Goal: Use online tool/utility: Use online tool/utility

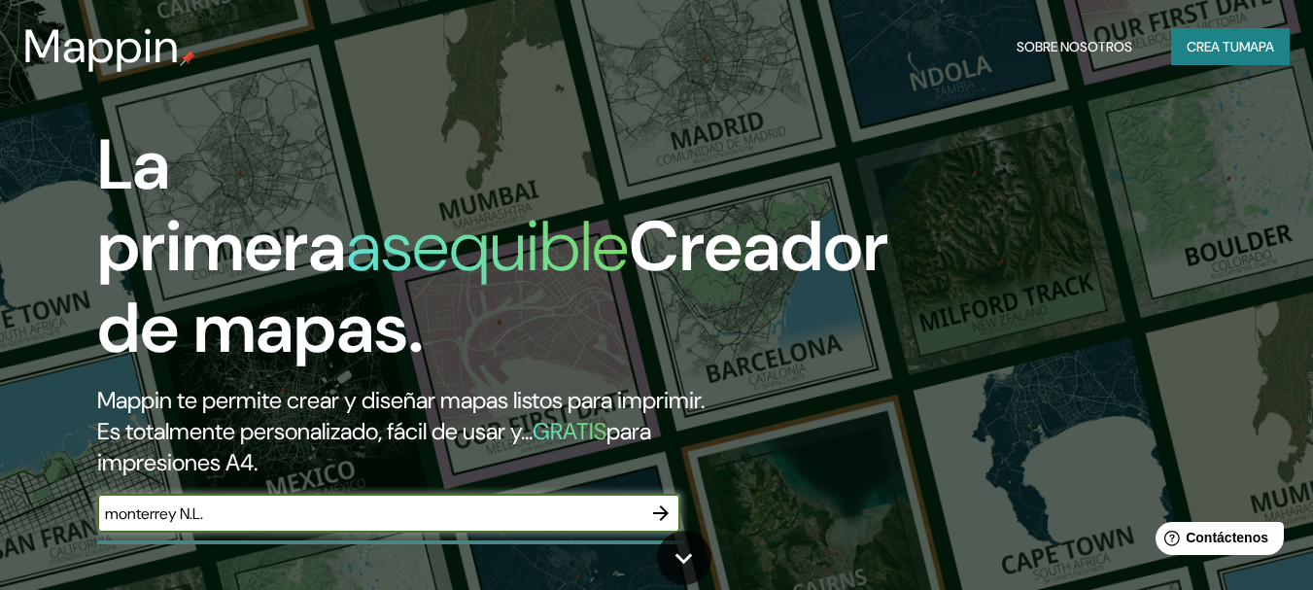
type input "monterrey N.L."
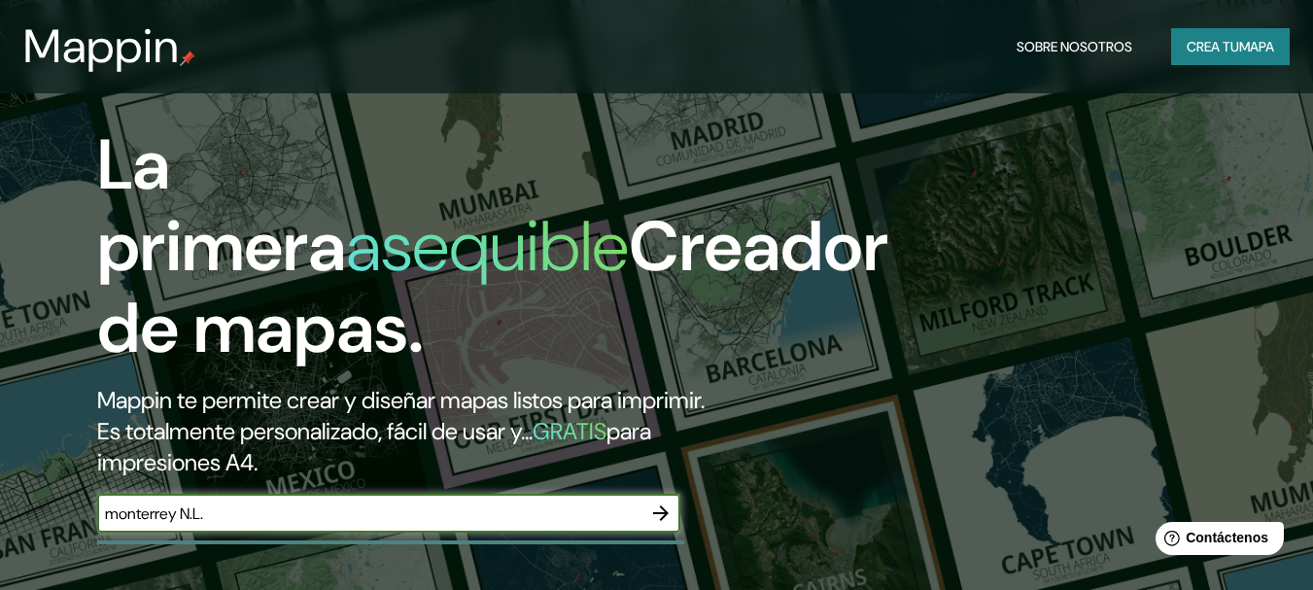
scroll to position [389, 0]
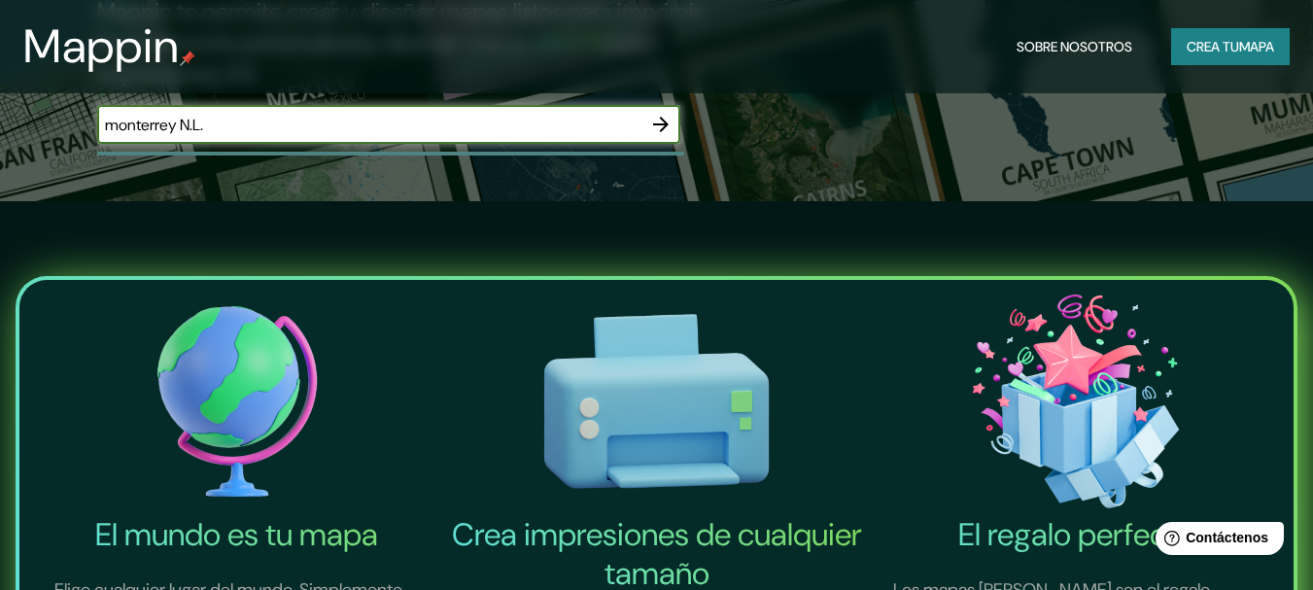
click at [663, 122] on icon "button" at bounding box center [660, 124] width 23 height 23
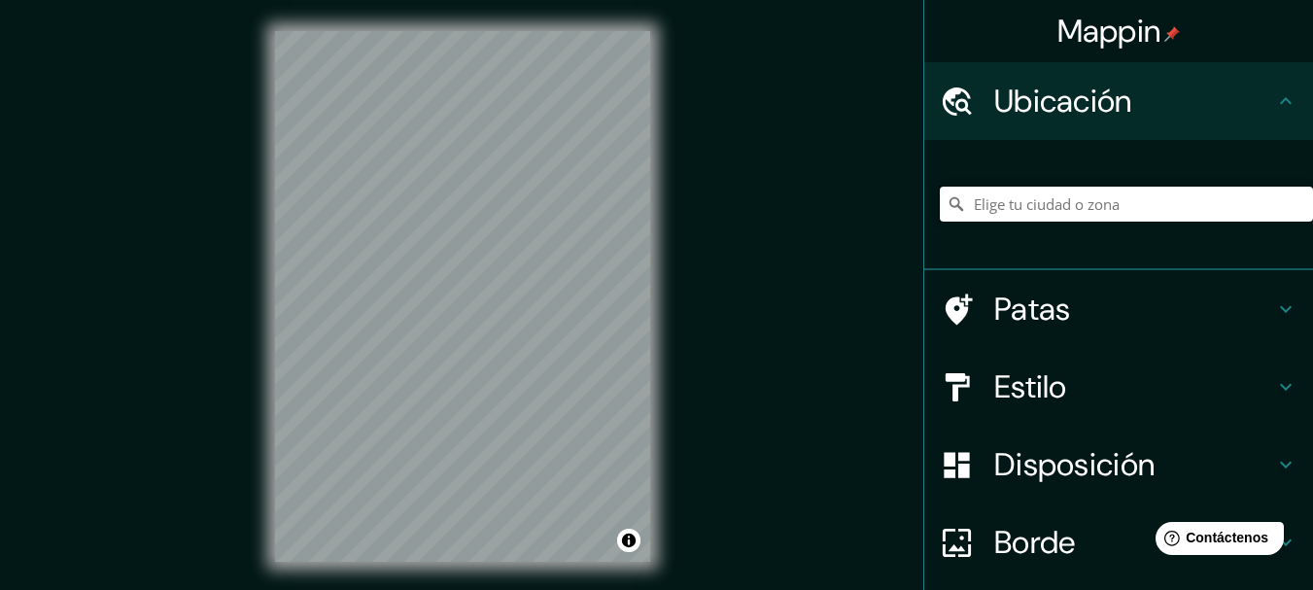
click at [1009, 211] on input "Elige tu ciudad o zona" at bounding box center [1126, 204] width 373 height 35
click at [1070, 201] on input "Elige tu ciudad o zona" at bounding box center [1126, 204] width 373 height 35
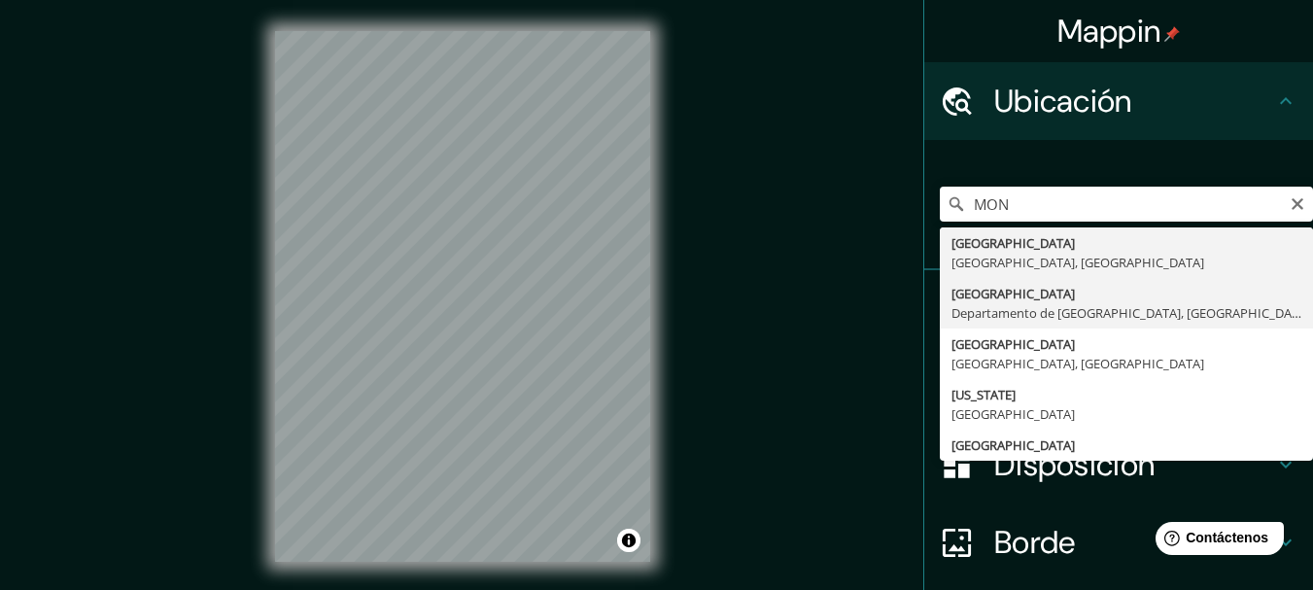
type input "[GEOGRAPHIC_DATA], [GEOGRAPHIC_DATA], [GEOGRAPHIC_DATA]"
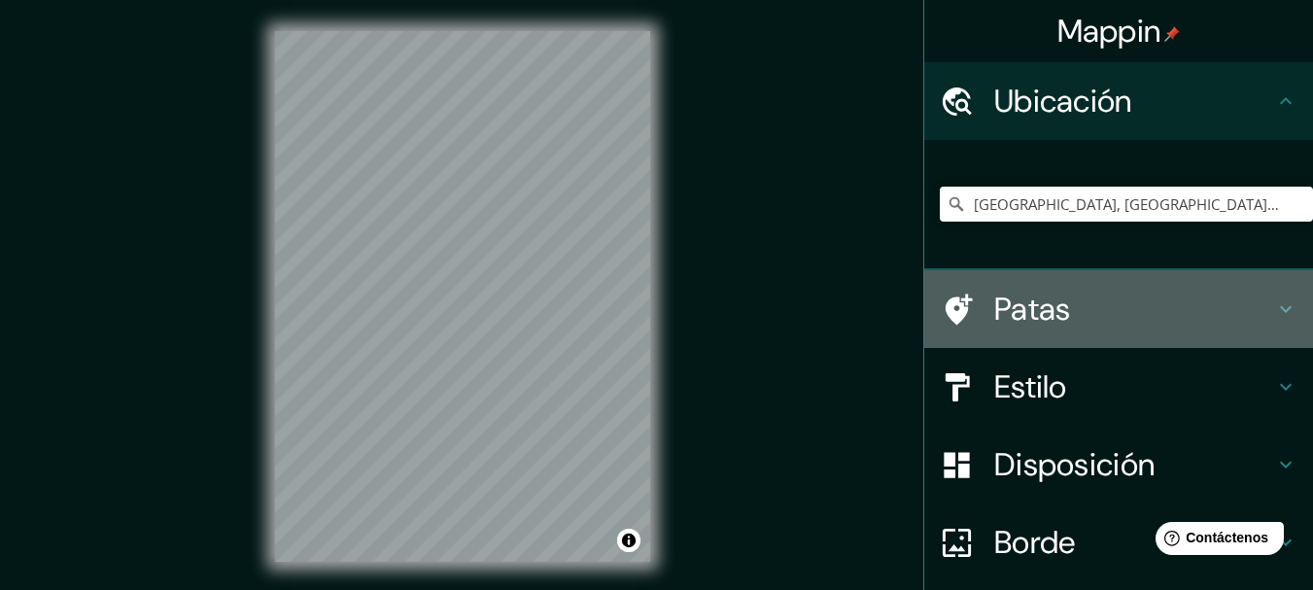
click at [1274, 311] on icon at bounding box center [1285, 308] width 23 height 23
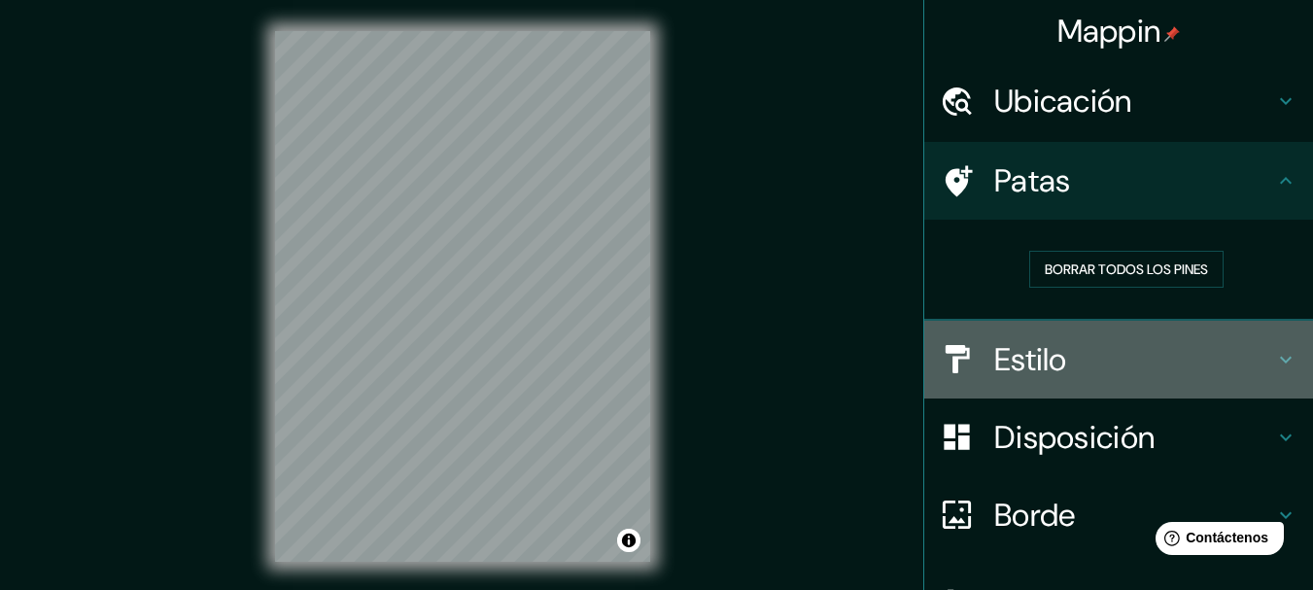
click at [994, 359] on font "Estilo" at bounding box center [1030, 359] width 73 height 41
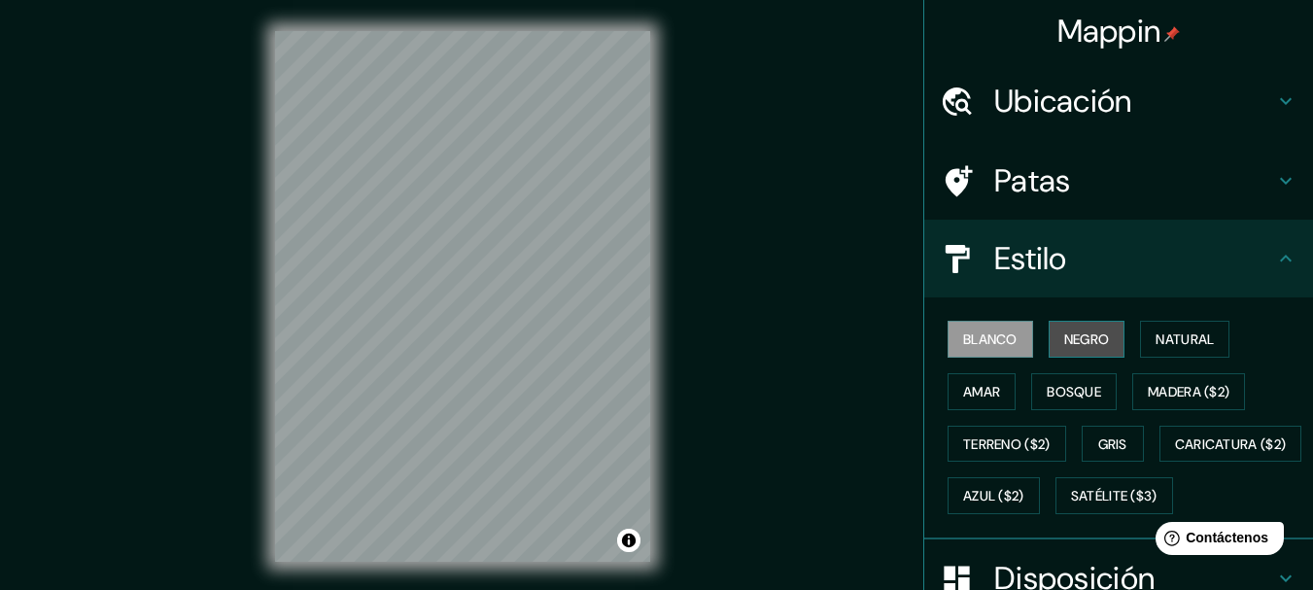
click at [1068, 331] on font "Negro" at bounding box center [1087, 338] width 46 height 17
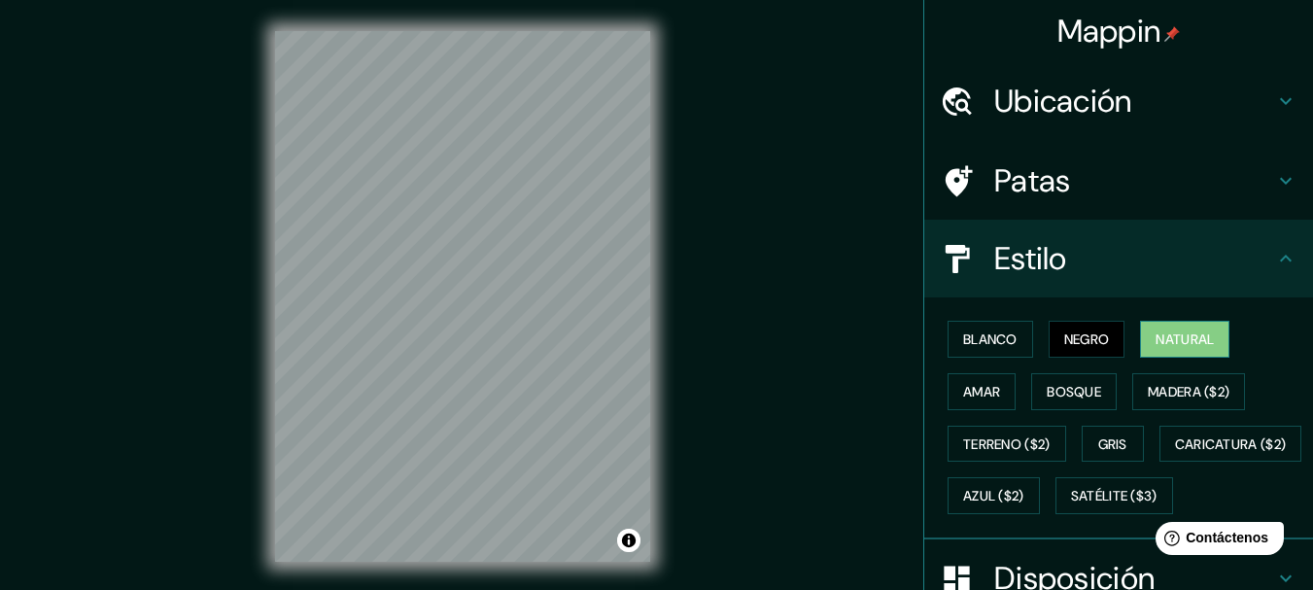
click at [1156, 340] on font "Natural" at bounding box center [1185, 338] width 58 height 17
click at [963, 402] on font "Amar" at bounding box center [981, 391] width 37 height 25
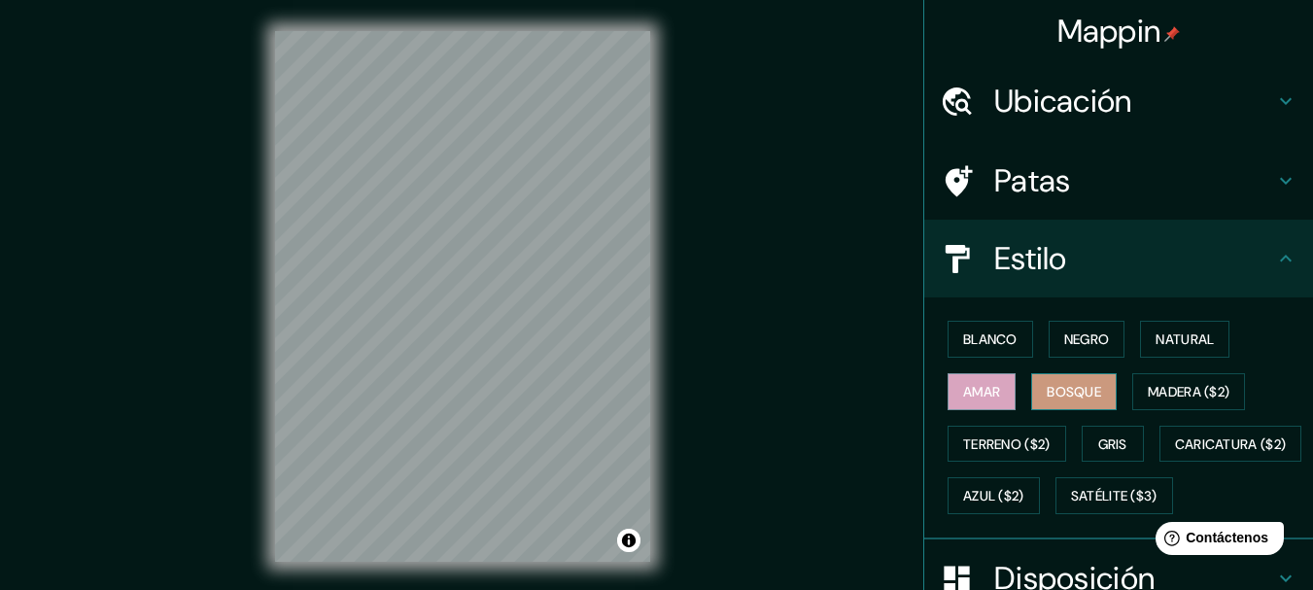
click at [1061, 390] on font "Bosque" at bounding box center [1074, 391] width 54 height 17
click at [1153, 386] on font "Madera ($2)" at bounding box center [1189, 391] width 82 height 17
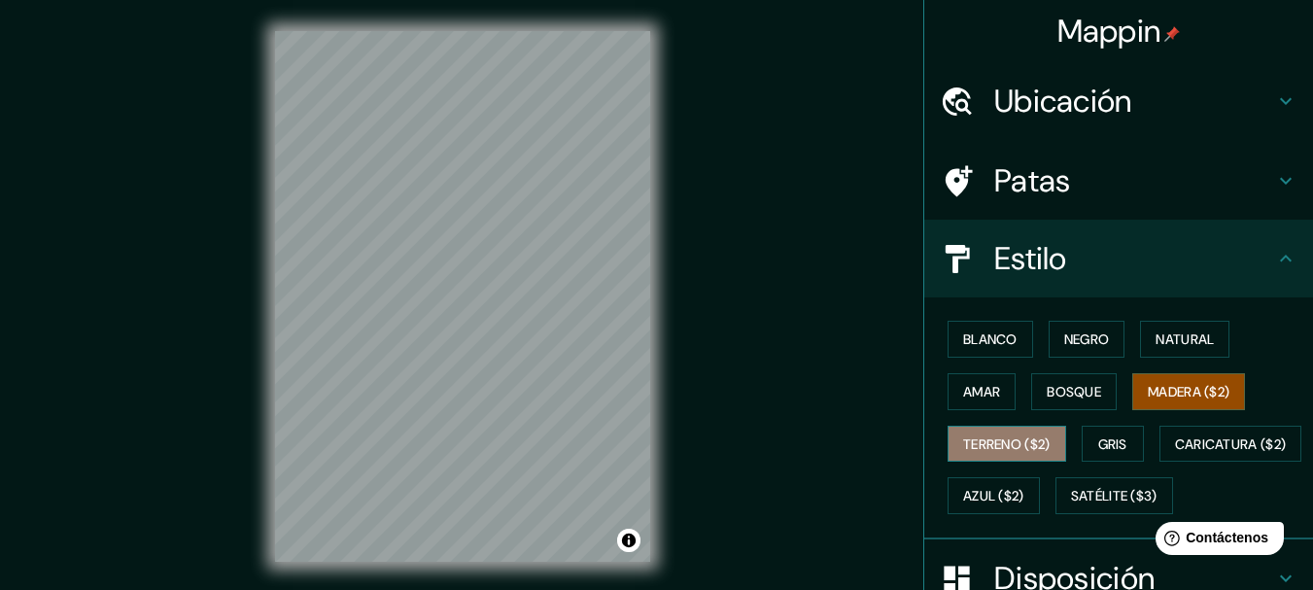
click at [1003, 433] on font "Terreno ($2)" at bounding box center [1006, 444] width 87 height 25
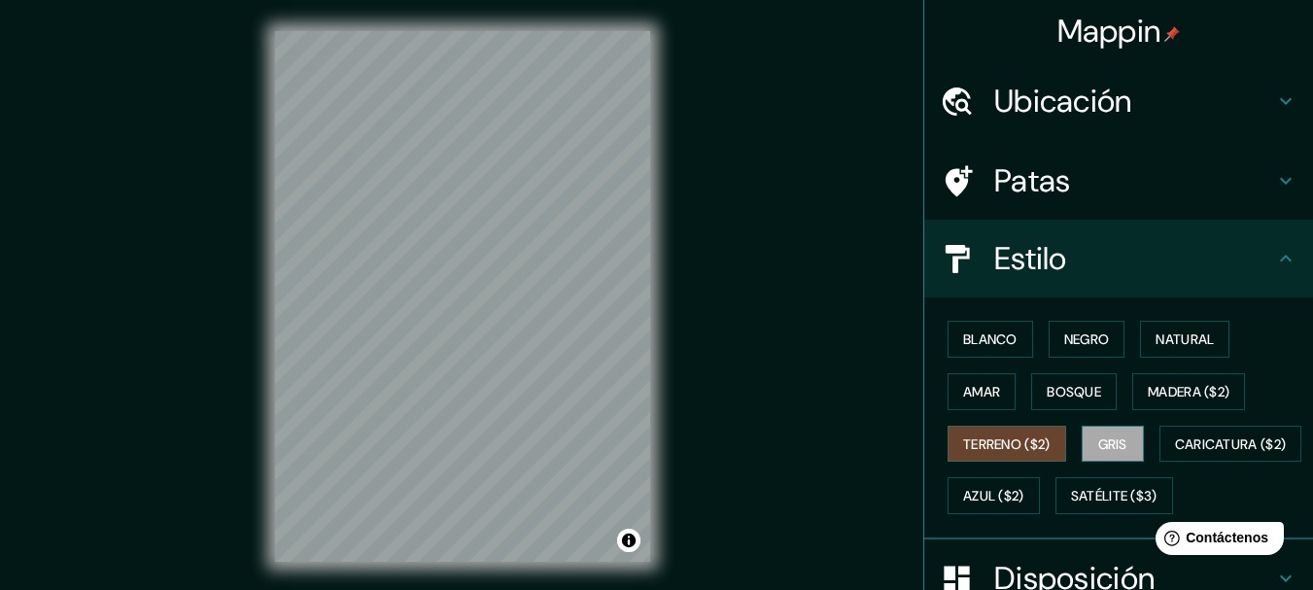
click at [1105, 450] on font "Gris" at bounding box center [1112, 443] width 29 height 17
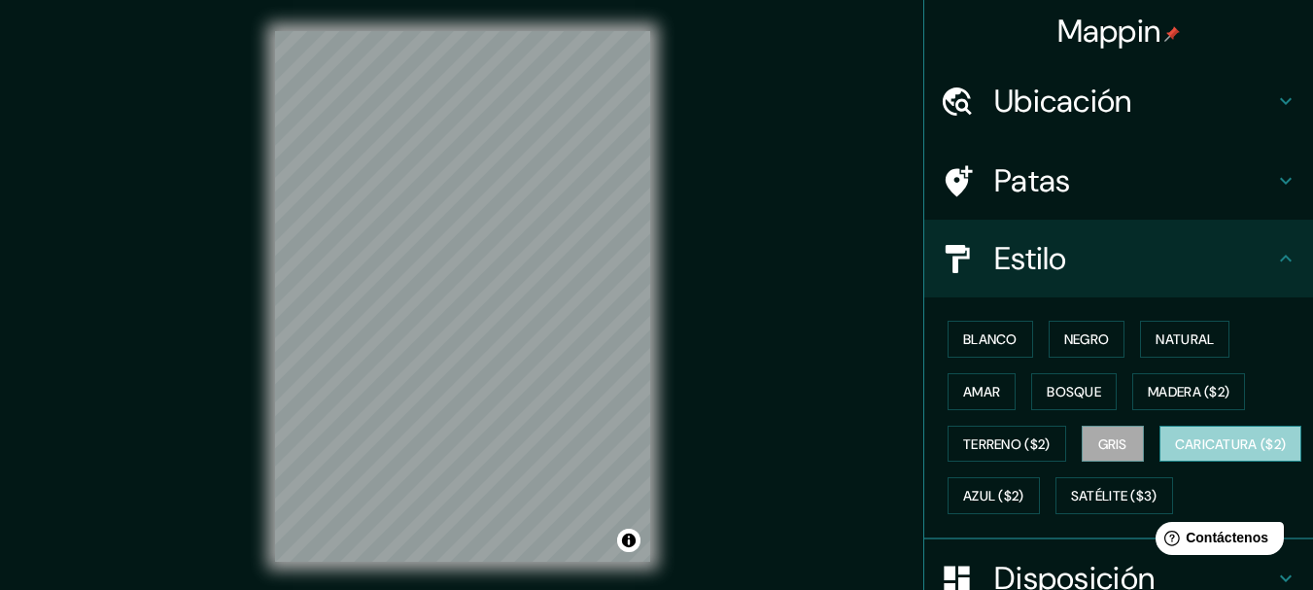
click at [1175, 453] on font "Caricatura ($2)" at bounding box center [1231, 443] width 112 height 17
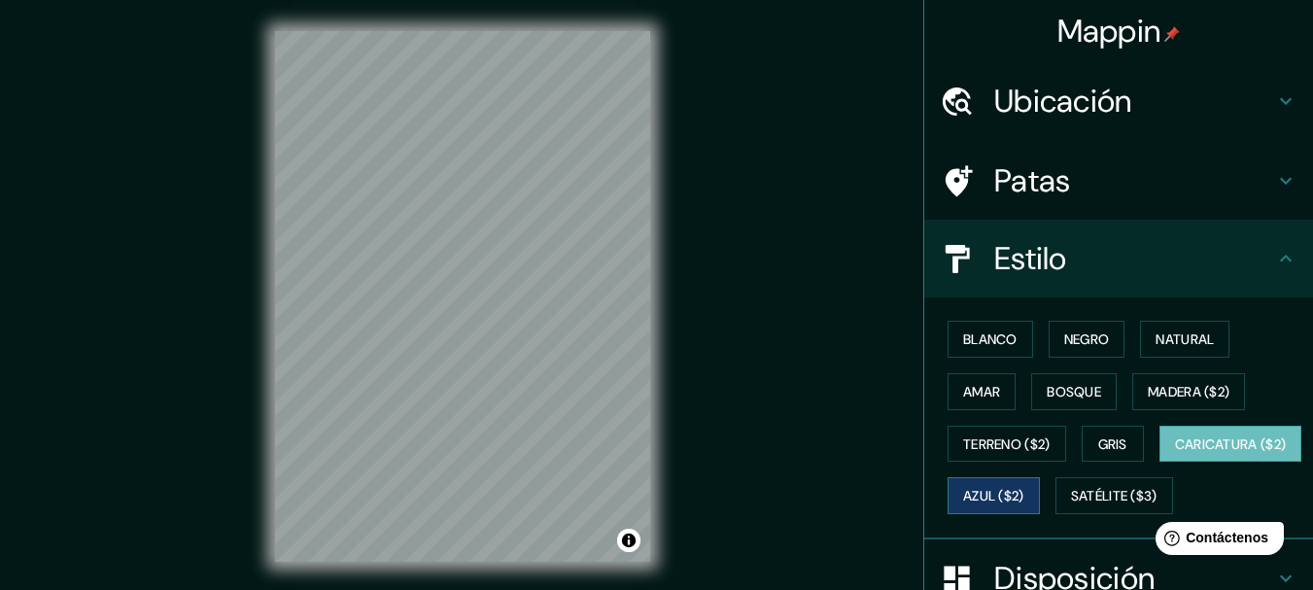
click at [1024, 488] on font "Azul ($2)" at bounding box center [993, 496] width 61 height 17
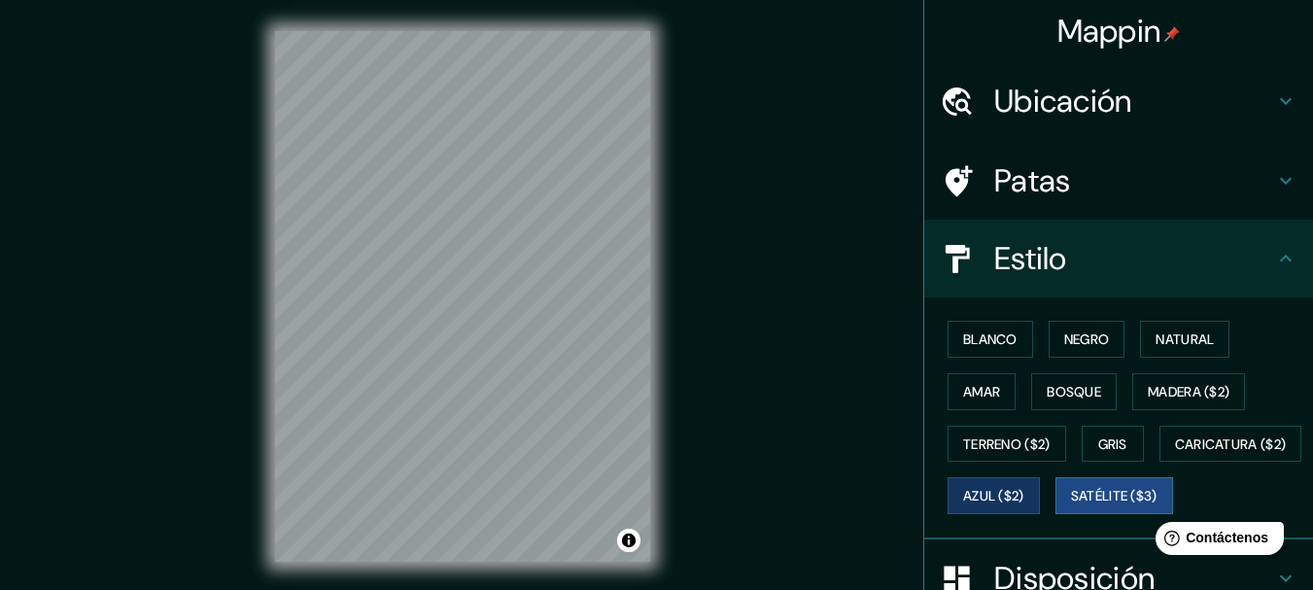
click at [1071, 505] on font "Satélite ($3)" at bounding box center [1114, 496] width 86 height 17
click at [690, 364] on div "Mappin Ubicación [GEOGRAPHIC_DATA], [GEOGRAPHIC_DATA], [GEOGRAPHIC_DATA] Patas …" at bounding box center [656, 312] width 1313 height 624
click at [256, 261] on div "© Mapbox © OpenStreetMap Improve this map © Maxar" at bounding box center [462, 296] width 437 height 593
click at [1285, 262] on div "Estilo" at bounding box center [1118, 259] width 389 height 78
click at [1274, 248] on icon at bounding box center [1285, 258] width 23 height 23
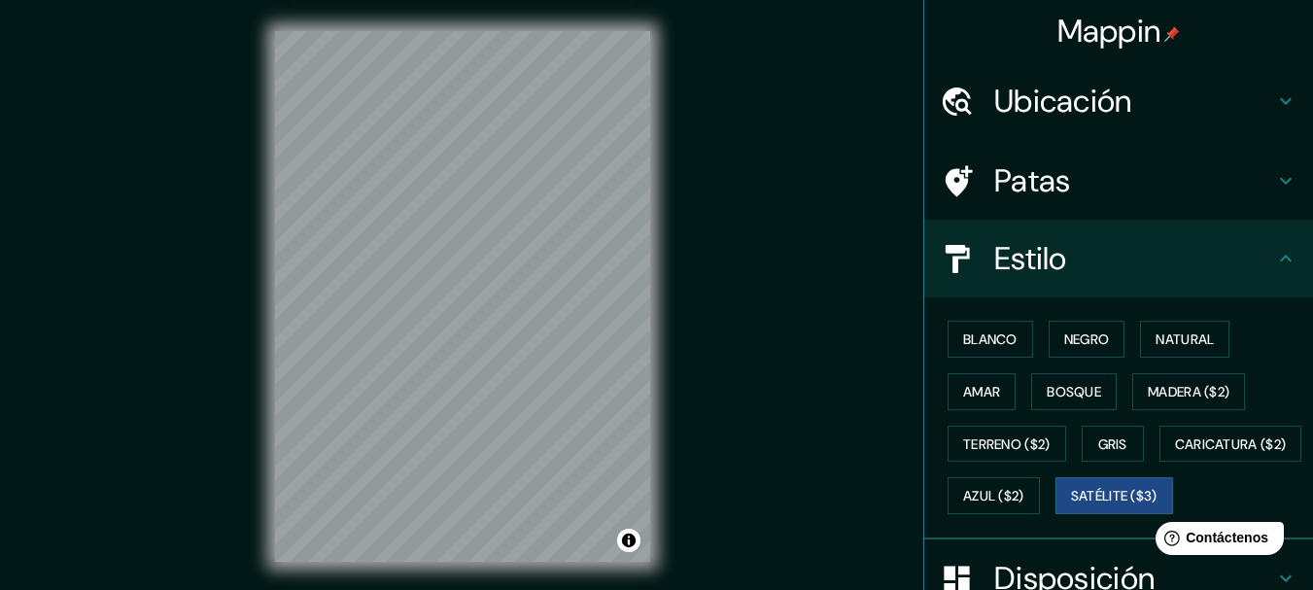
click at [1274, 256] on icon at bounding box center [1285, 258] width 23 height 23
click at [1274, 261] on icon at bounding box center [1285, 258] width 23 height 23
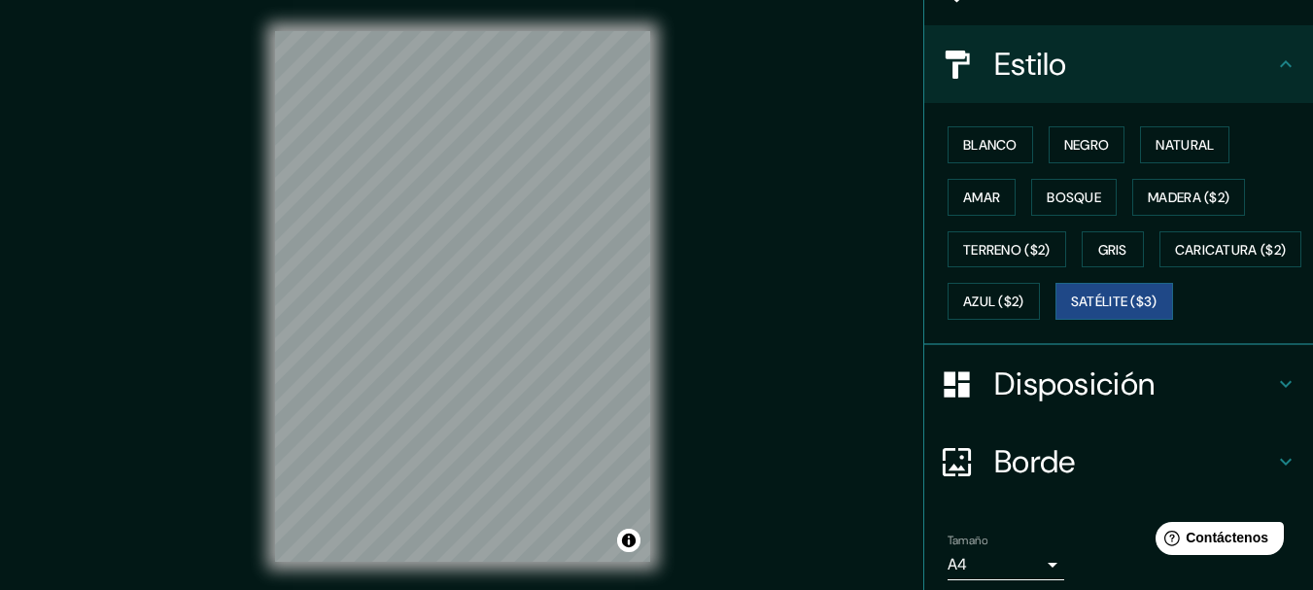
scroll to position [320, 0]
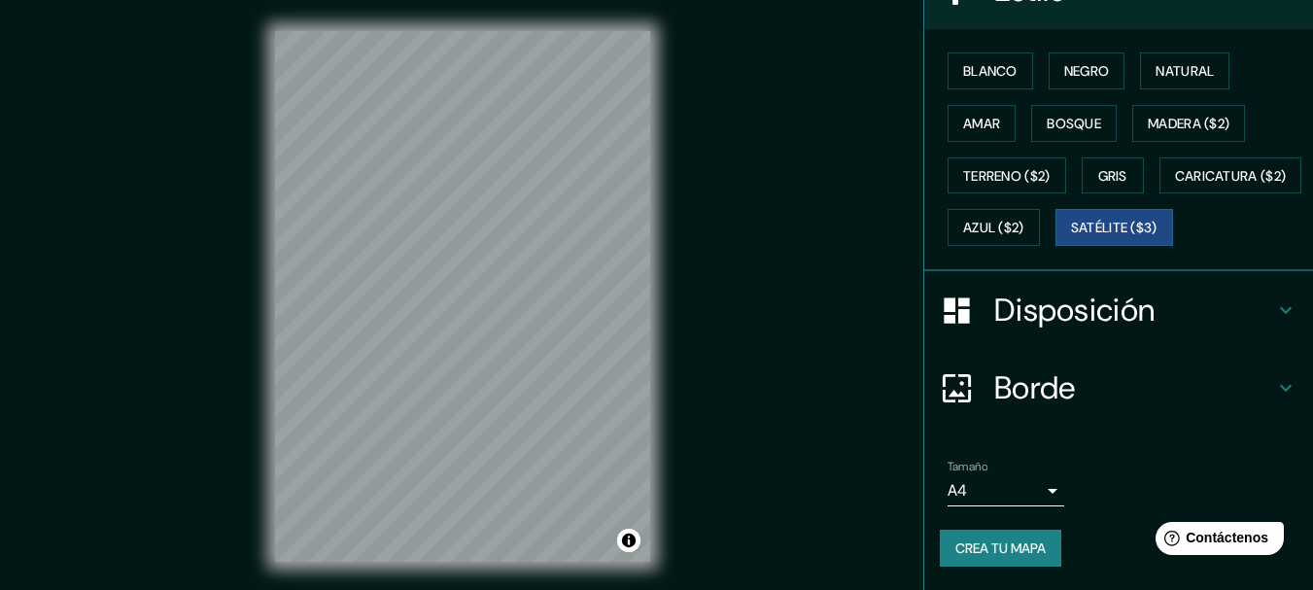
click at [1133, 313] on font "Disposición" at bounding box center [1074, 310] width 160 height 41
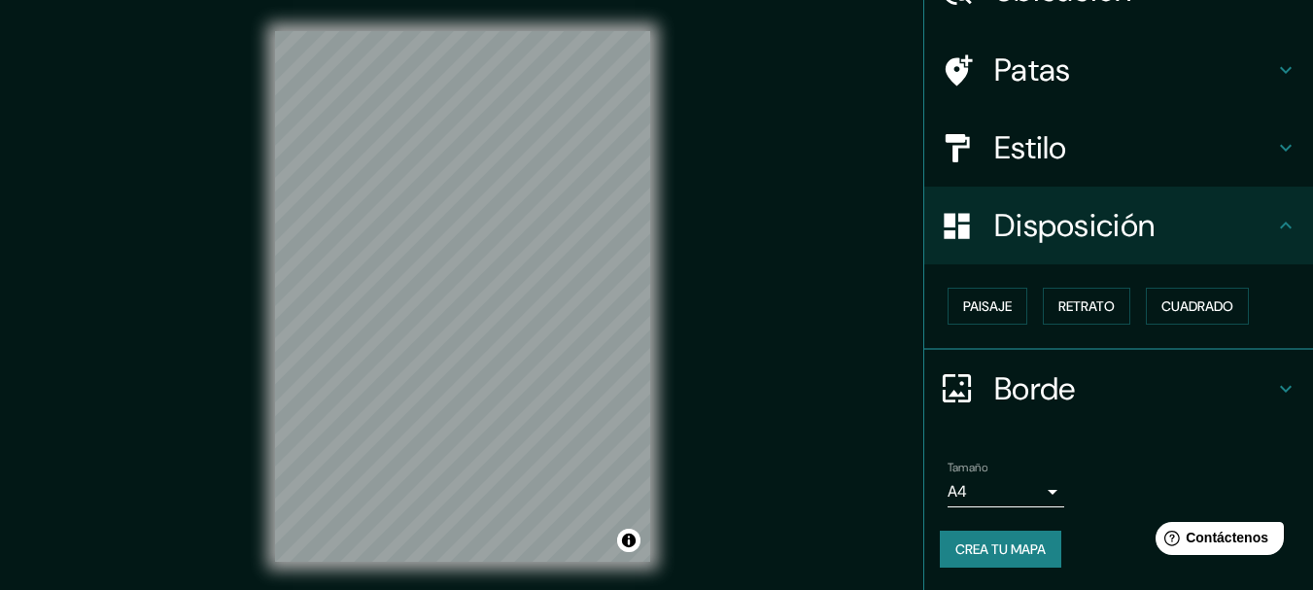
scroll to position [111, 0]
click at [976, 296] on font "Paisaje" at bounding box center [987, 305] width 49 height 25
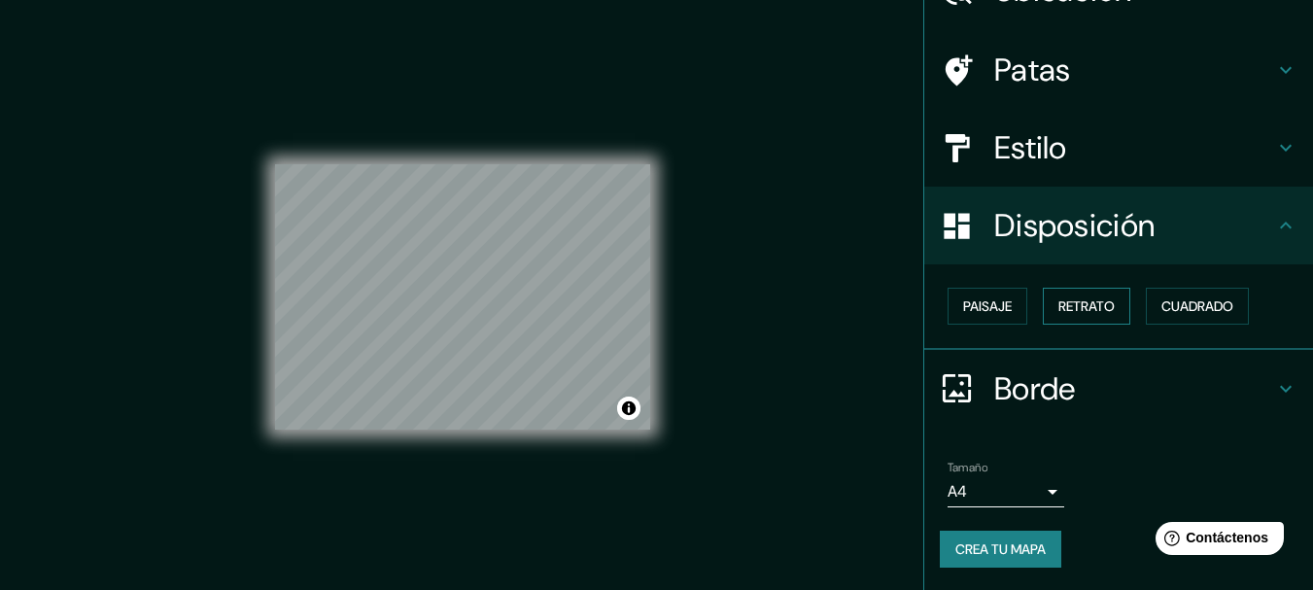
drag, startPoint x: 1055, startPoint y: 304, endPoint x: 1082, endPoint y: 304, distance: 26.2
click at [1058, 304] on font "Retrato" at bounding box center [1086, 305] width 56 height 17
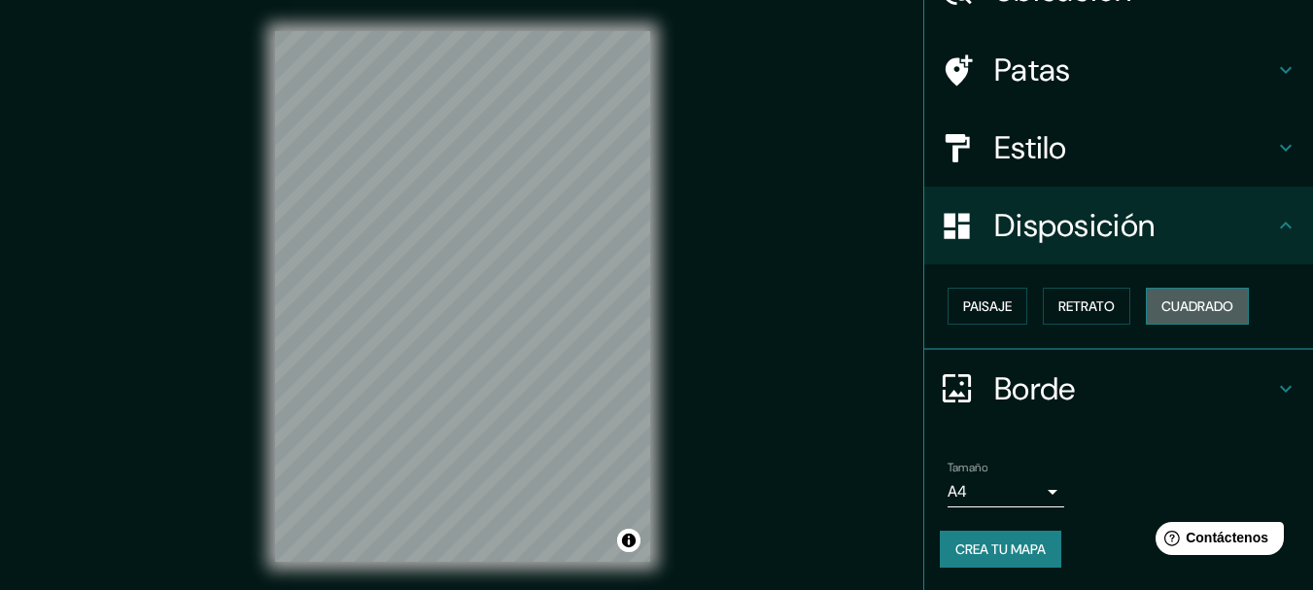
click at [1189, 303] on font "Cuadrado" at bounding box center [1197, 305] width 72 height 17
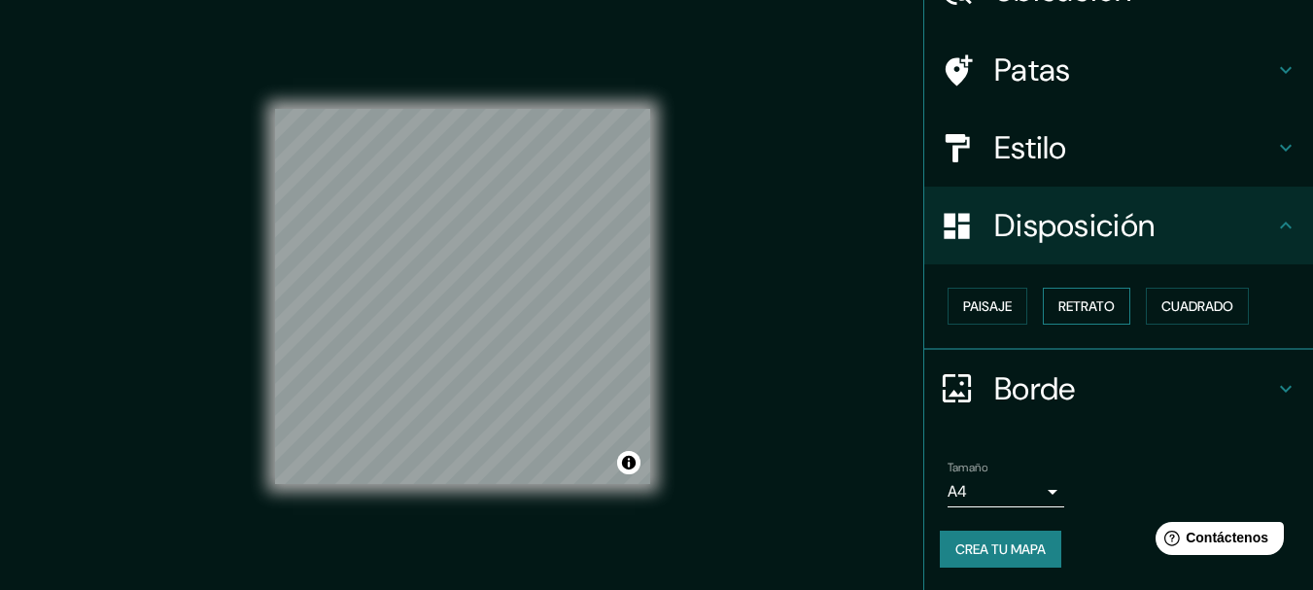
click at [1058, 306] on font "Retrato" at bounding box center [1086, 305] width 56 height 17
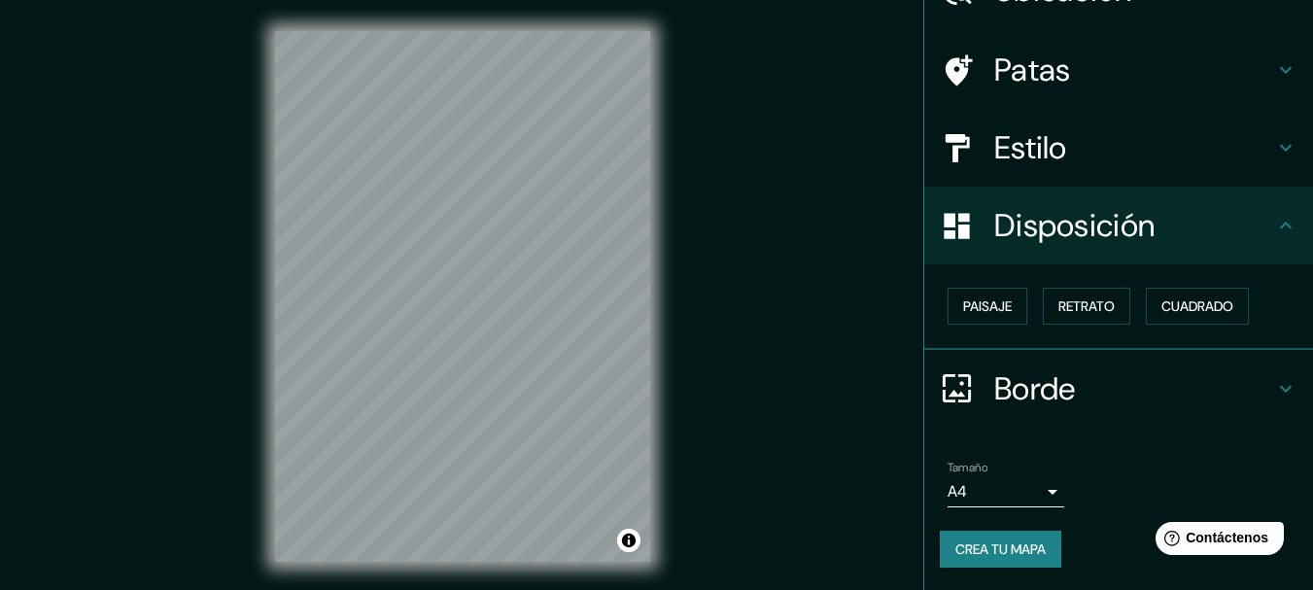
click at [1280, 390] on icon at bounding box center [1286, 388] width 12 height 7
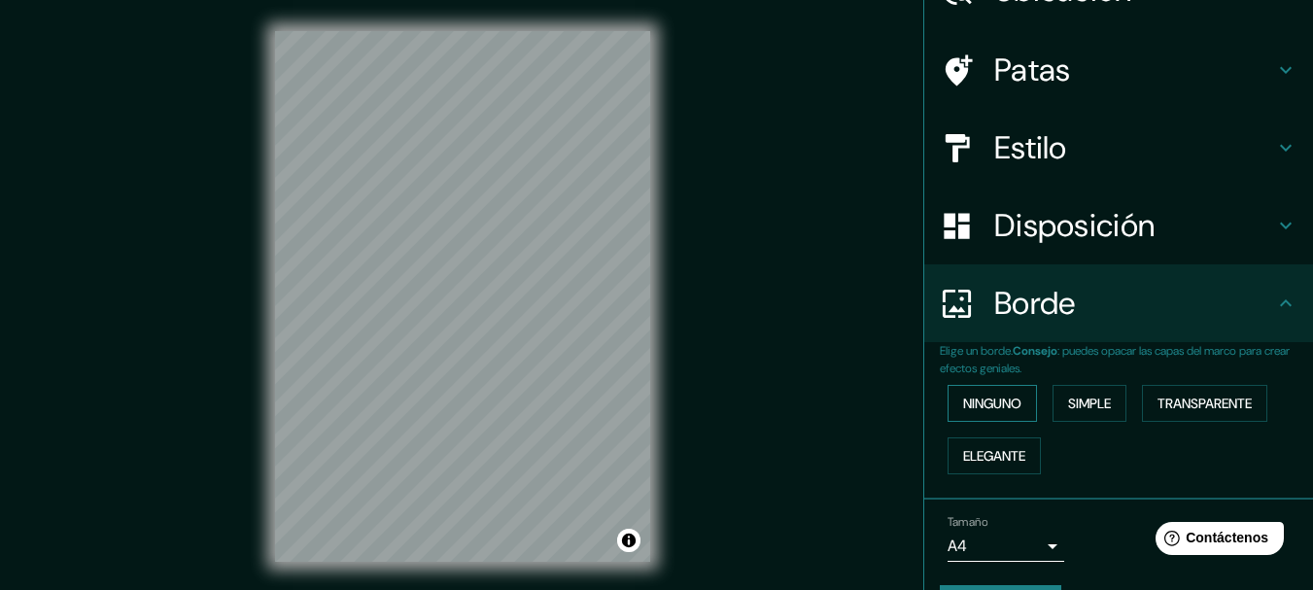
click at [948, 407] on button "Ninguno" at bounding box center [992, 403] width 89 height 37
drag, startPoint x: 1077, startPoint y: 398, endPoint x: 1227, endPoint y: 420, distance: 152.1
click at [1078, 398] on font "Simple" at bounding box center [1089, 403] width 43 height 17
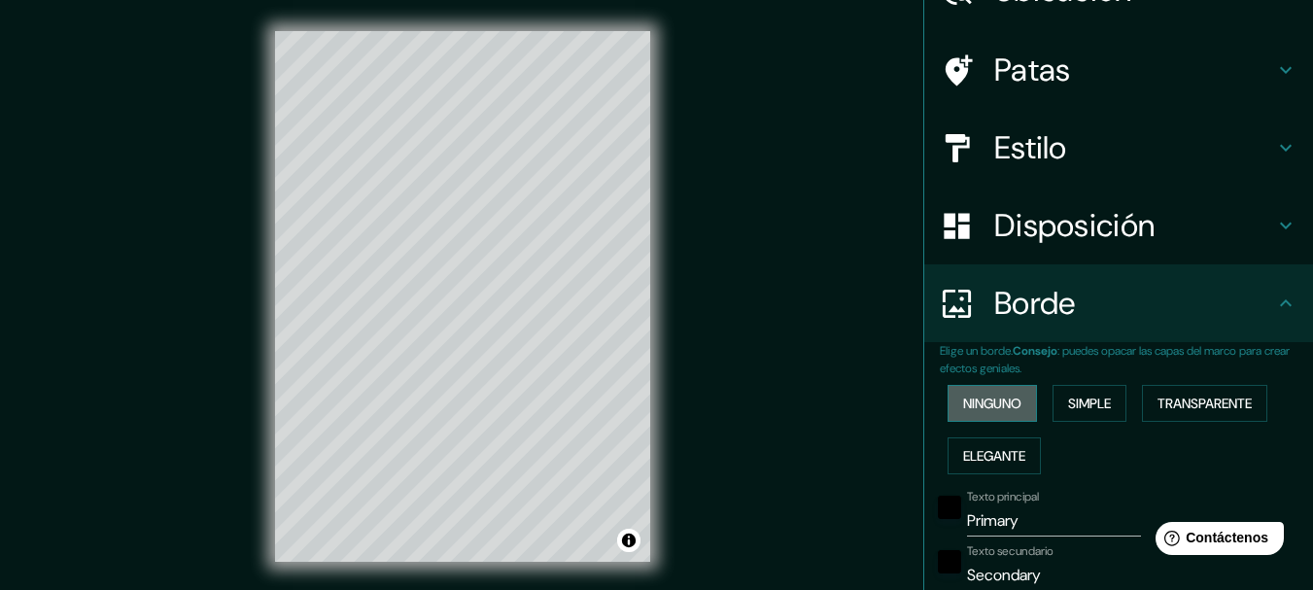
click at [963, 398] on font "Ninguno" at bounding box center [992, 403] width 58 height 17
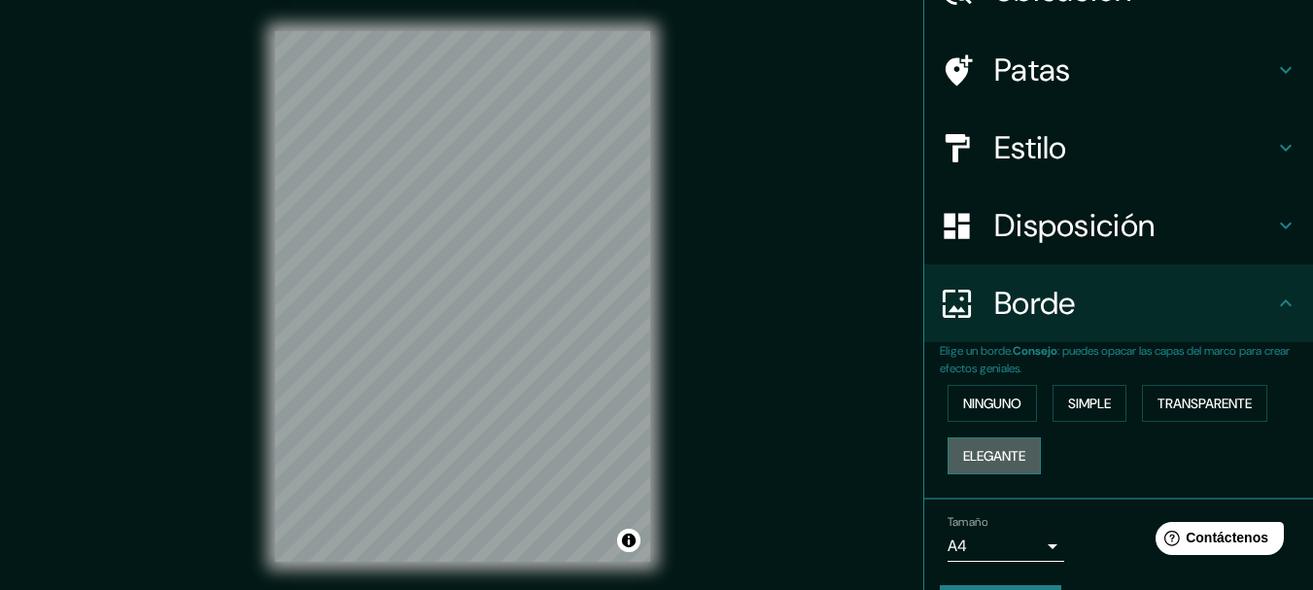
click at [988, 457] on font "Elegante" at bounding box center [994, 455] width 62 height 17
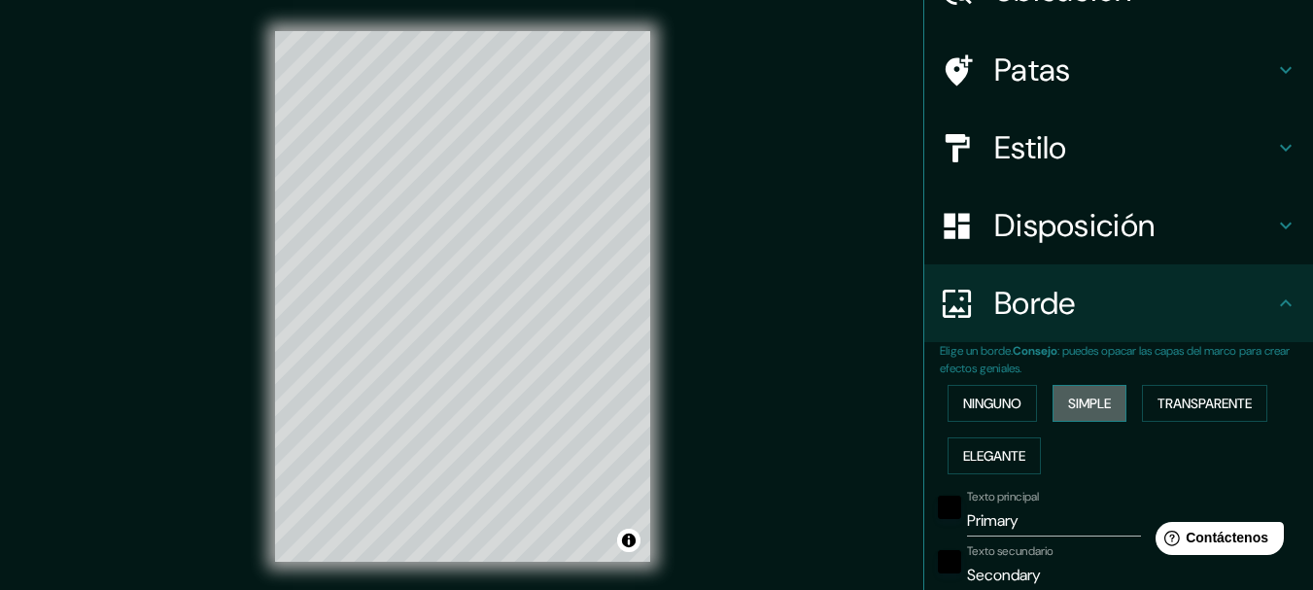
click at [1090, 399] on font "Simple" at bounding box center [1089, 403] width 43 height 17
click at [1182, 405] on font "Transparente" at bounding box center [1204, 403] width 94 height 17
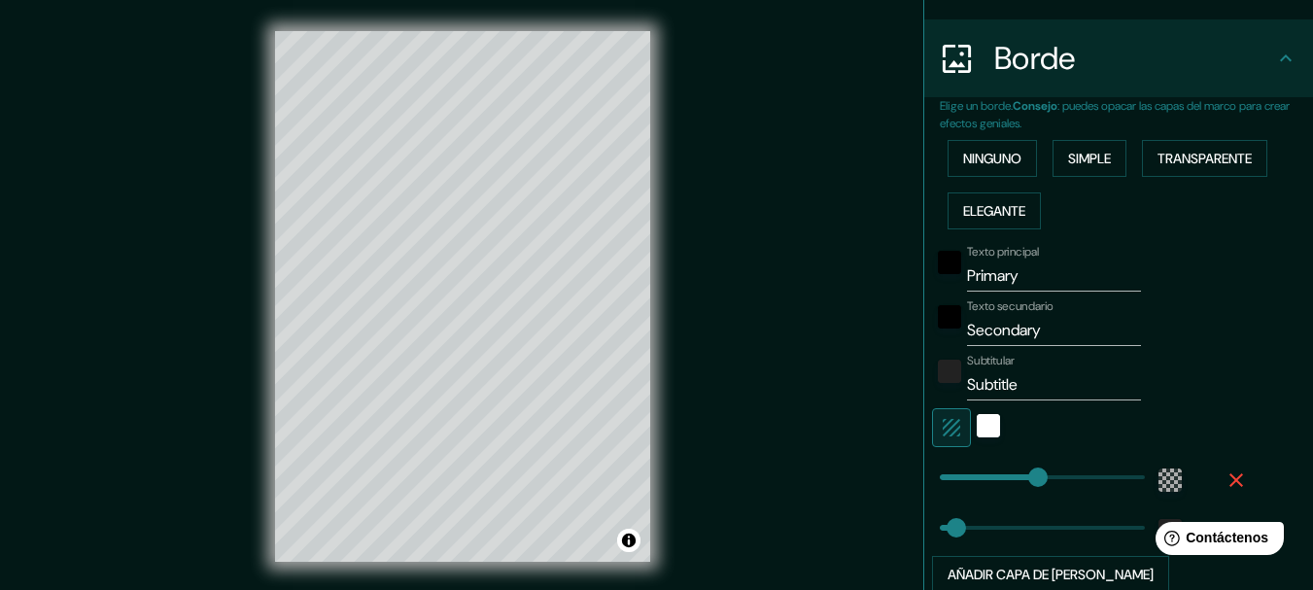
scroll to position [385, 0]
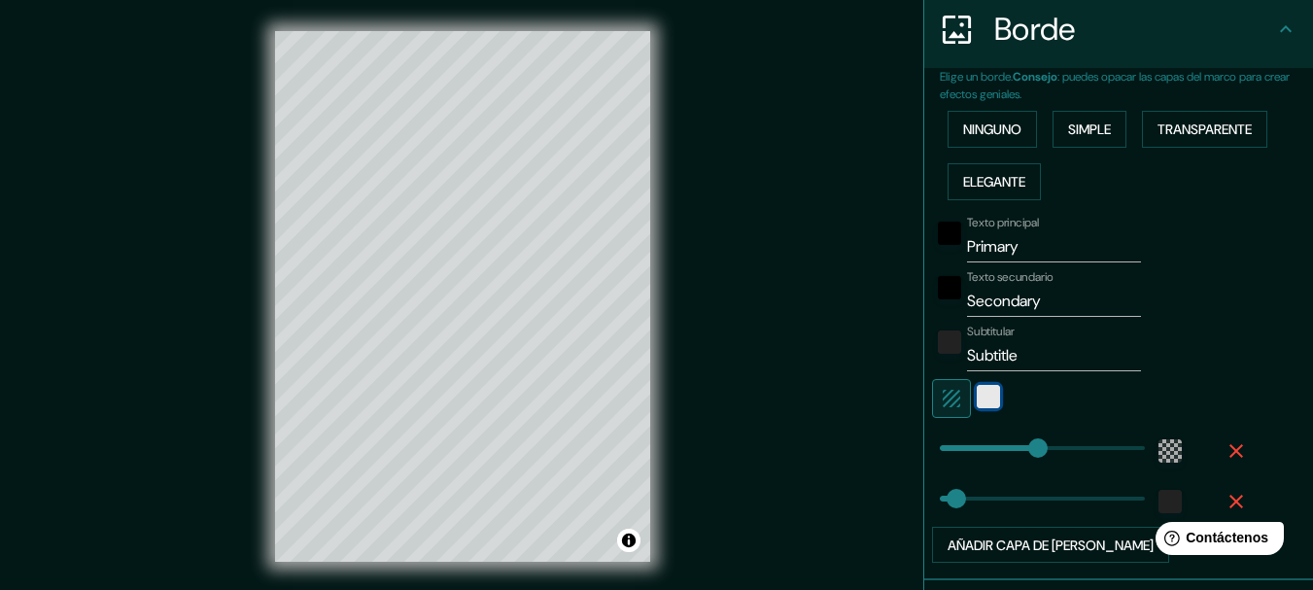
click at [984, 397] on div "blanco" at bounding box center [988, 396] width 23 height 23
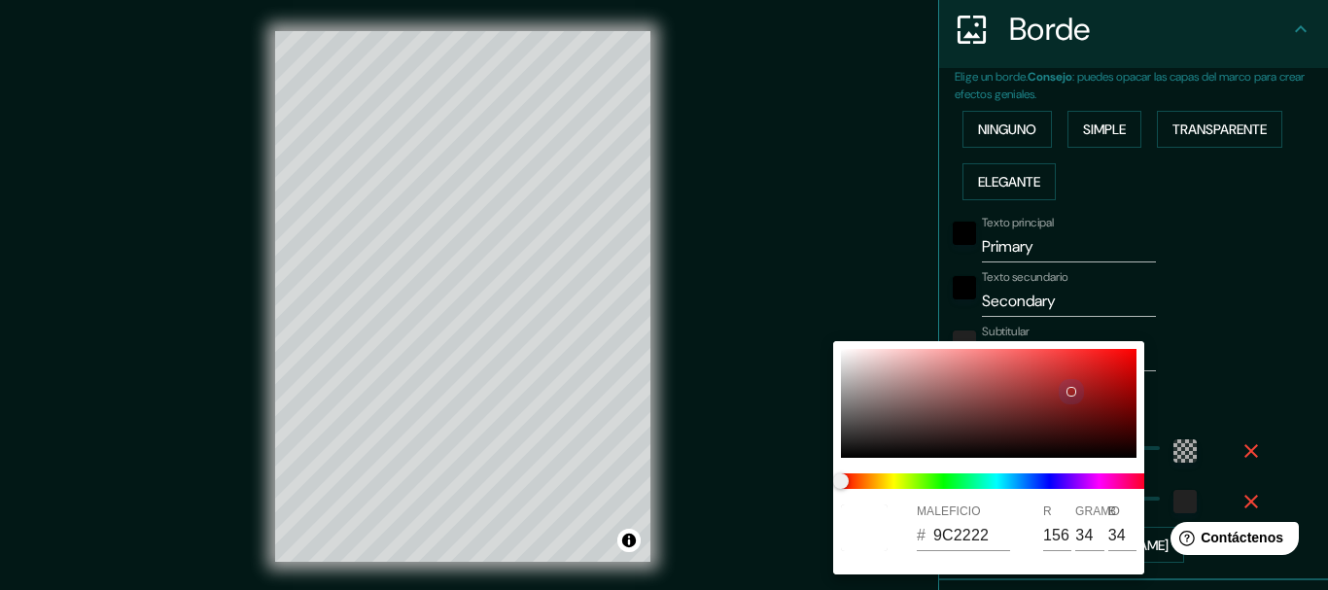
type input "185"
type input "31"
type input "9C2222"
type input "156"
type input "34"
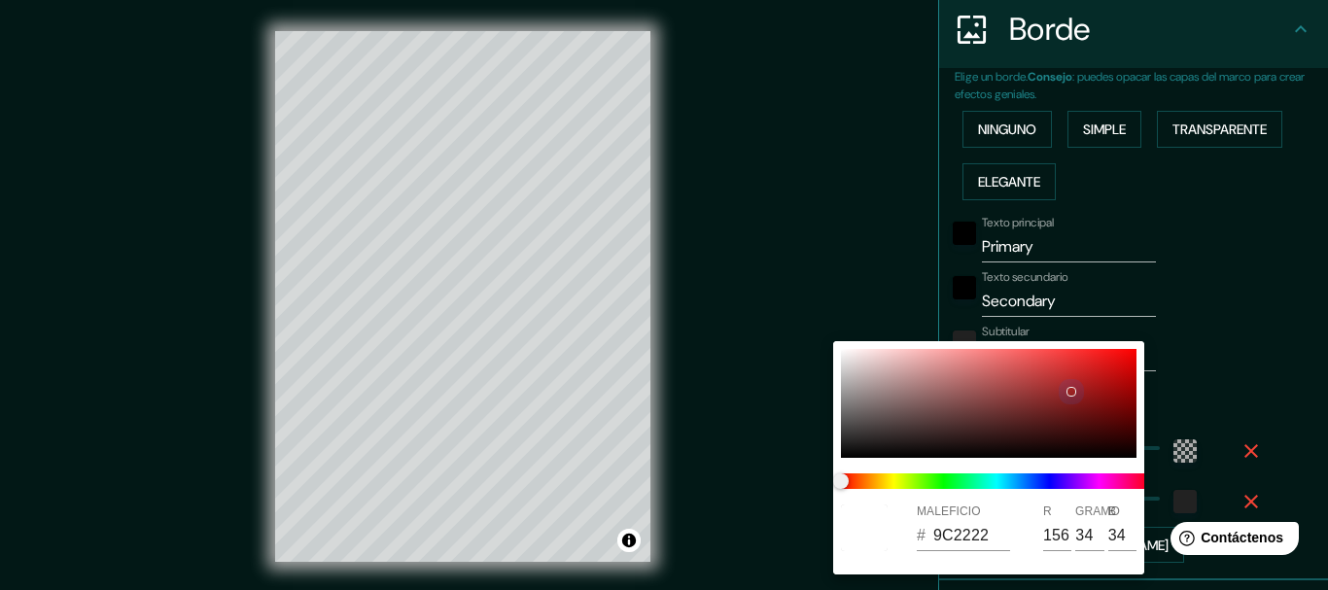
type input "34"
drag, startPoint x: 984, startPoint y: 397, endPoint x: 1072, endPoint y: 391, distance: 88.7
click at [1072, 391] on div at bounding box center [988, 403] width 295 height 109
type input "185"
type input "31"
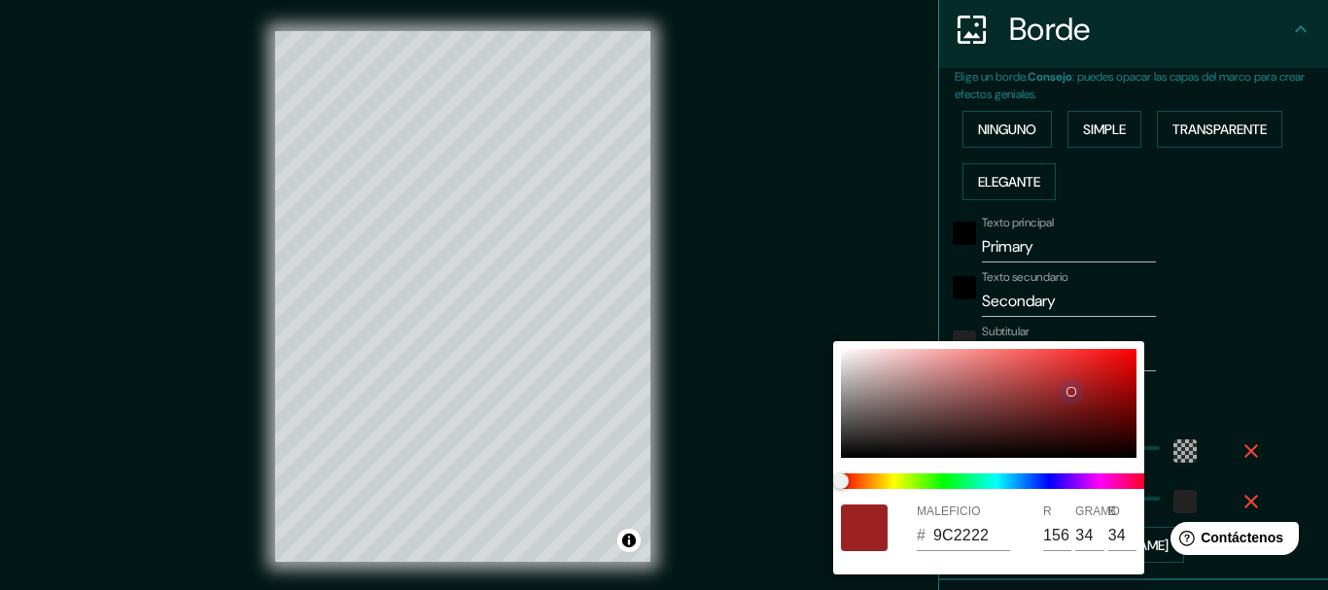
type input "8C2D2D"
type input "140"
type input "45"
type input "185"
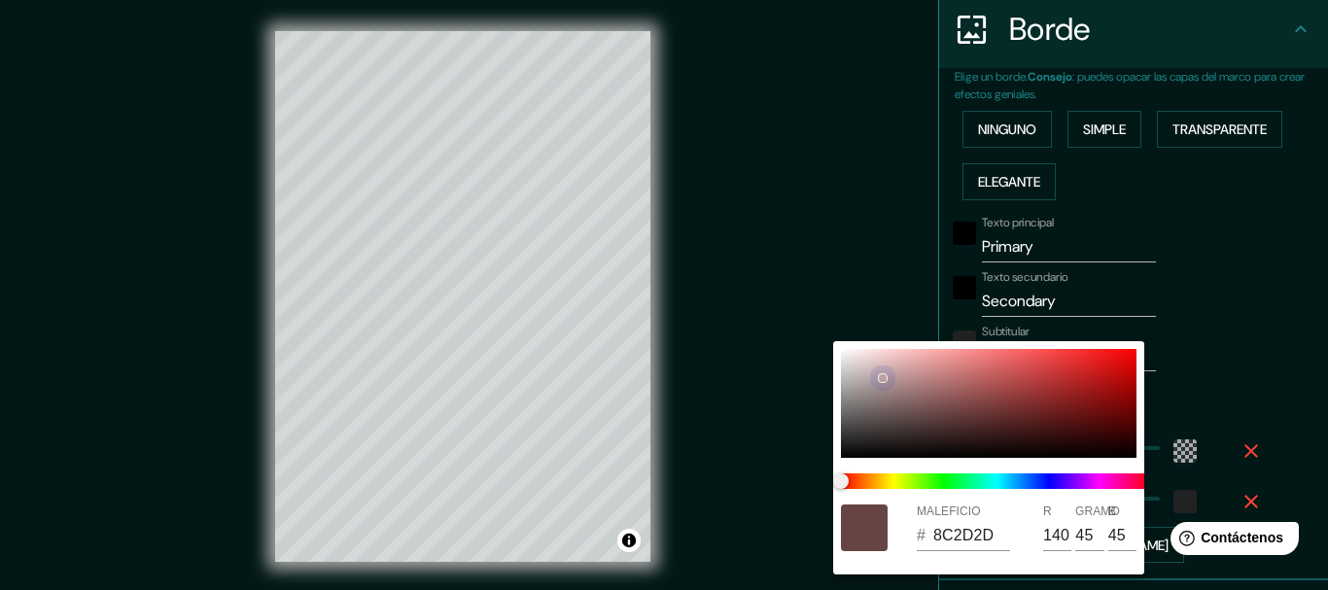
type input "31"
type input "BCA1A1"
type input "188"
type input "161"
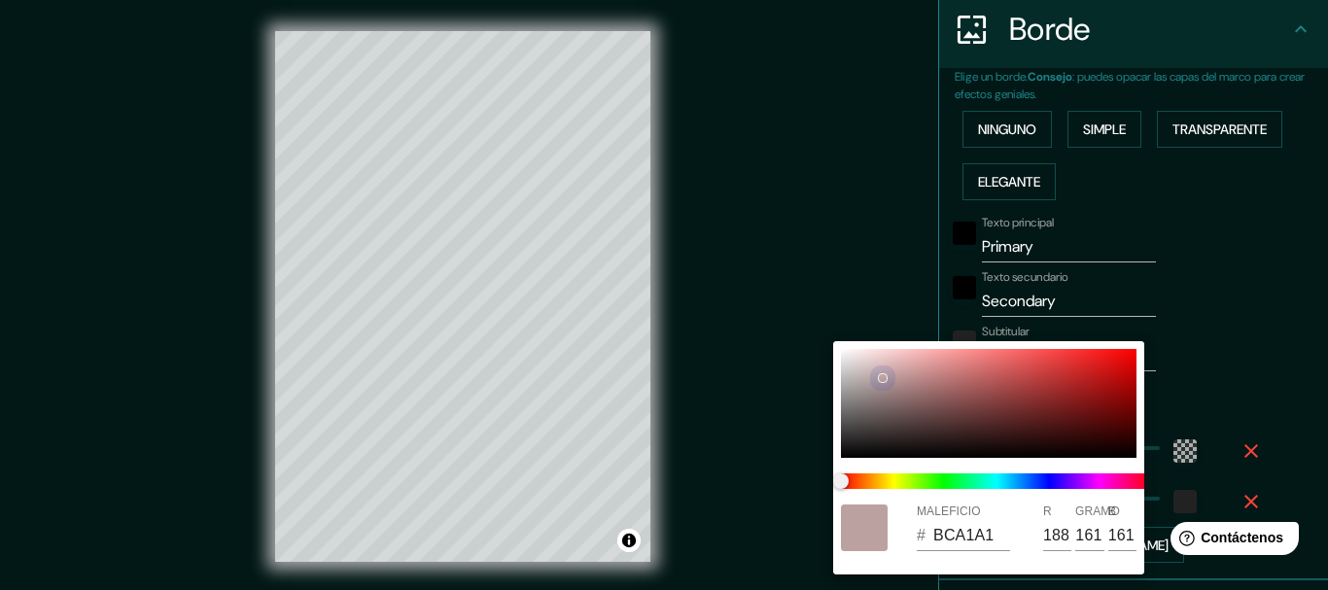
type input "185"
type input "31"
type input "BCA0A0"
type input "160"
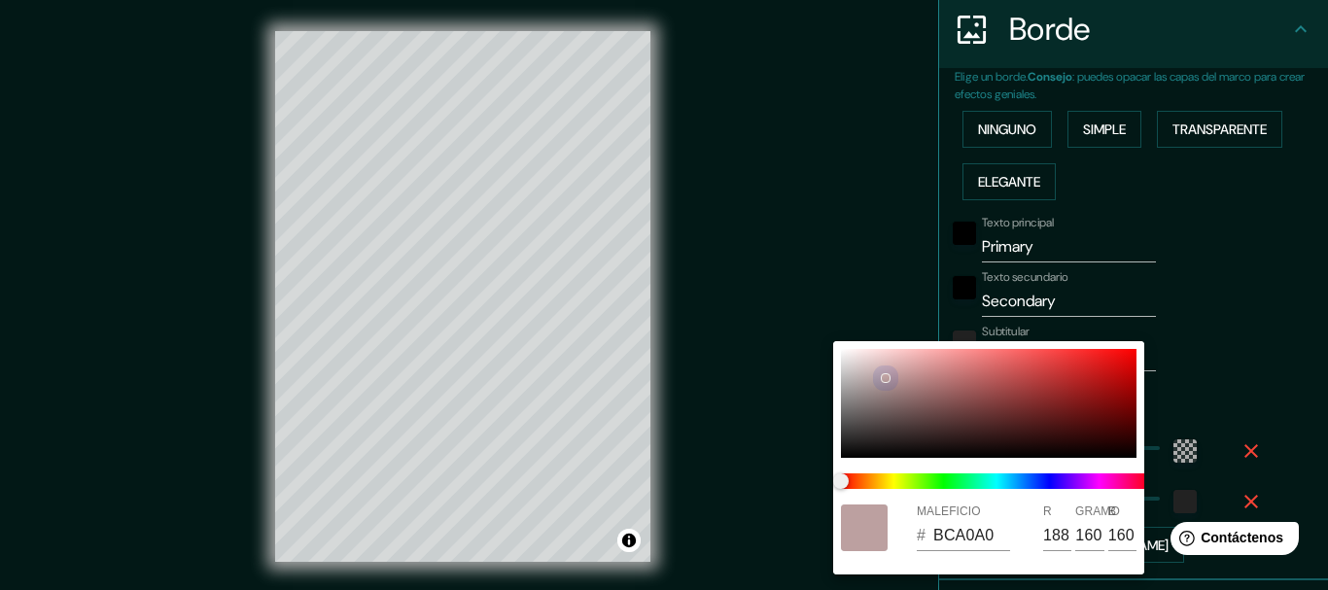
type input "185"
type input "31"
type input "AF9E9E"
type input "175"
type input "158"
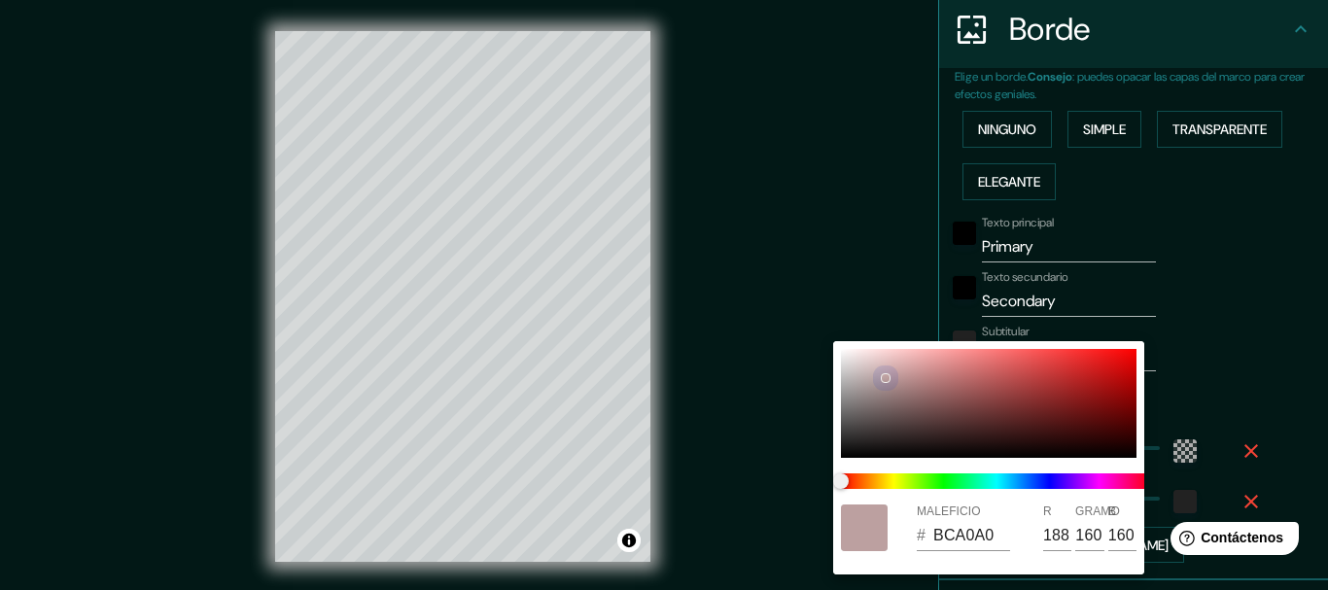
type input "158"
type input "185"
type input "31"
type input "A5A3A3"
type input "165"
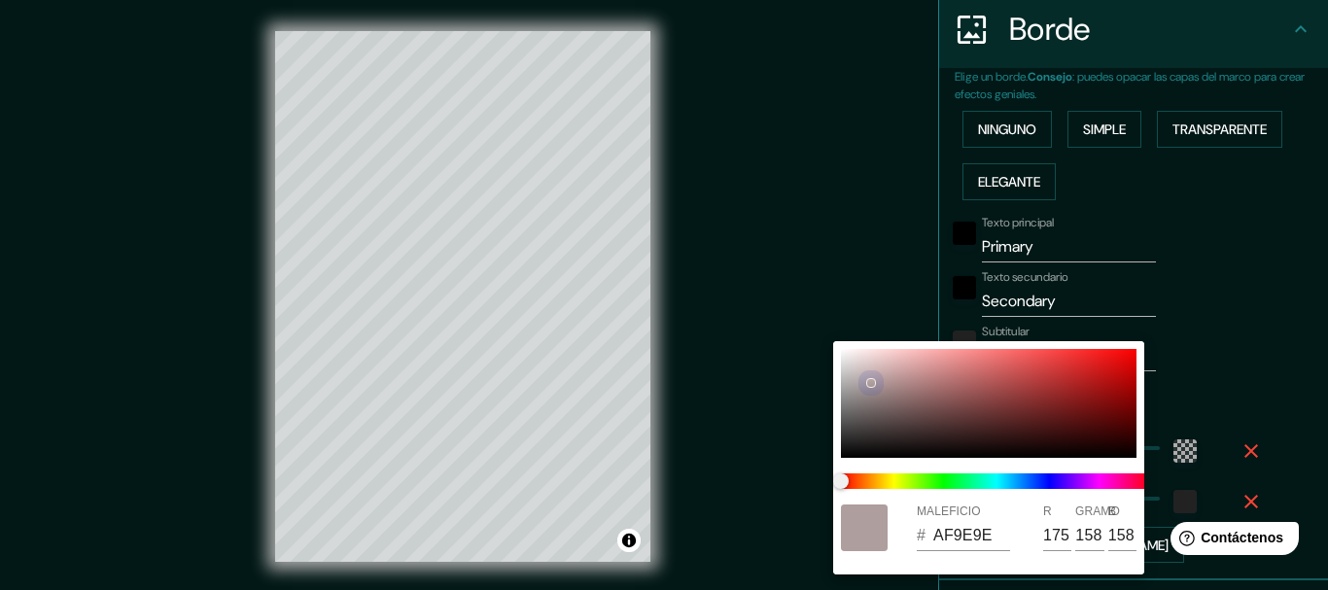
type input "163"
type input "185"
type input "31"
type input "AFAAAA"
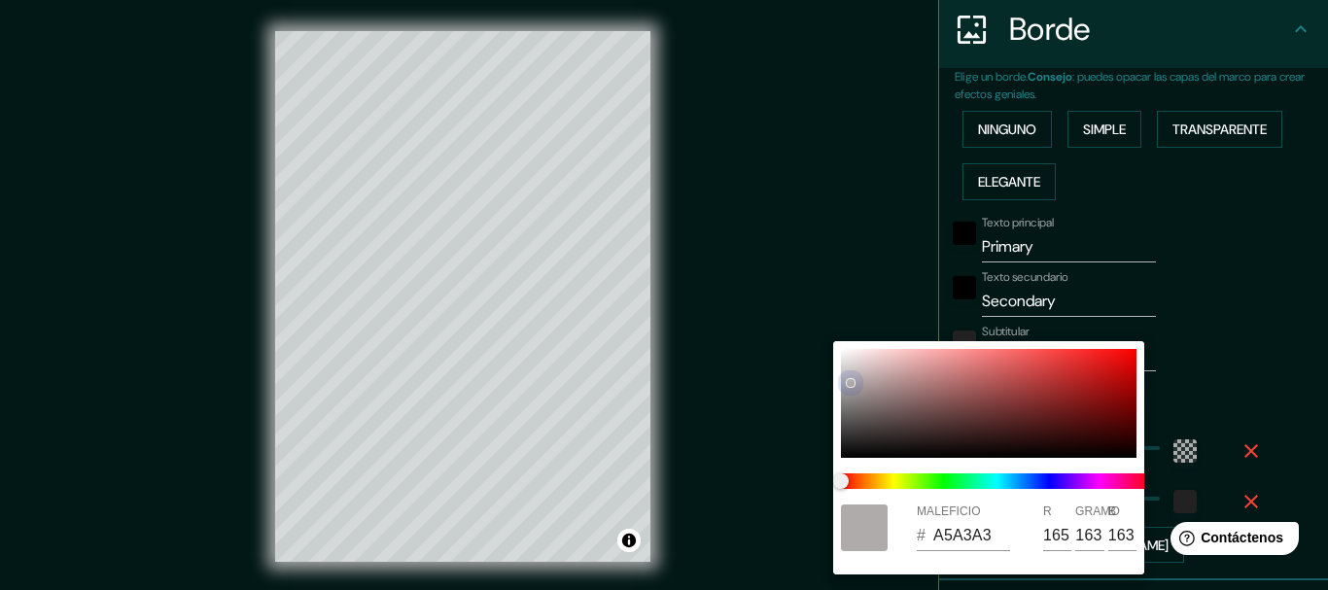
type input "175"
type input "170"
type input "185"
type input "31"
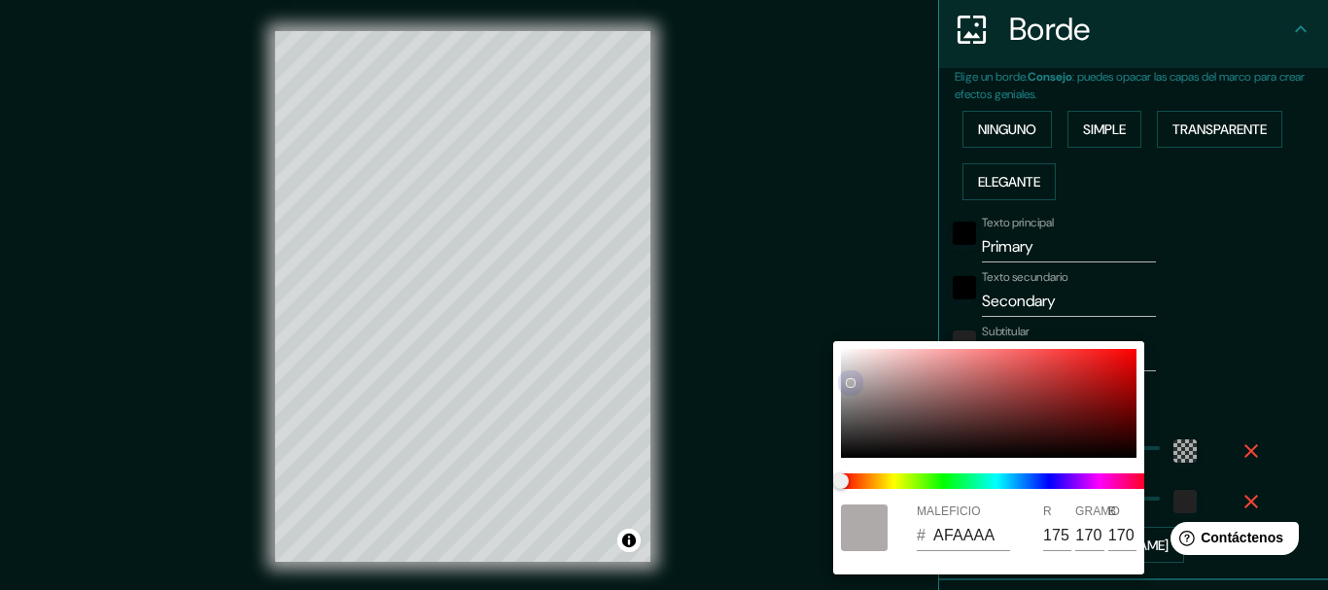
type input "A89F9F"
type input "168"
type input "159"
type input "185"
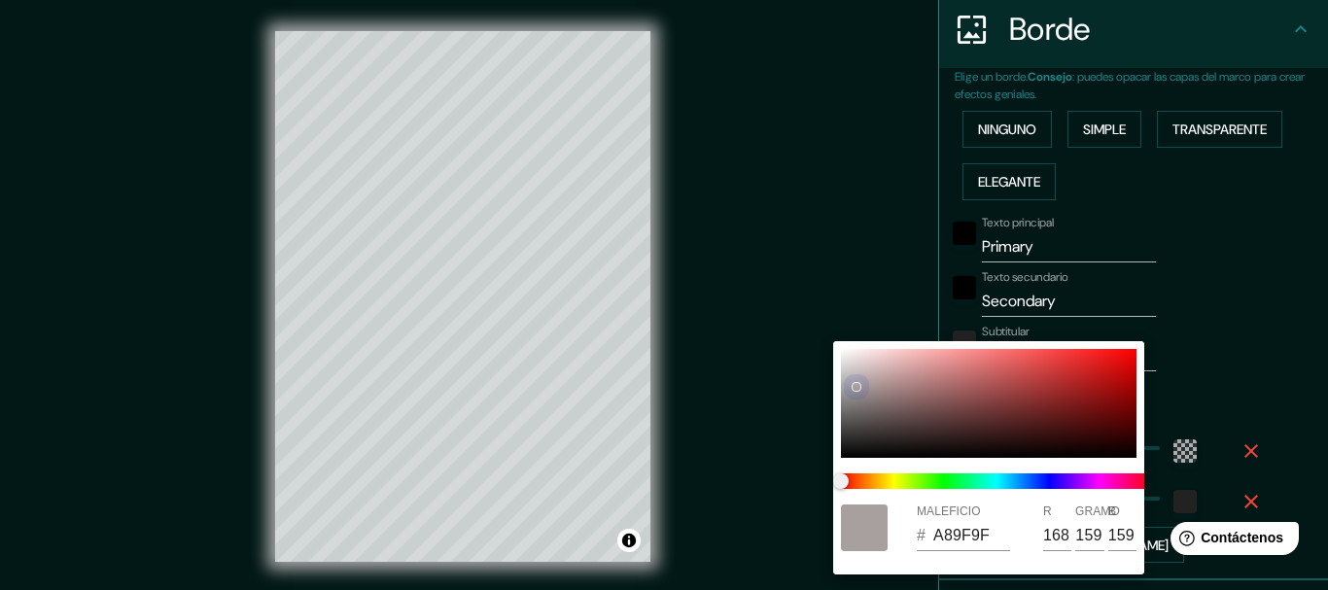
type input "31"
type input "AFA7A7"
type input "175"
type input "167"
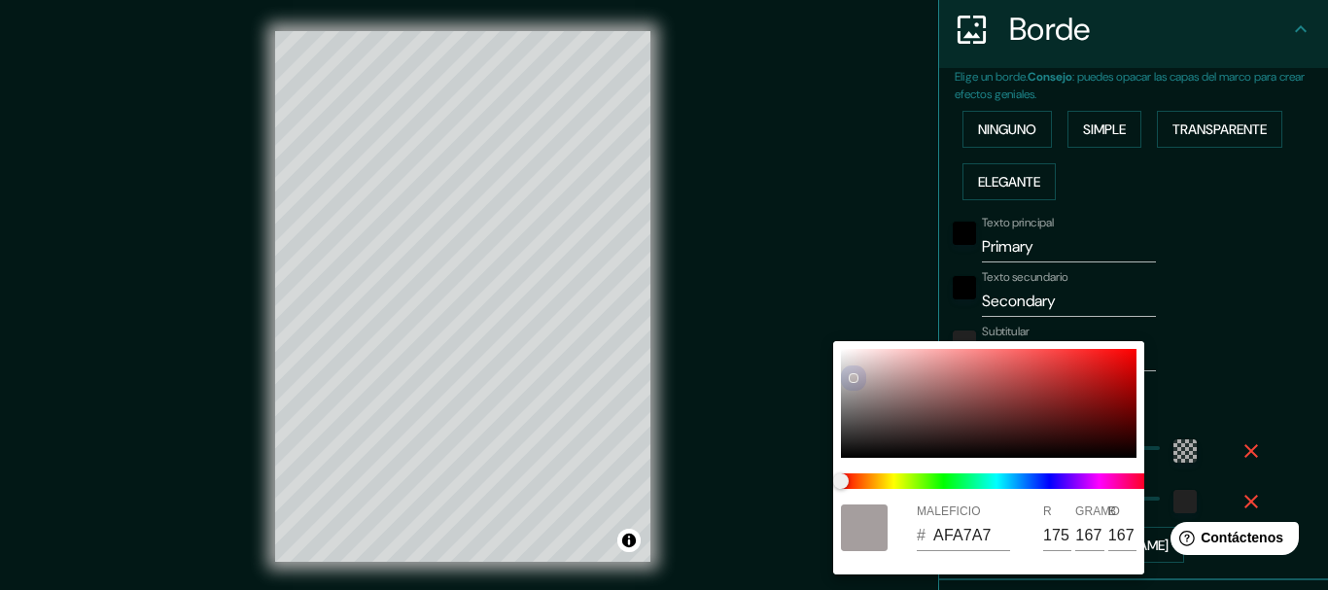
type input "185"
type input "31"
type input "BCB4B4"
type input "188"
type input "180"
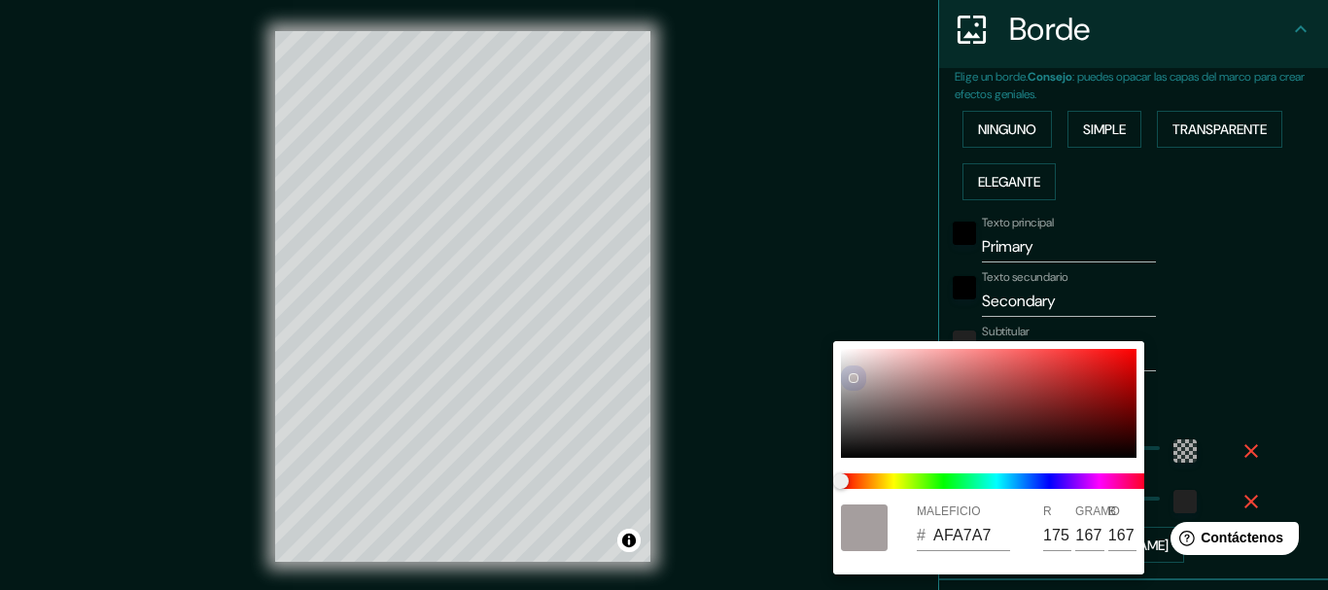
type input "180"
type input "185"
type input "31"
type input "CFC7C7"
type input "207"
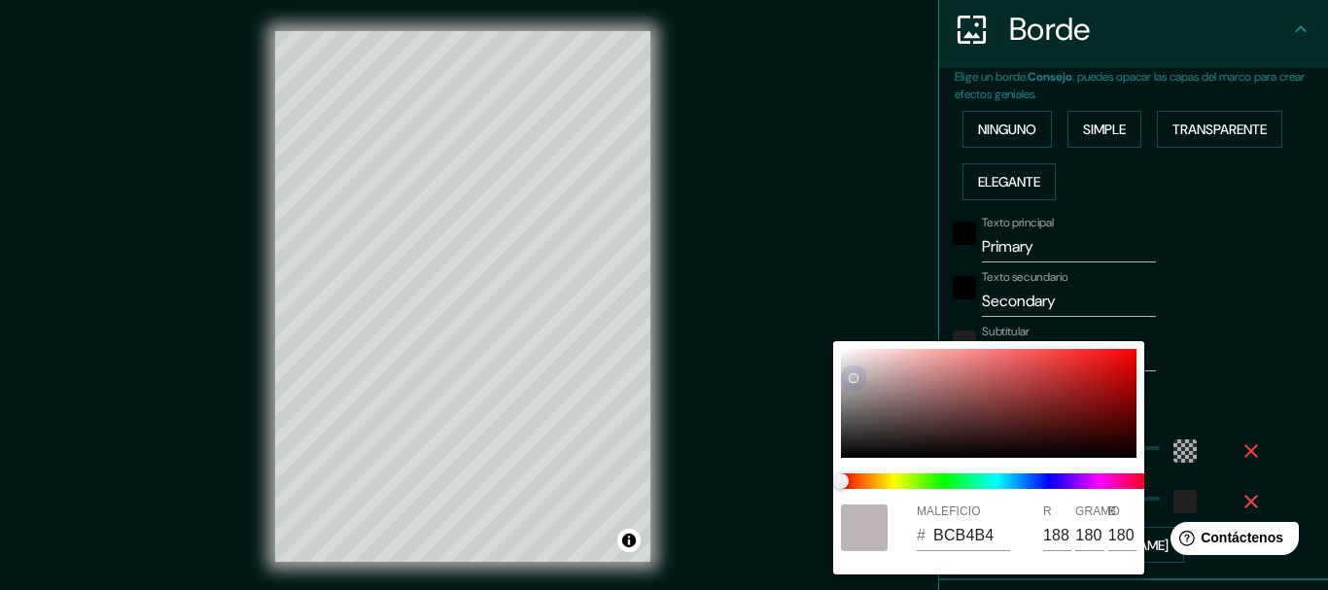
type input "199"
type input "185"
type input "31"
type input "DFD9D9"
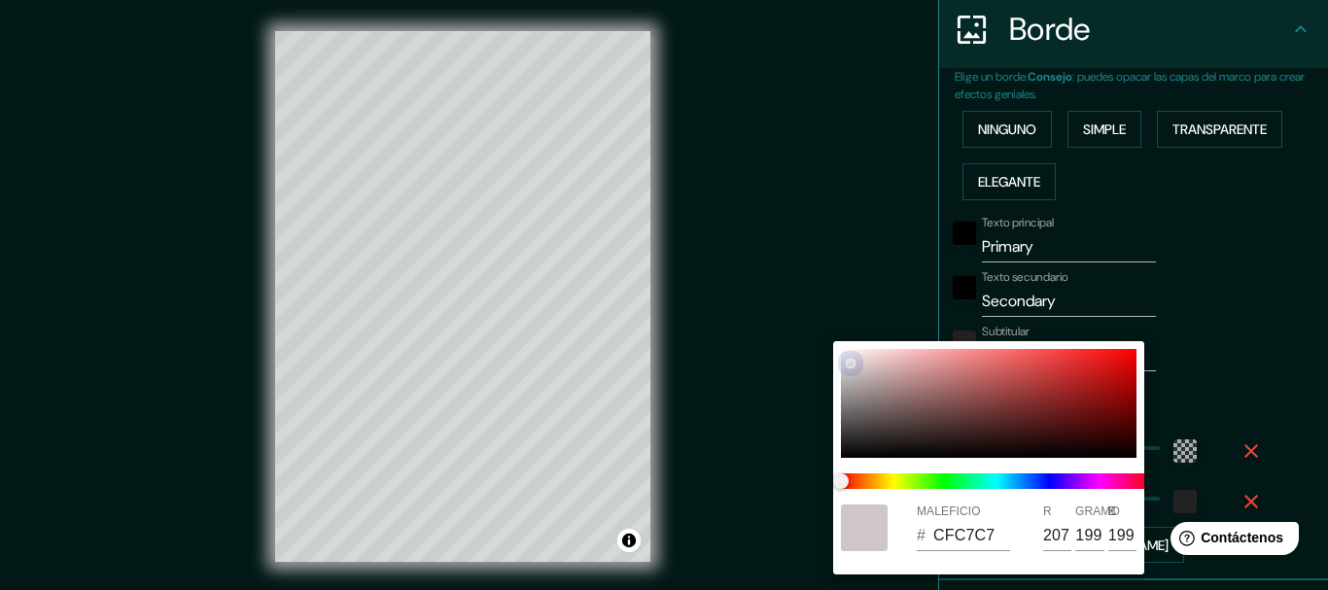
type input "223"
type input "217"
type input "185"
type input "31"
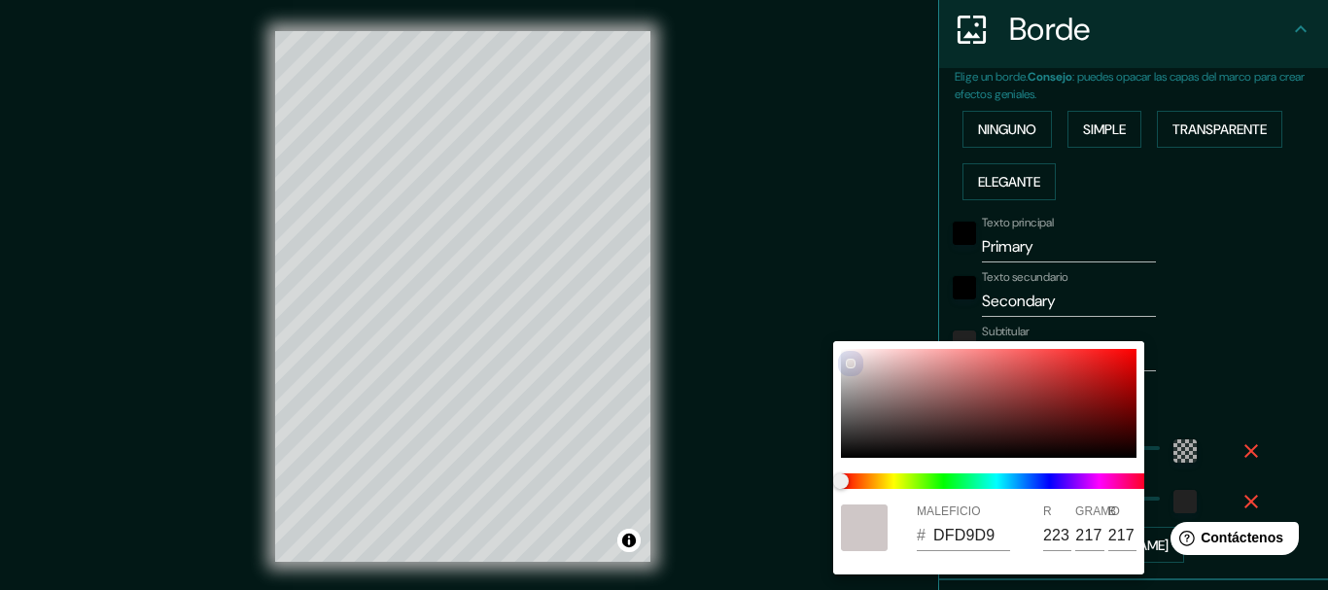
type input "EAE5E5"
type input "234"
type input "229"
type input "185"
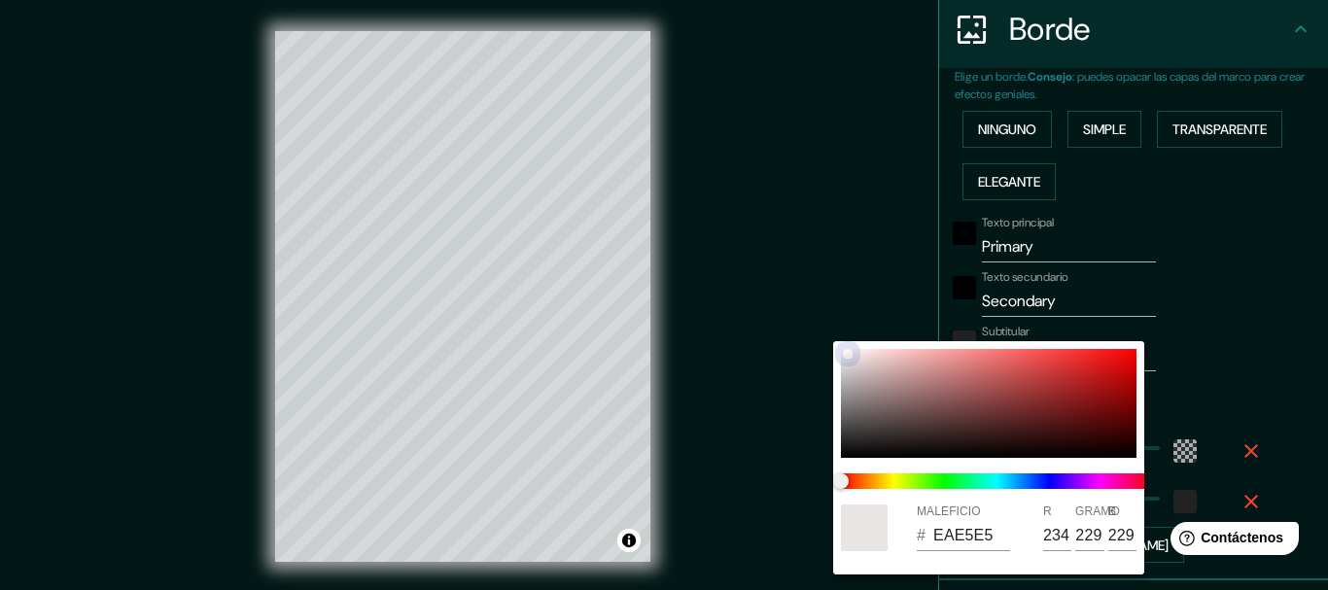
type input "31"
type input "F4EEEE"
type input "244"
type input "238"
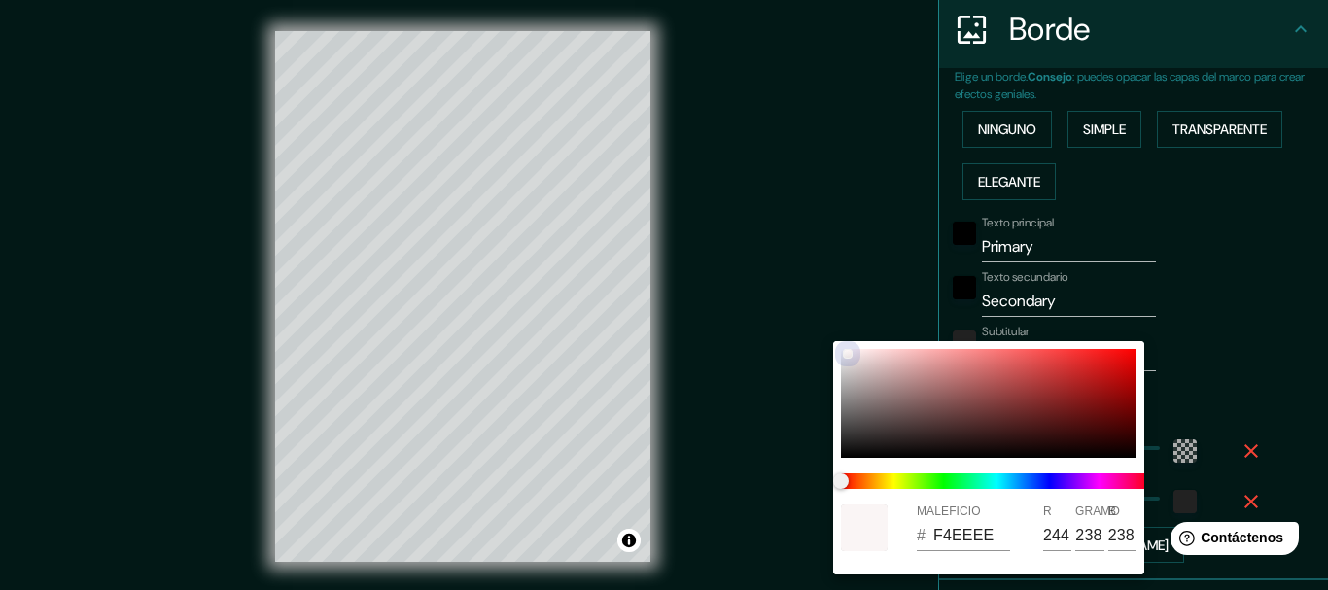
type input "185"
type input "31"
type input "FAF5F5"
type input "250"
type input "245"
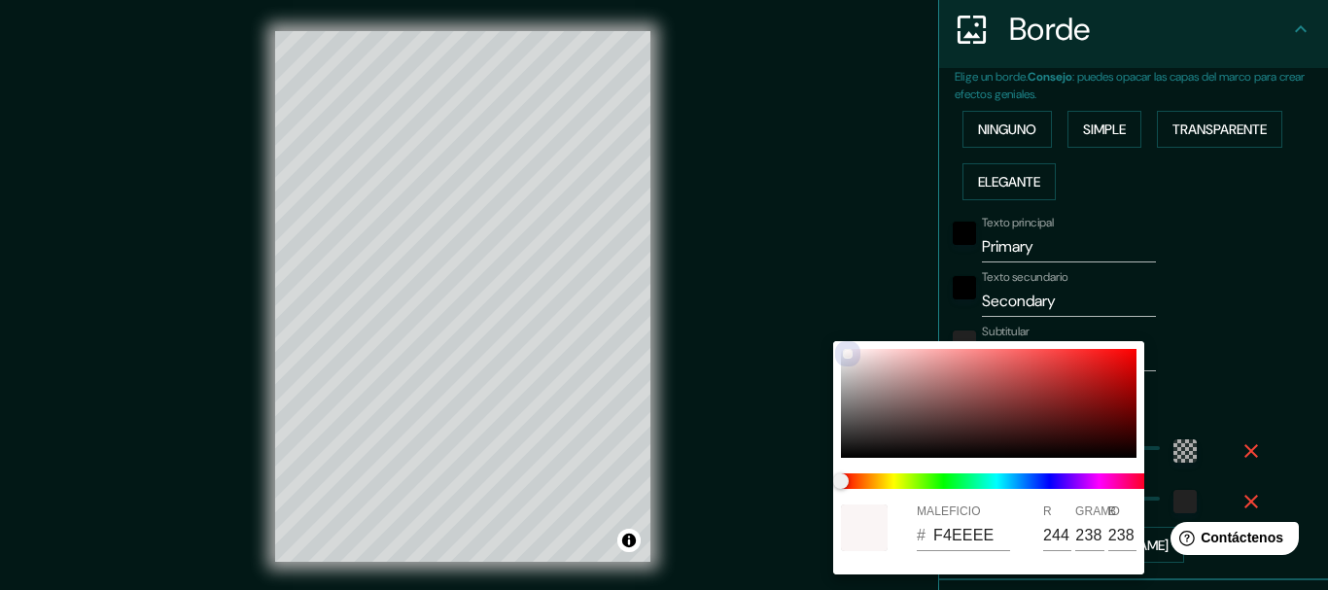
type input "245"
type input "185"
type input "31"
type input "DDD3D3"
type input "221"
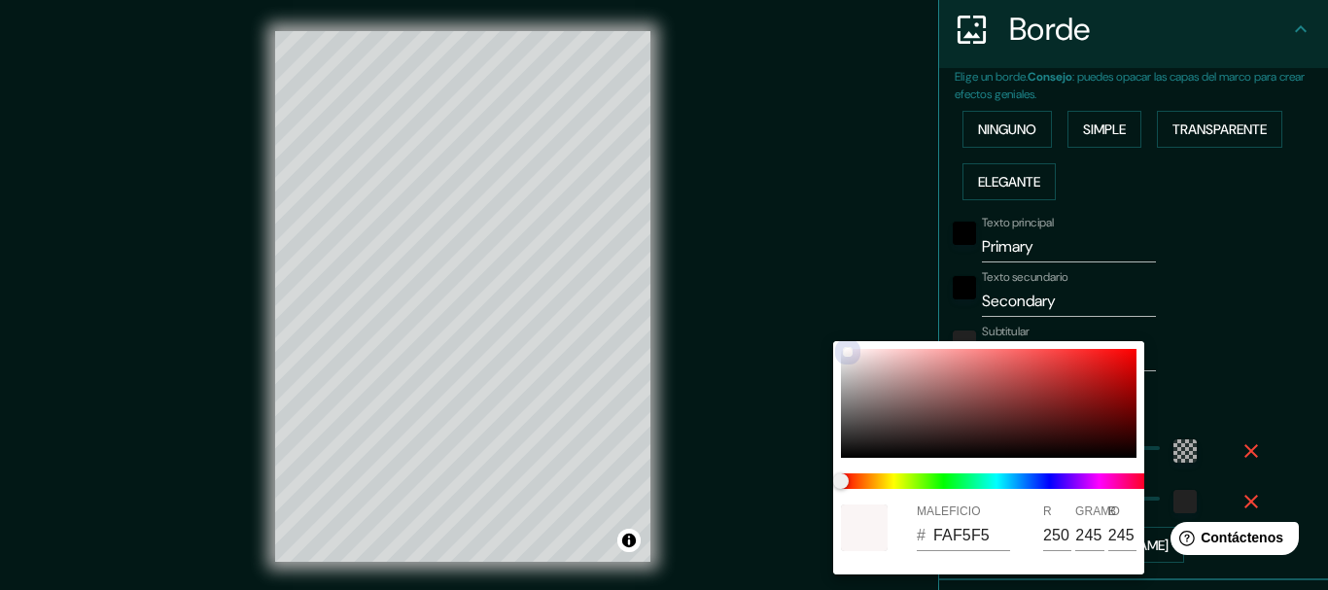
type input "211"
type input "185"
type input "31"
type input "888181"
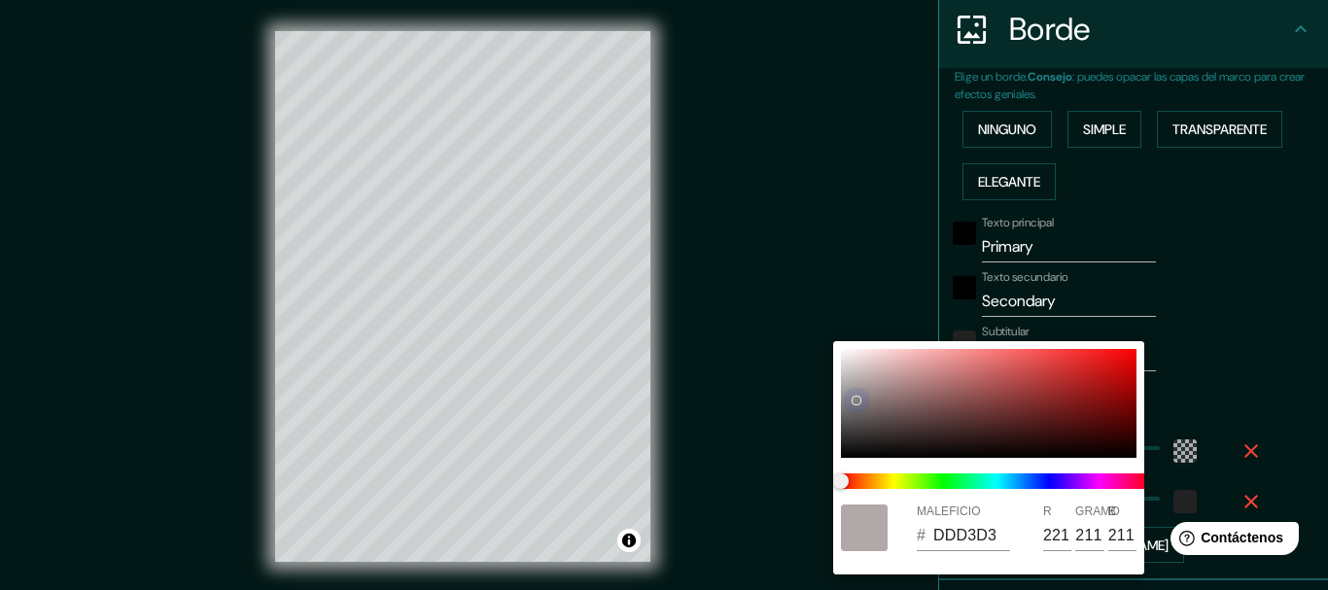
type input "136"
type input "129"
type input "185"
type input "31"
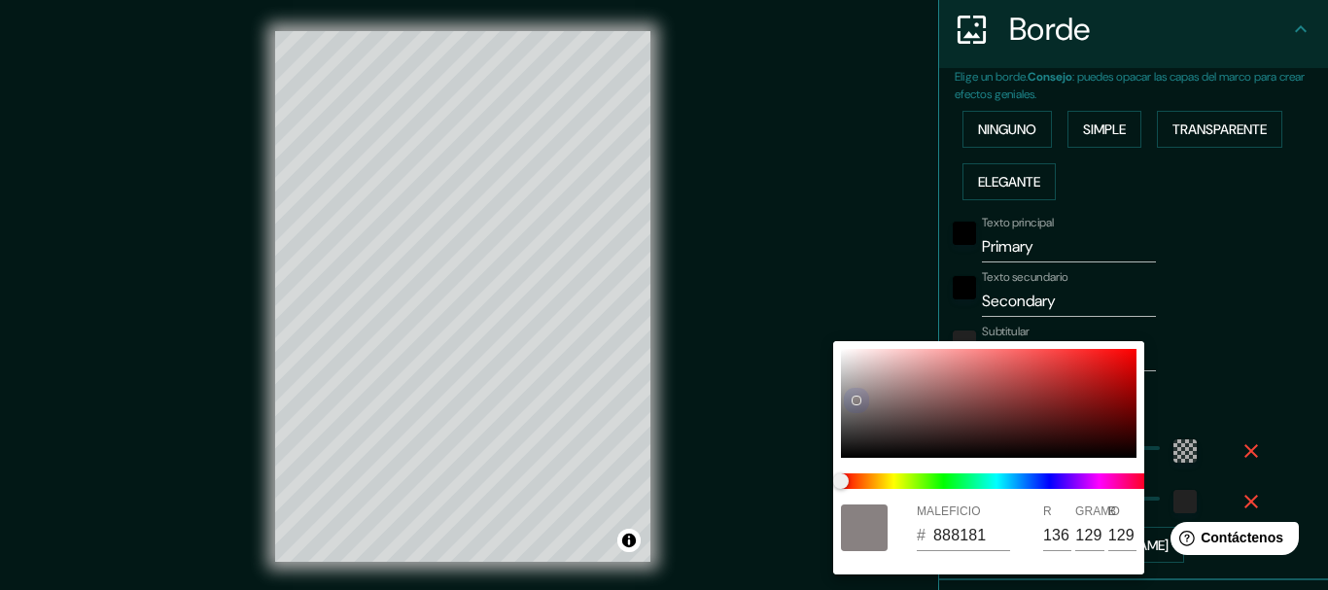
type input "656161"
type input "101"
type input "97"
type input "185"
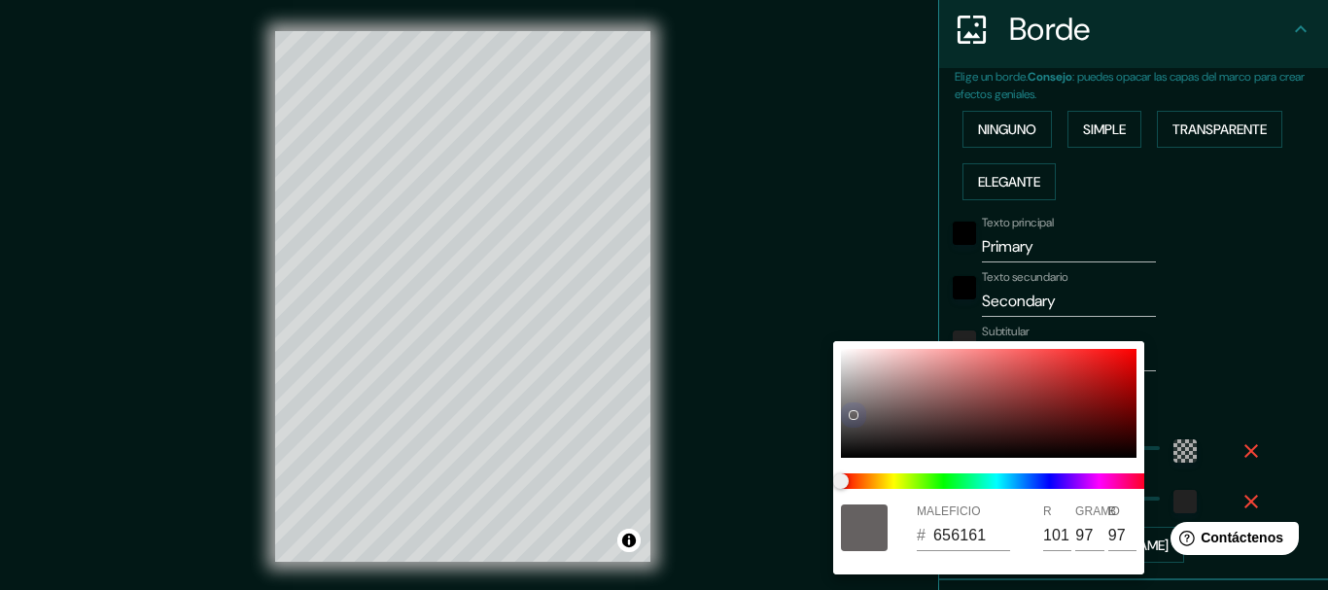
type input "31"
type input "5A5757"
type input "90"
type input "87"
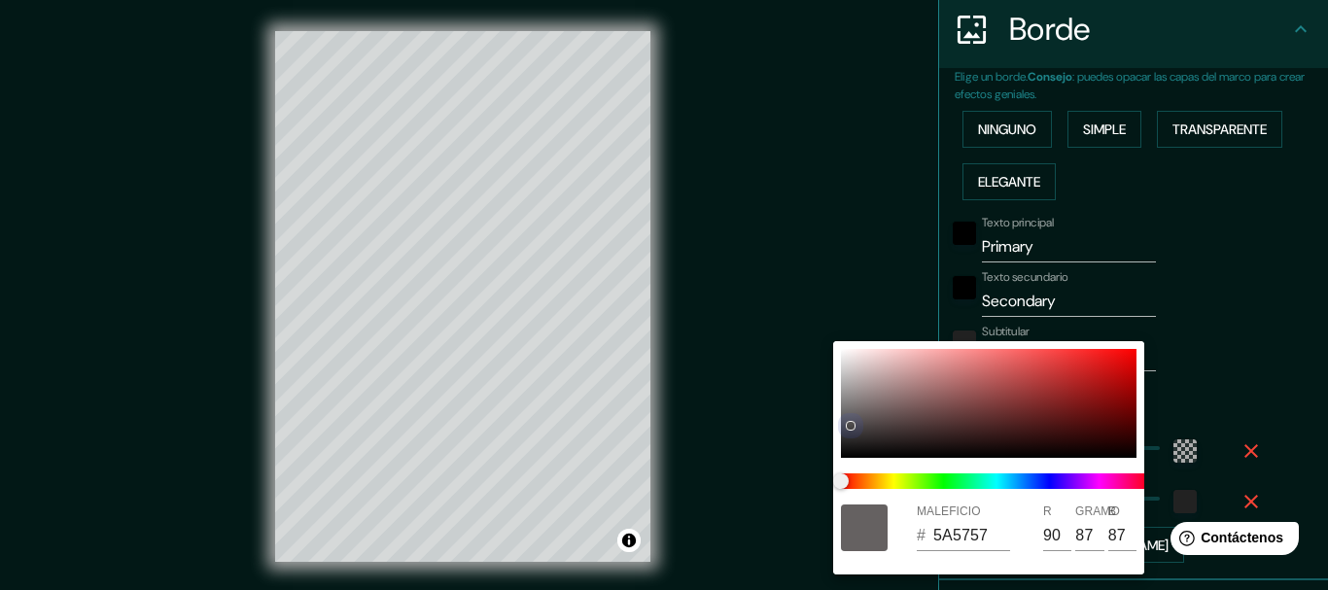
type input "185"
type input "31"
type input "4C4A4A"
type input "76"
type input "74"
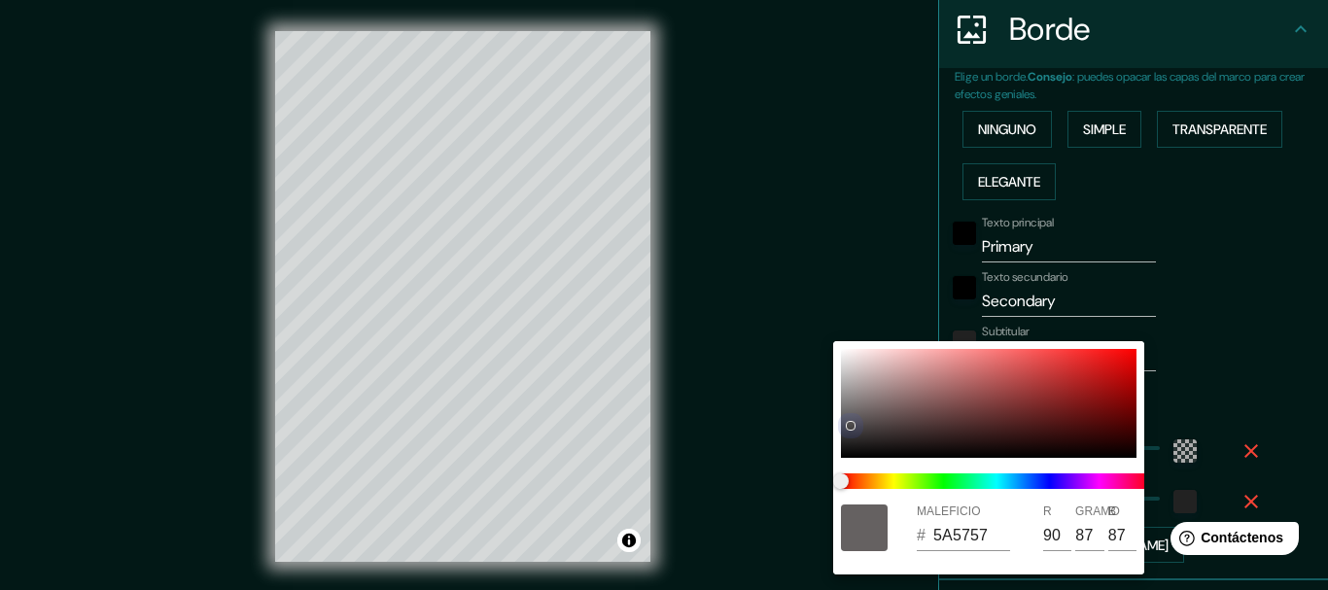
type input "74"
type input "185"
type input "31"
type input "4A4848"
type input "74"
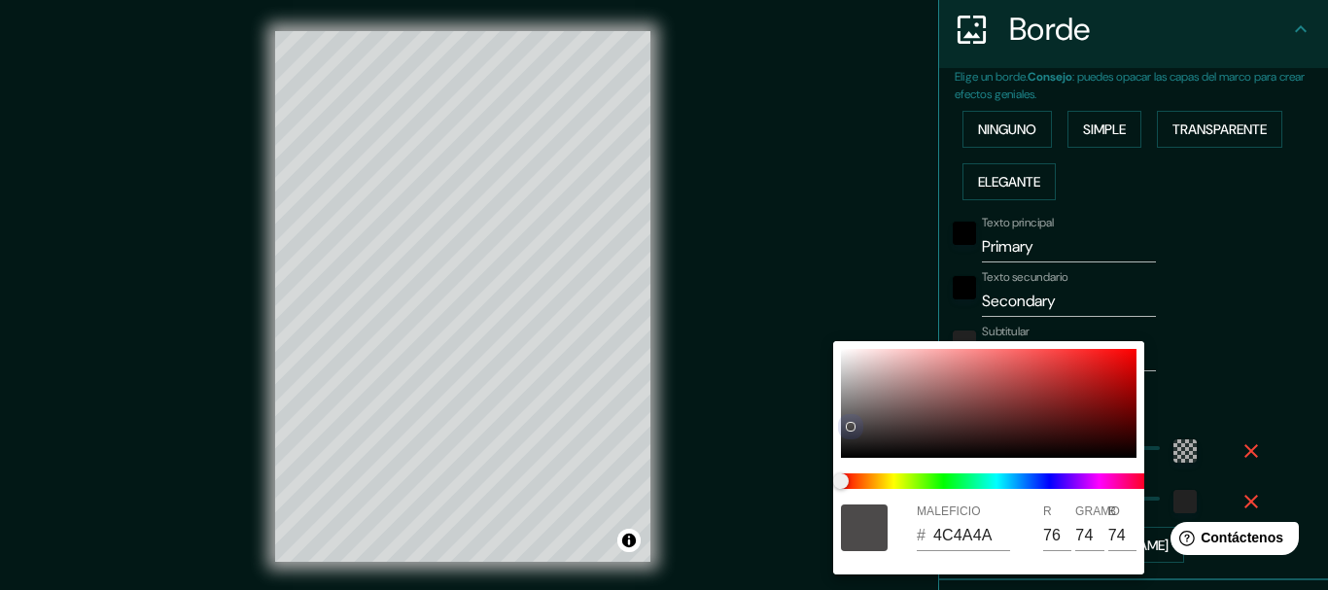
type input "72"
type input "185"
type input "31"
type input "3C3B3B"
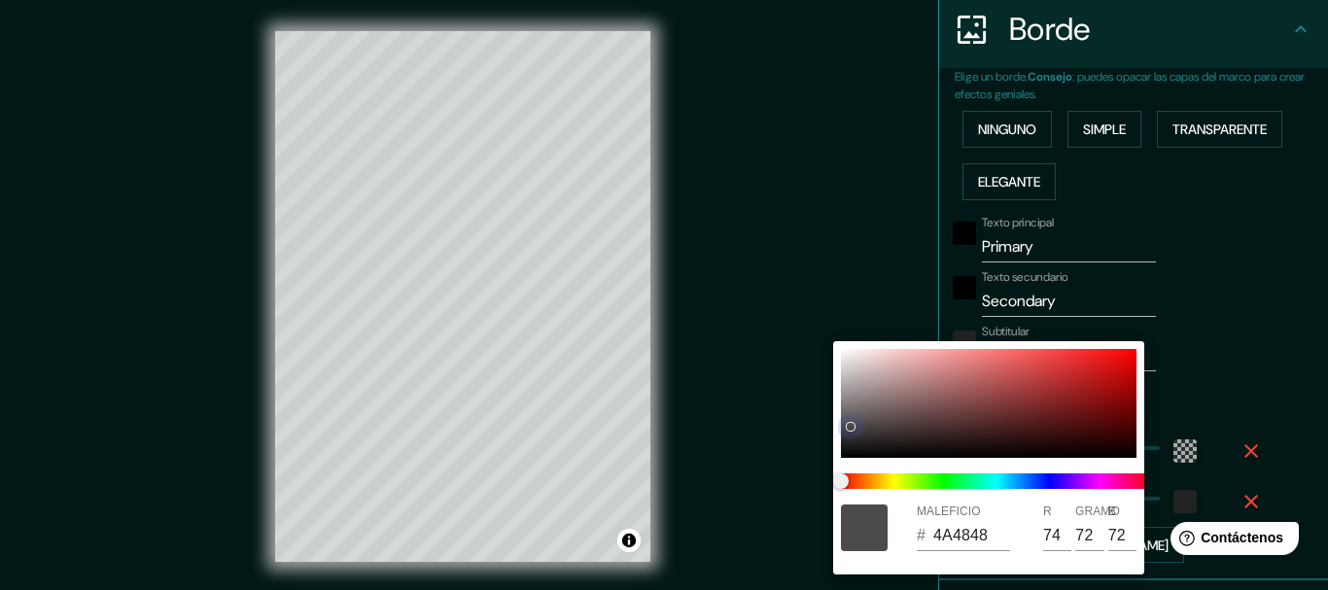
type input "60"
type input "59"
type input "185"
type input "31"
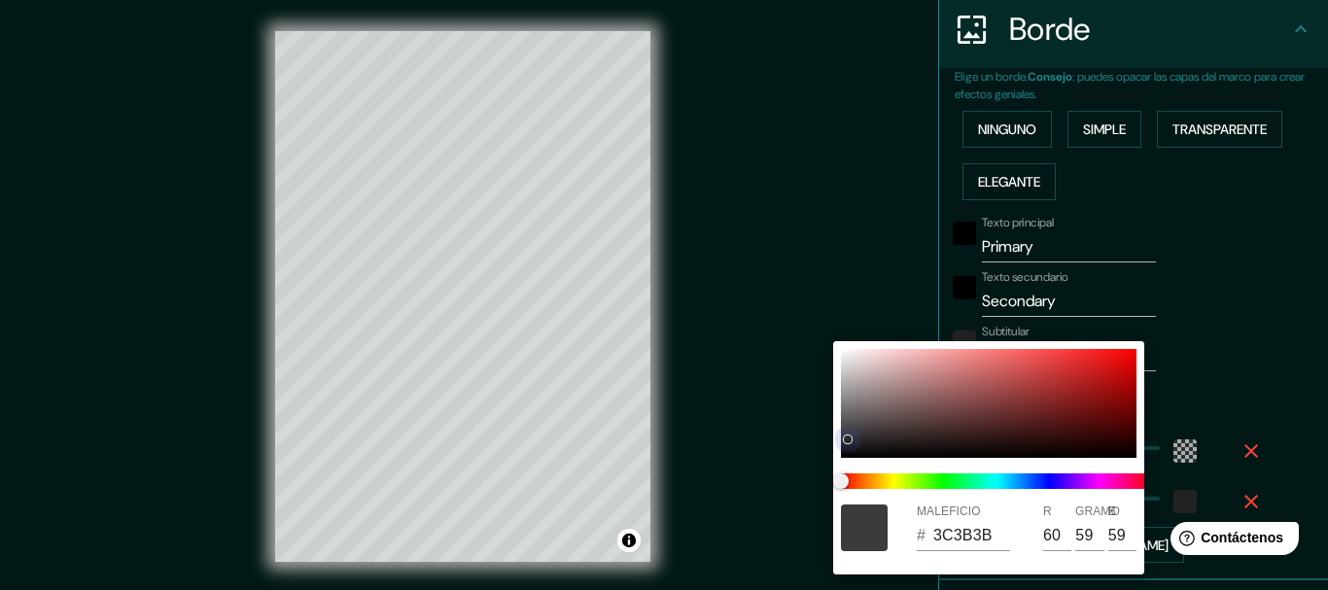
type input "2C2B2B"
type input "44"
type input "43"
type input "185"
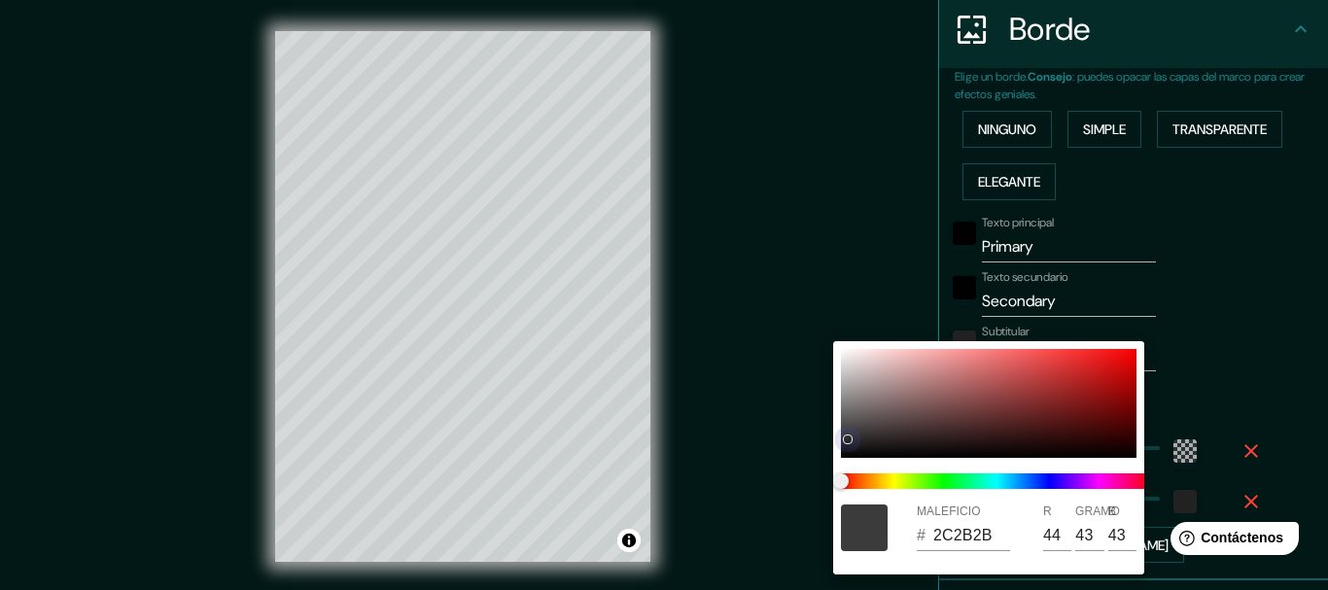
type input "31"
type input "272727"
type input "39"
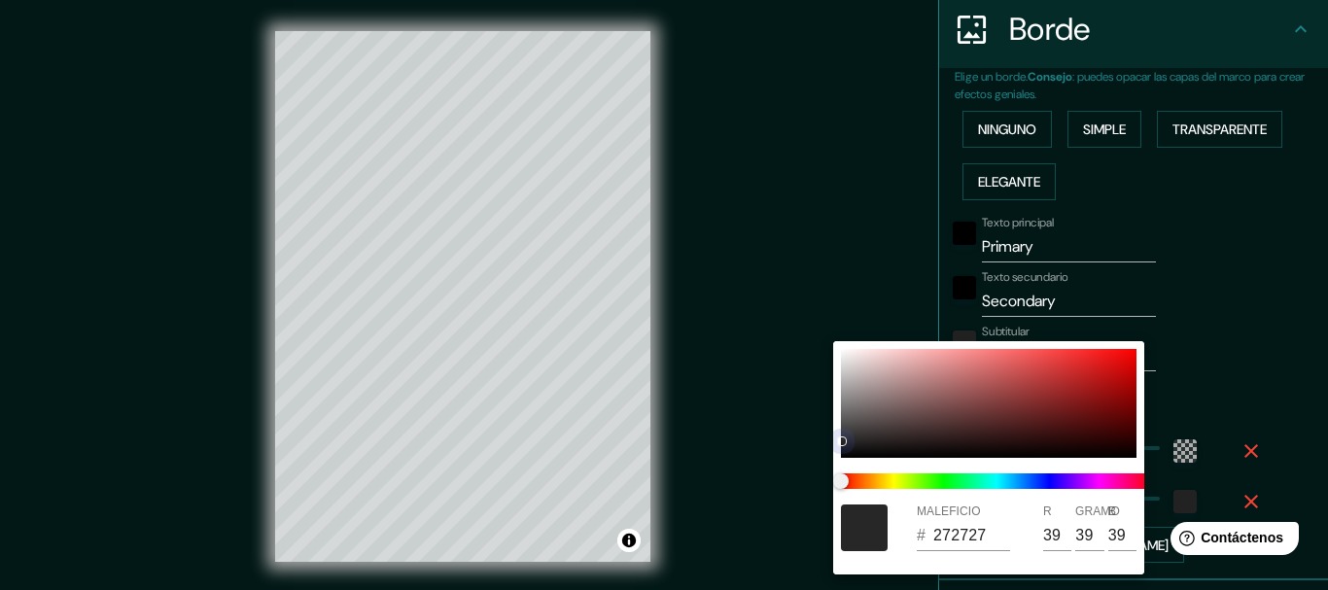
type input "185"
type input "31"
type input "2C2C2C"
type input "44"
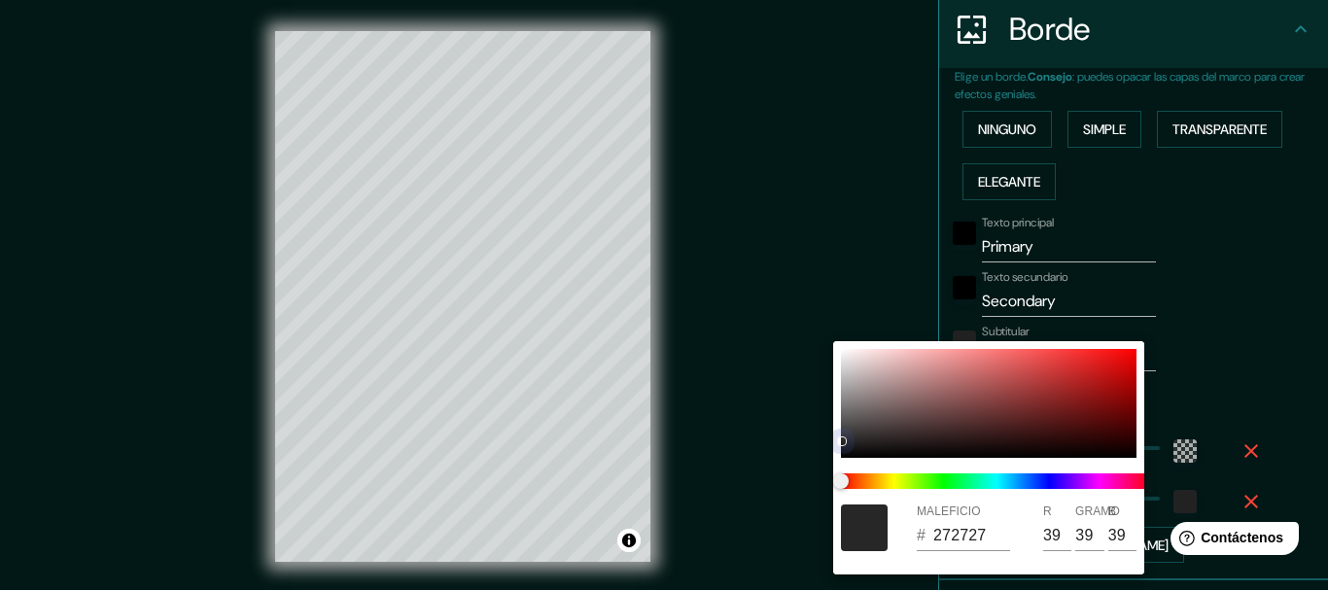
type input "44"
type input "185"
type input "31"
type input "7A7777"
type input "122"
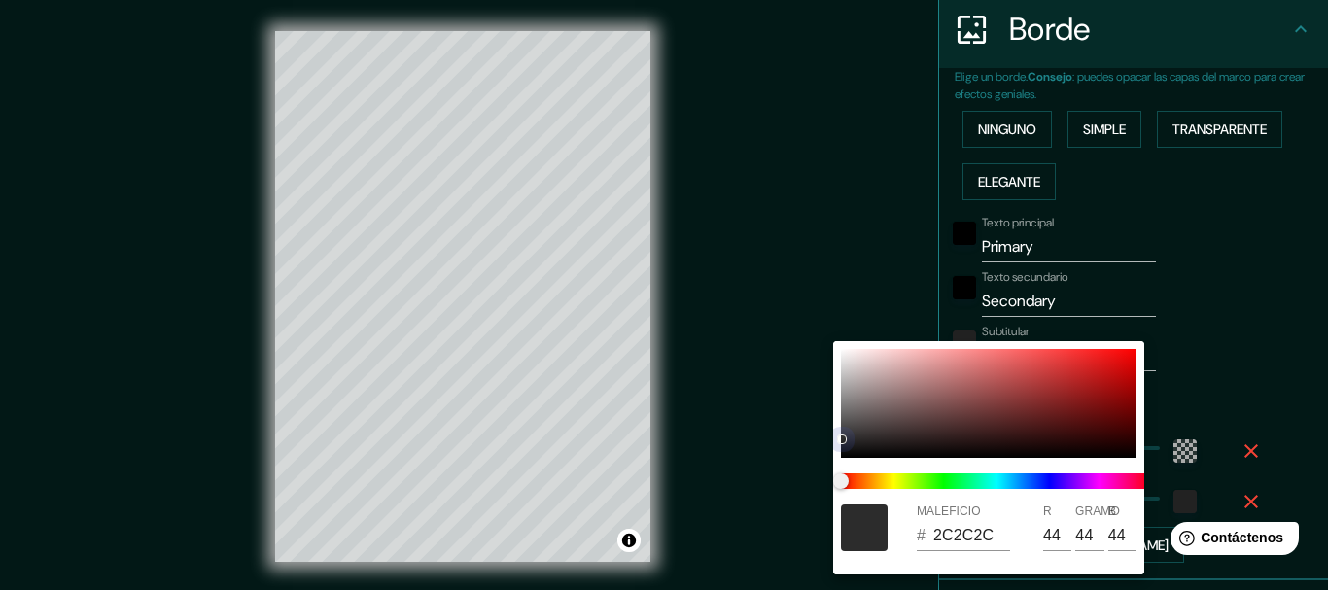
type input "119"
type input "185"
type input "31"
type input "185"
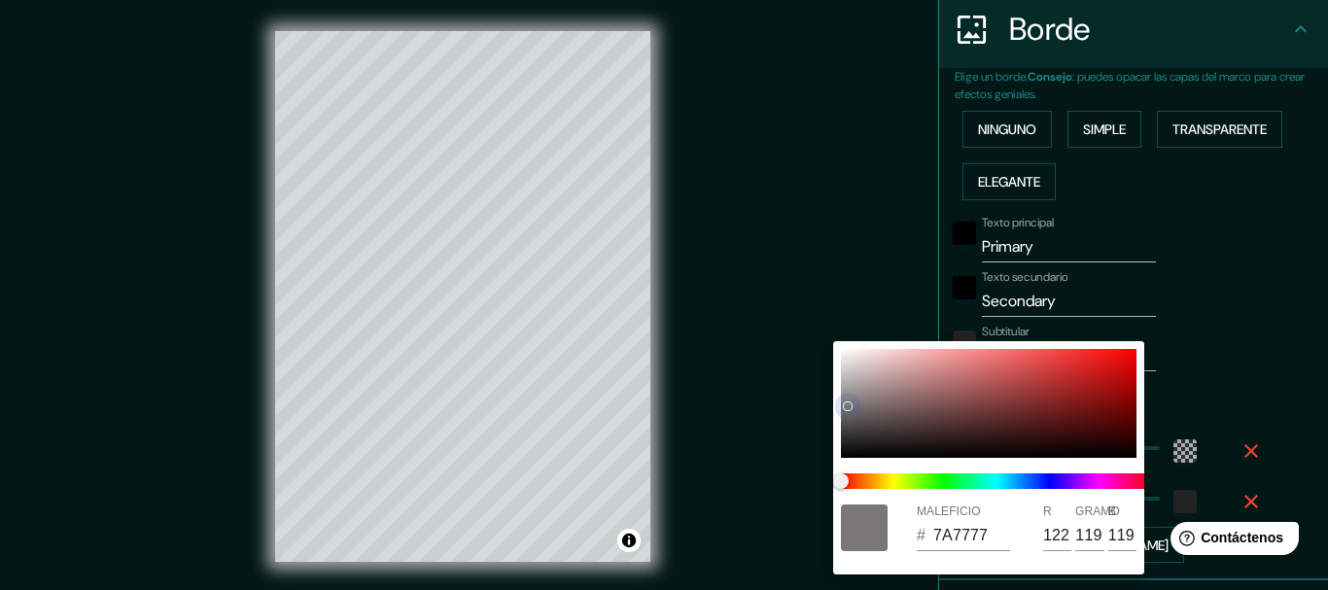
type input "31"
type input "7A7575"
type input "117"
type input "185"
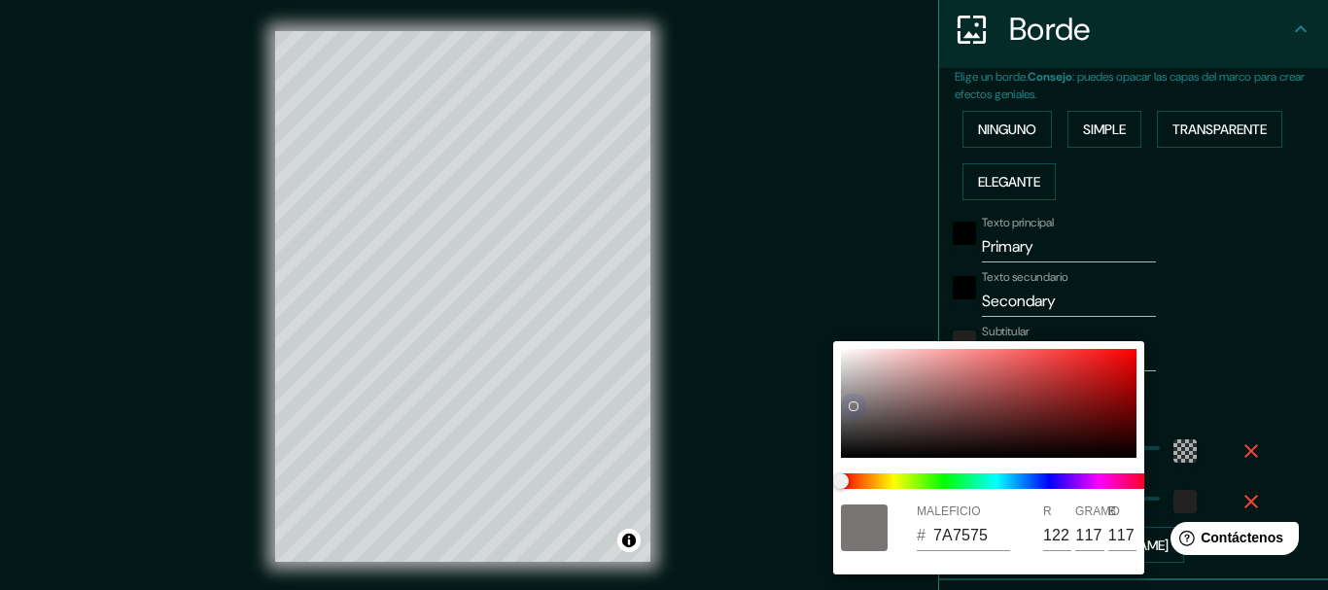
type input "31"
type input "988C8C"
type input "152"
type input "140"
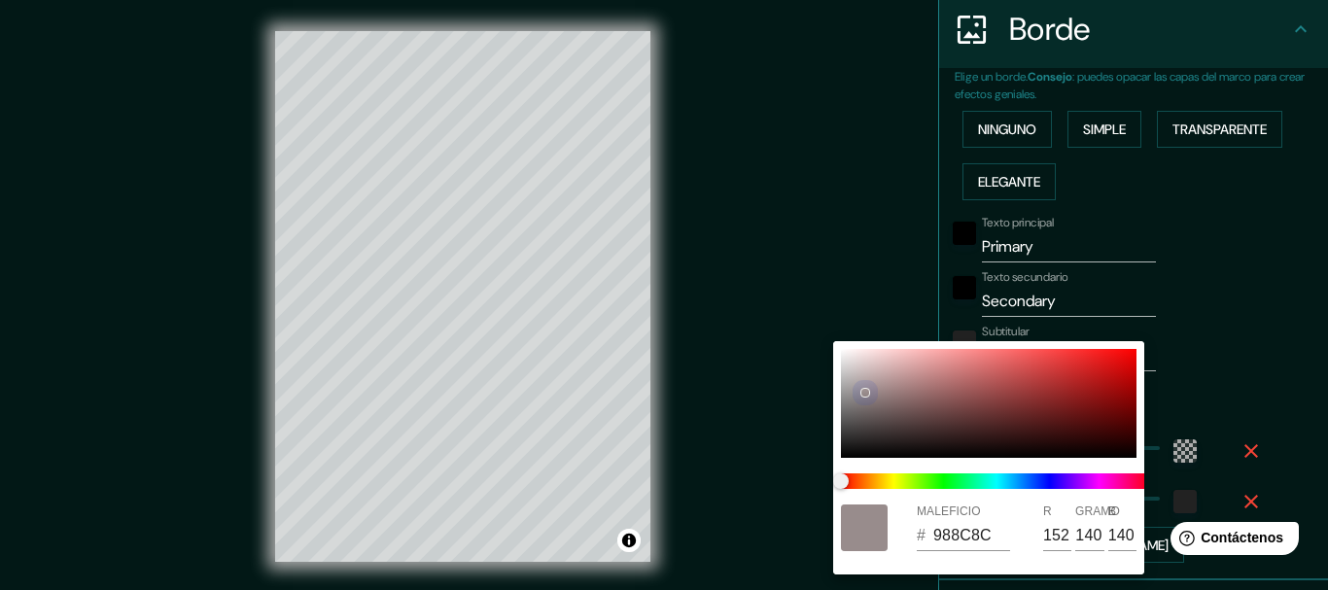
type input "185"
type input "31"
type input "988F8F"
type input "143"
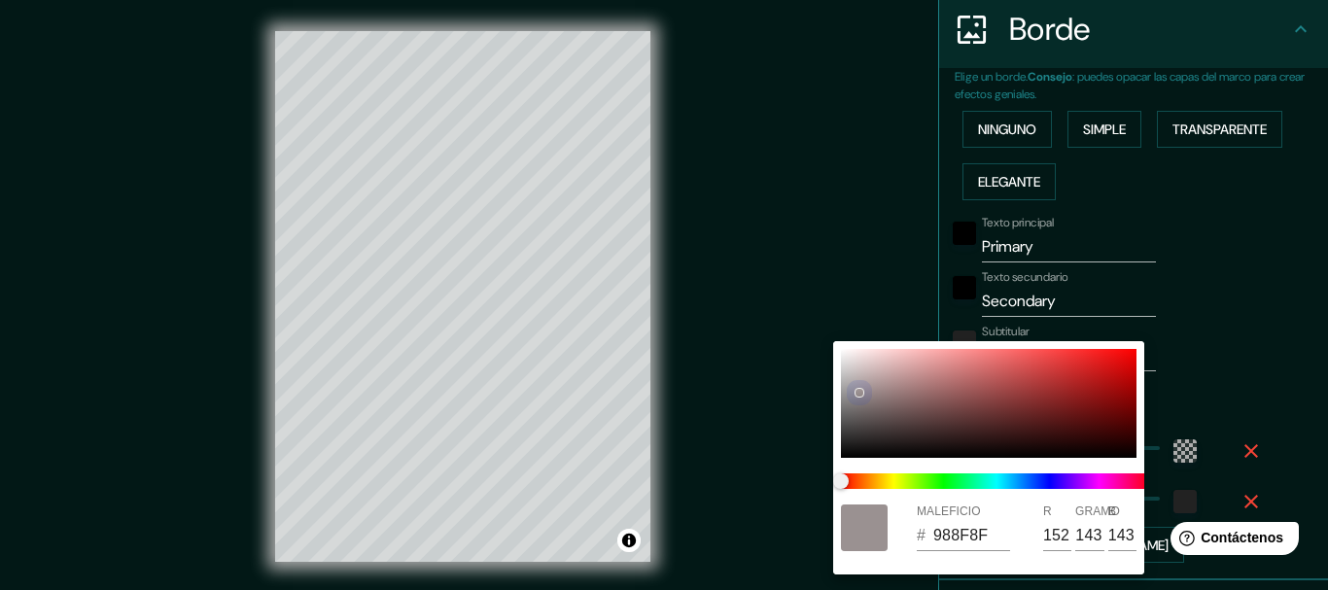
type input "185"
type input "31"
type input "9A9191"
type input "154"
type input "145"
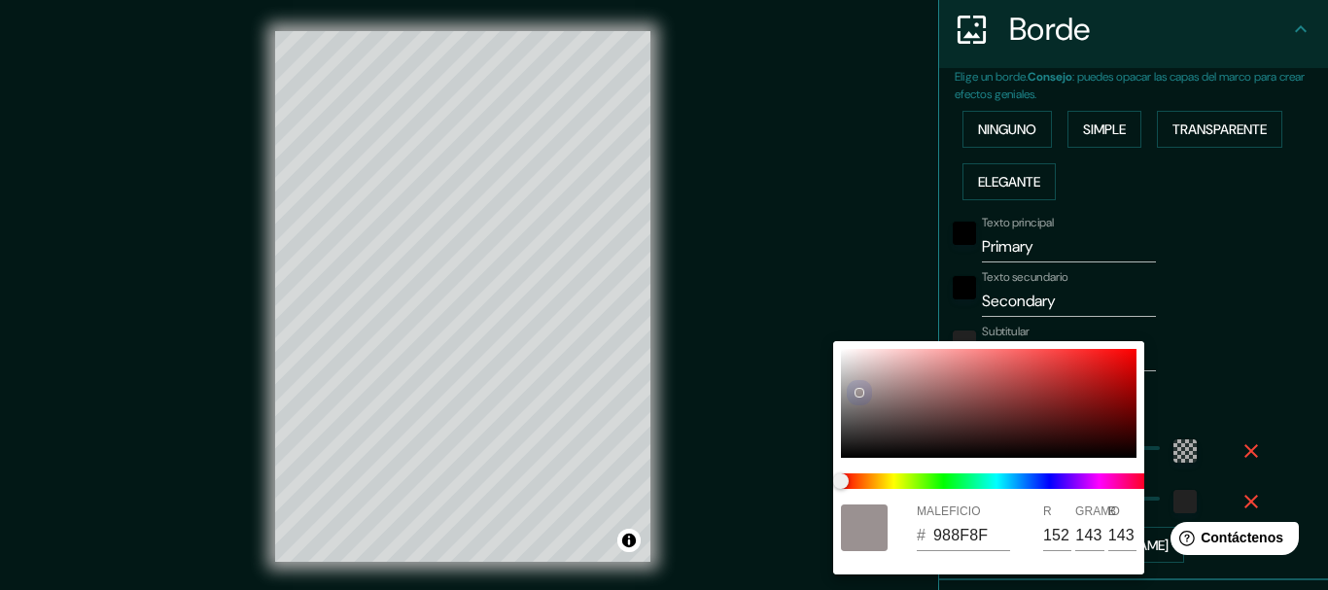
type input "145"
drag, startPoint x: 1072, startPoint y: 391, endPoint x: 857, endPoint y: 392, distance: 214.8
click at [857, 392] on div at bounding box center [859, 393] width 8 height 8
type input "185"
type input "31"
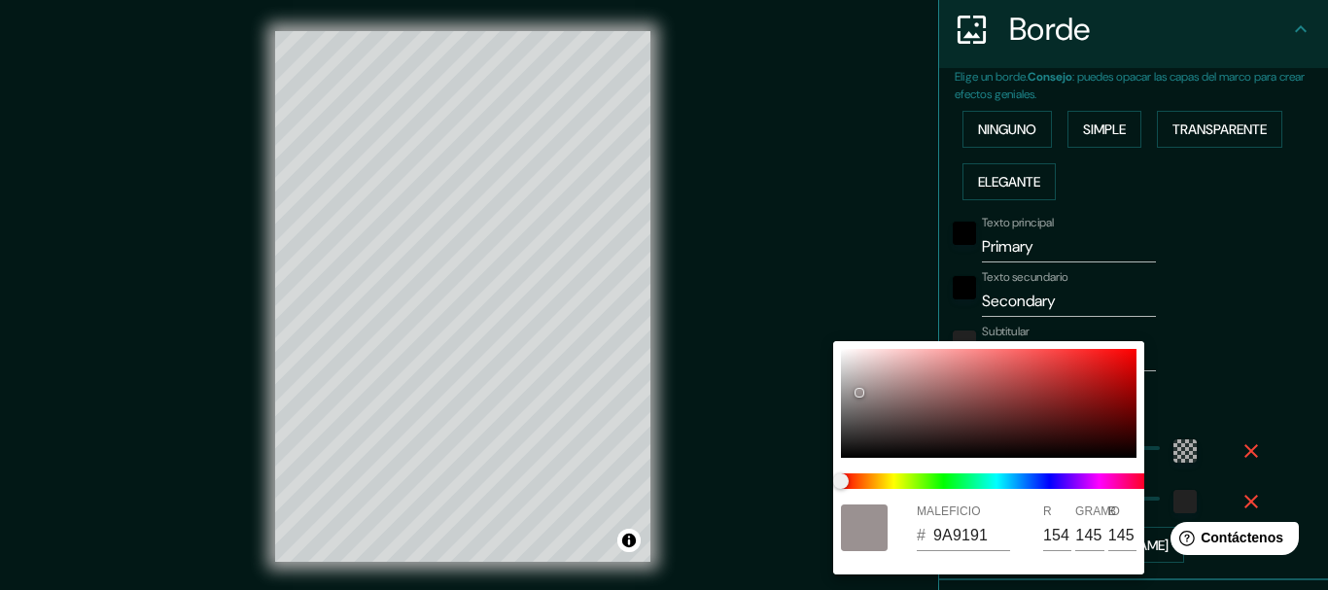
click at [1242, 442] on div at bounding box center [664, 295] width 1328 height 590
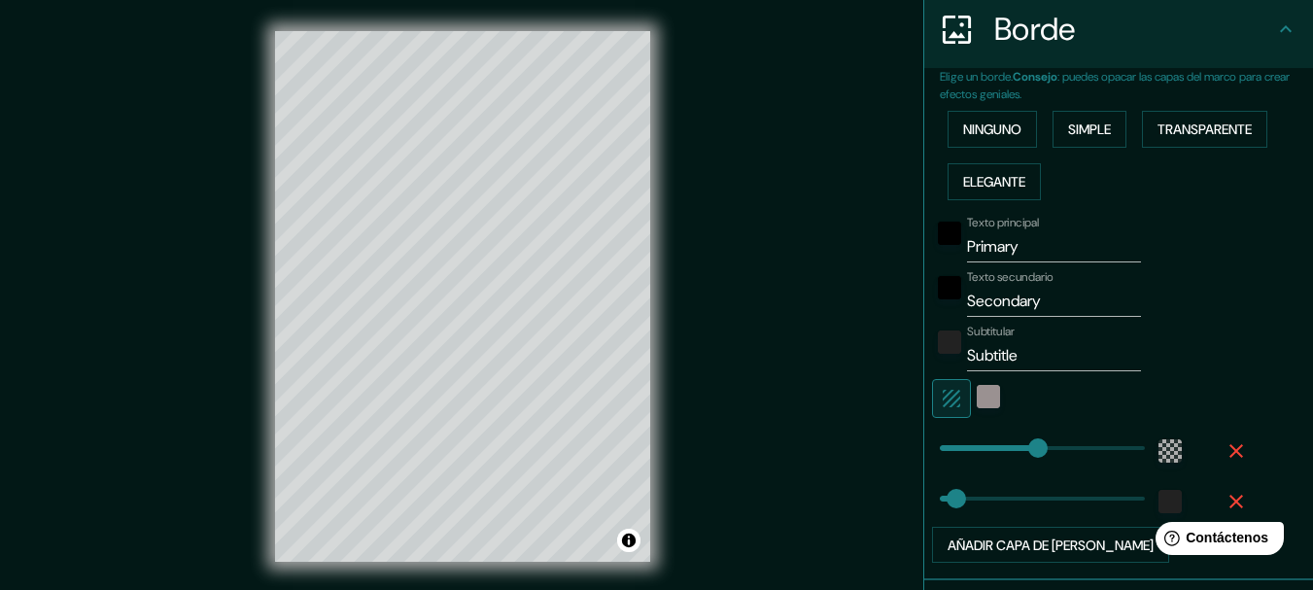
click at [1209, 447] on button "button" at bounding box center [1236, 450] width 62 height 35
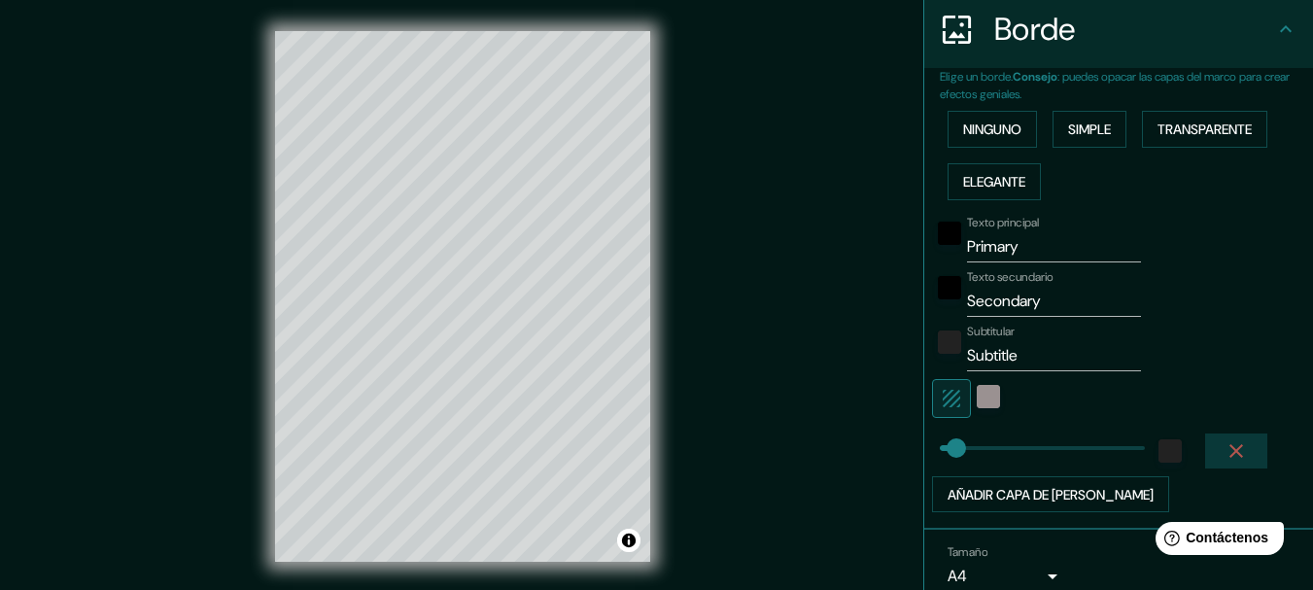
click at [1225, 448] on icon "button" at bounding box center [1236, 450] width 23 height 23
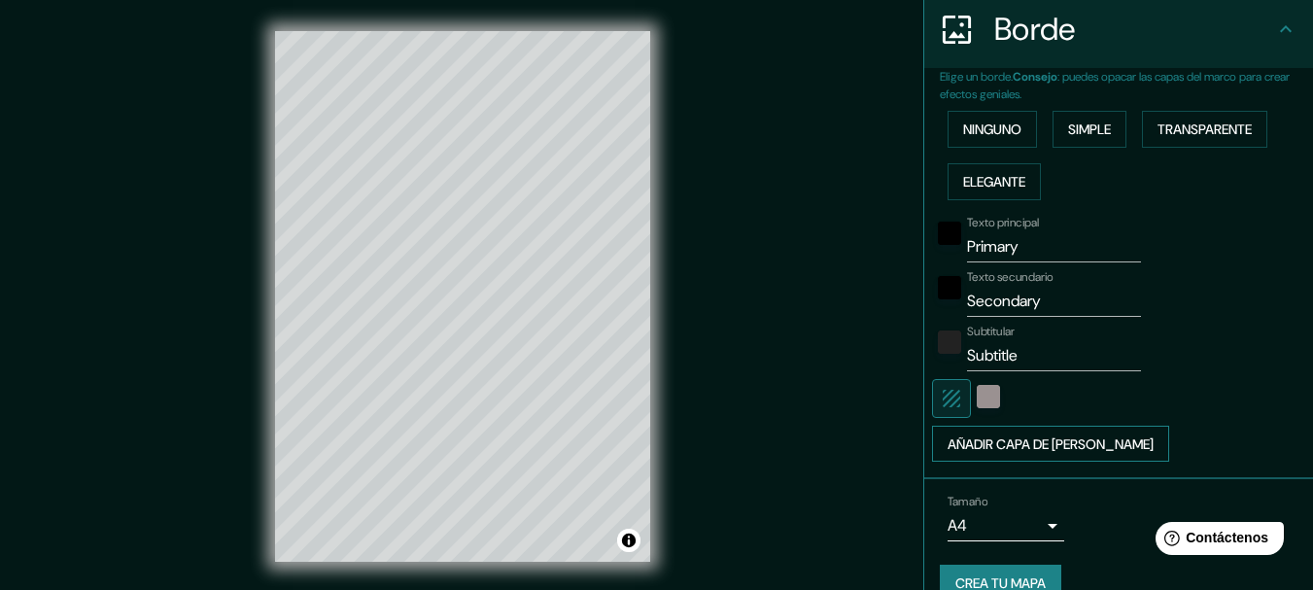
scroll to position [420, 0]
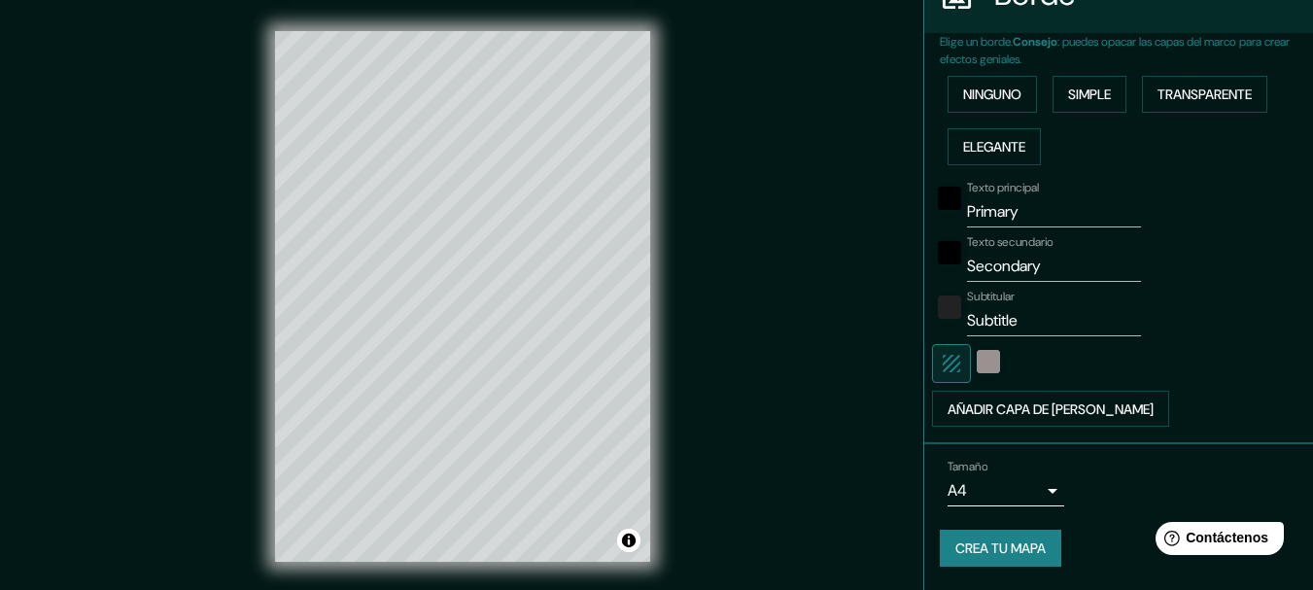
click at [1029, 489] on body "Mappin Ubicación [GEOGRAPHIC_DATA], [GEOGRAPHIC_DATA], [GEOGRAPHIC_DATA] Patas …" at bounding box center [656, 295] width 1313 height 590
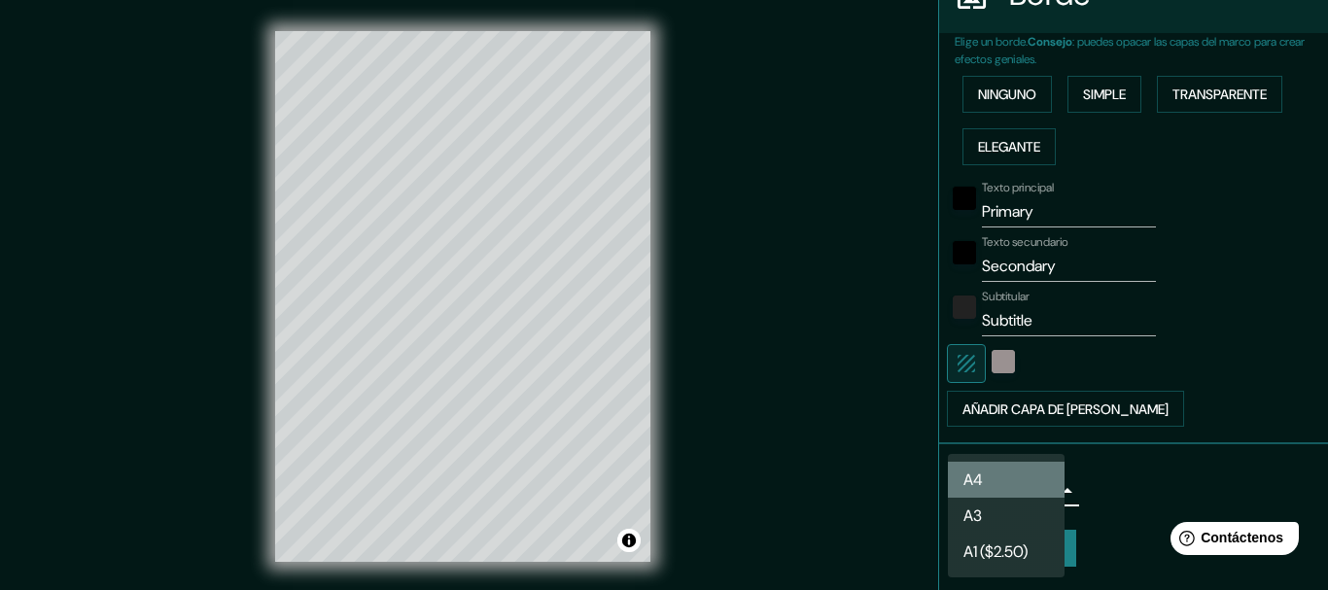
click at [1026, 492] on li "A4" at bounding box center [1006, 480] width 117 height 36
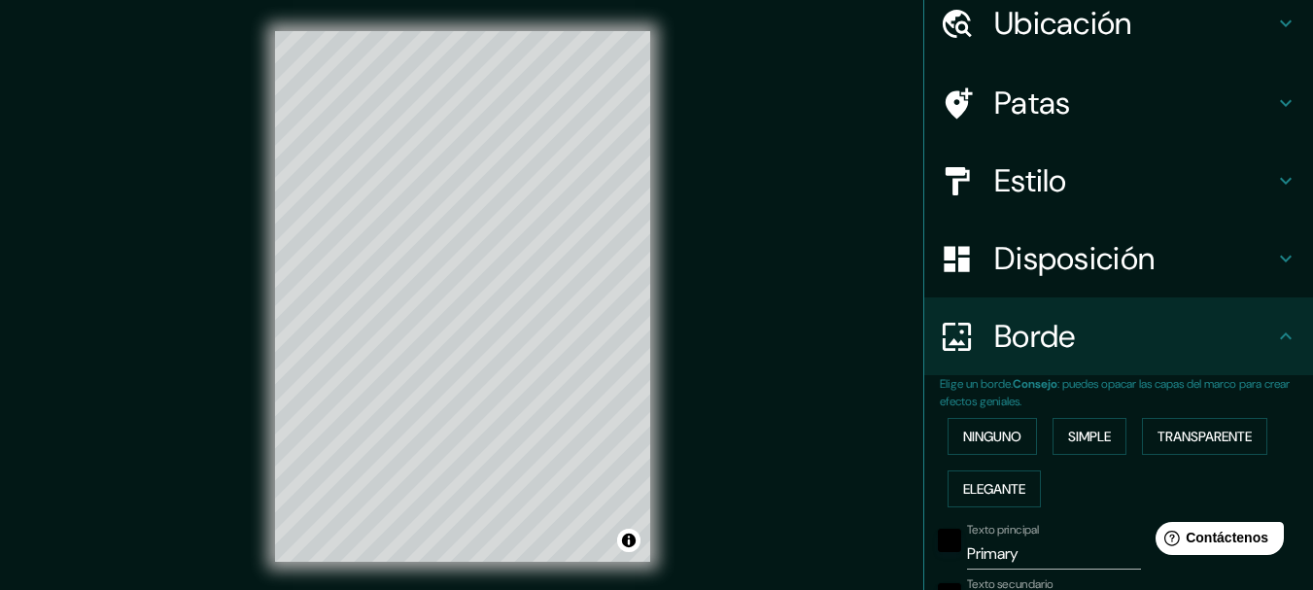
scroll to position [73, 0]
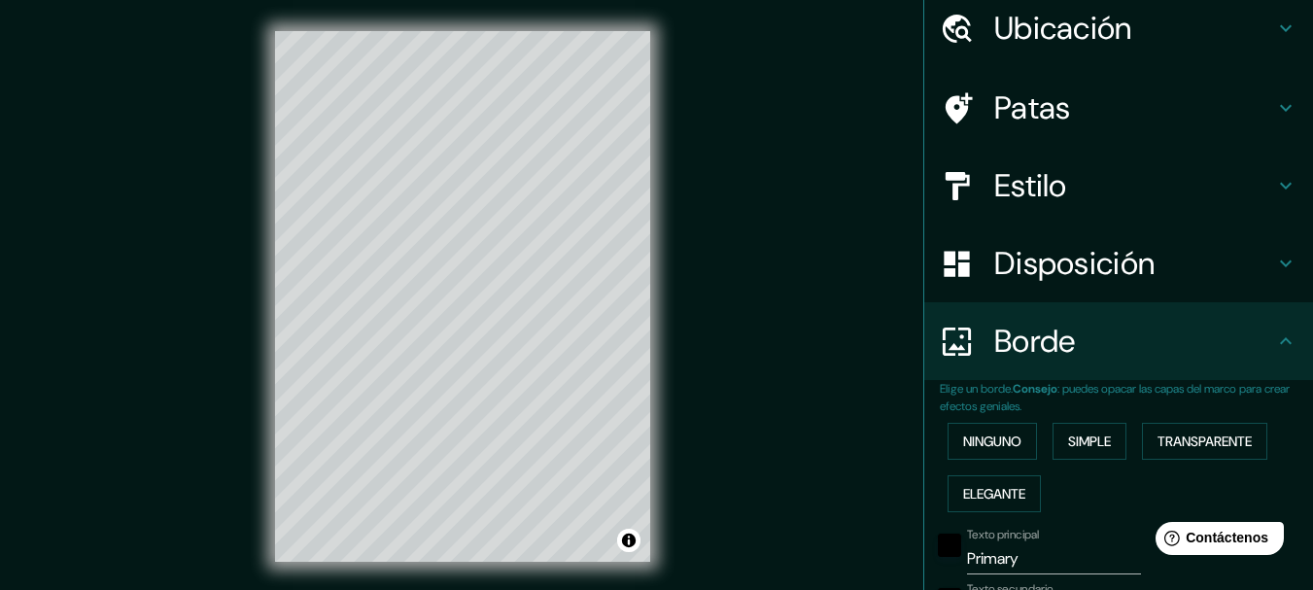
click at [1045, 110] on font "Patas" at bounding box center [1032, 107] width 77 height 41
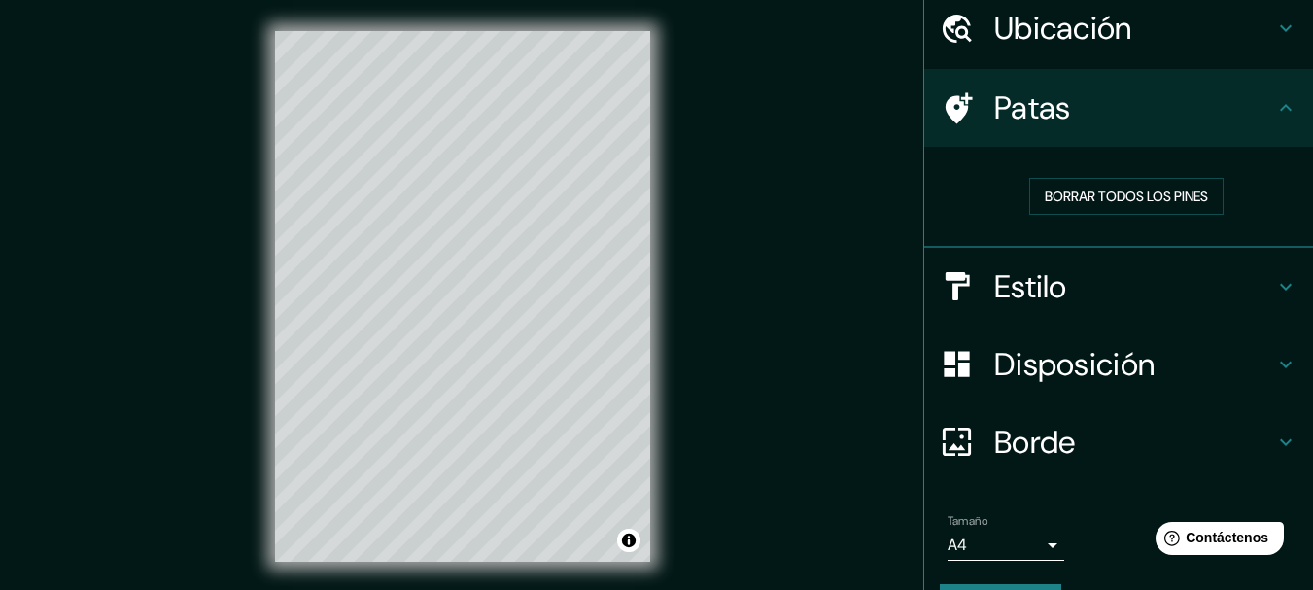
click at [1027, 284] on font "Estilo" at bounding box center [1030, 286] width 73 height 41
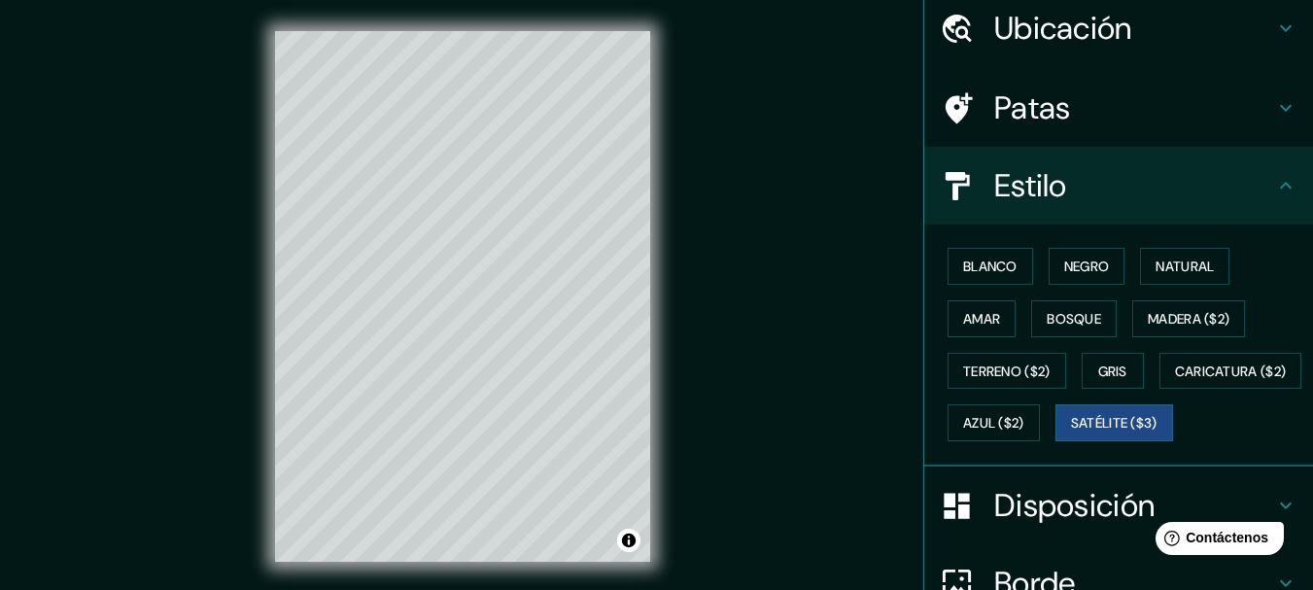
click at [977, 246] on div "Blanco Negro Natural Amar Bosque Madera ($2) Terreno ($2) Gris Caricatura ($2) …" at bounding box center [1126, 344] width 373 height 209
drag, startPoint x: 979, startPoint y: 247, endPoint x: 995, endPoint y: 282, distance: 38.7
click at [979, 250] on div "Blanco Negro Natural Amar Bosque Madera ($2) Terreno ($2) Gris Caricatura ($2) …" at bounding box center [1126, 344] width 373 height 209
click at [995, 282] on button "Blanco" at bounding box center [991, 266] width 86 height 37
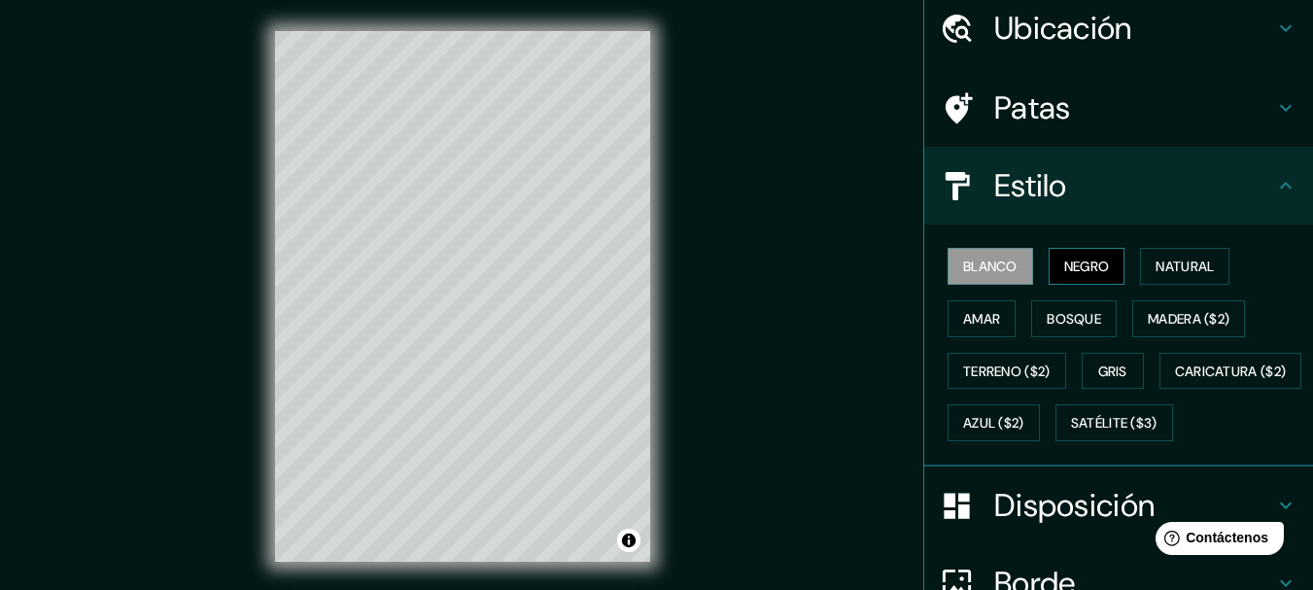
click at [1064, 269] on font "Negro" at bounding box center [1087, 266] width 46 height 17
click at [1188, 260] on font "Natural" at bounding box center [1185, 266] width 58 height 17
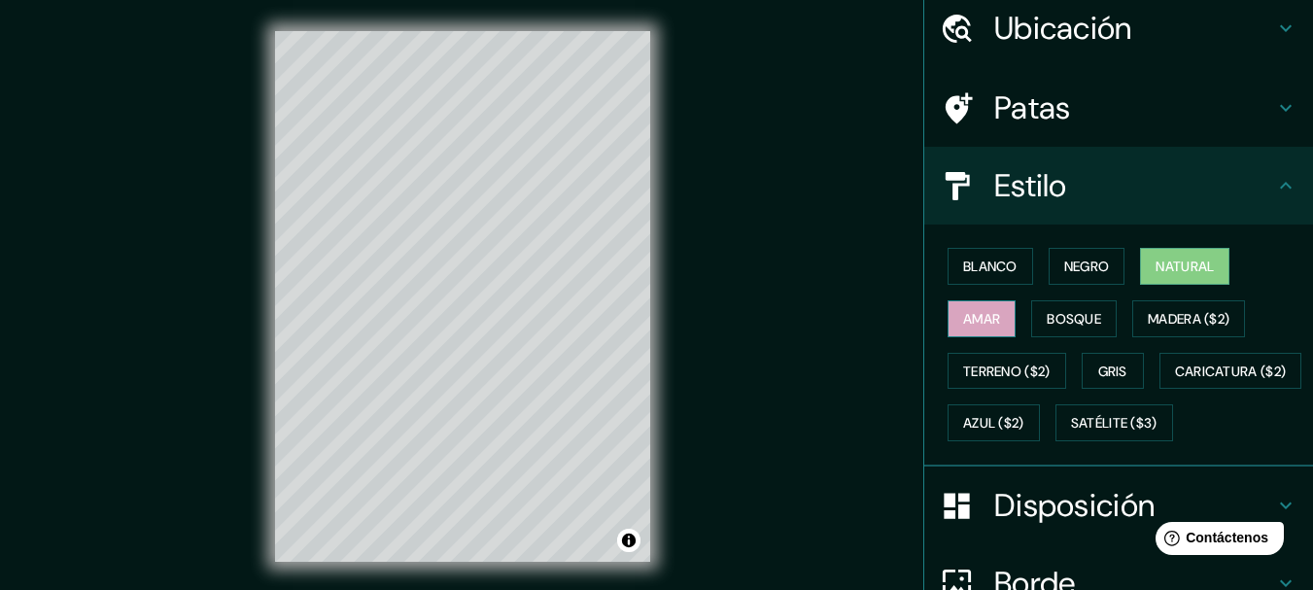
click at [949, 315] on button "Amar" at bounding box center [982, 318] width 68 height 37
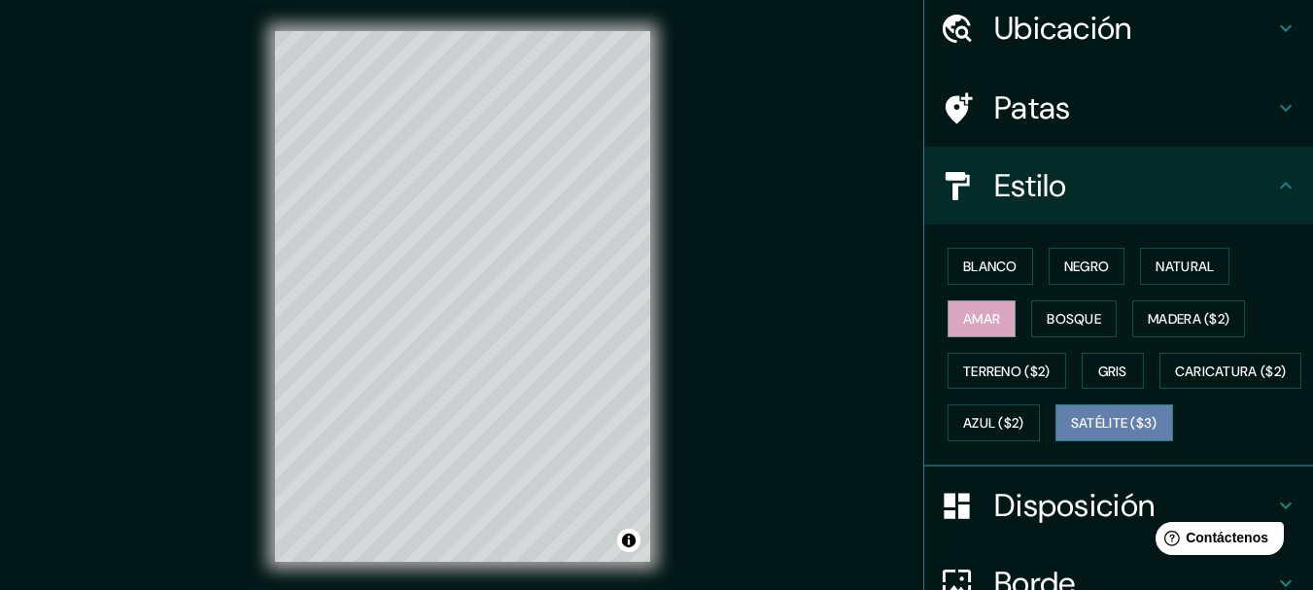
click at [1071, 432] on font "Satélite ($3)" at bounding box center [1114, 423] width 86 height 17
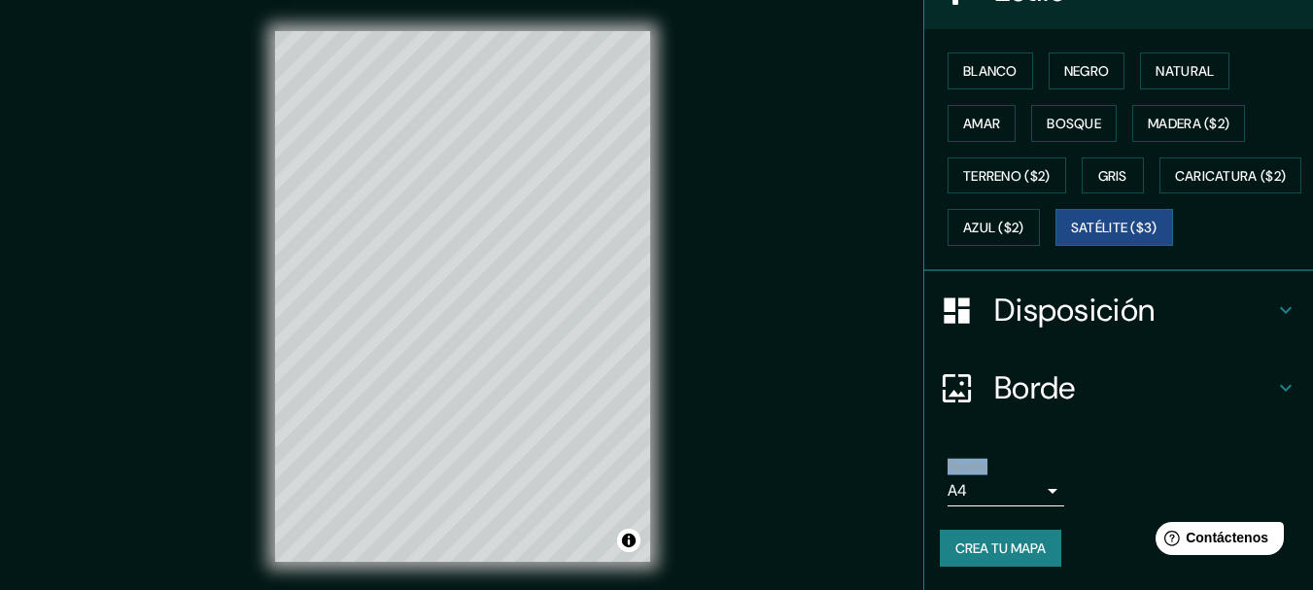
scroll to position [34, 0]
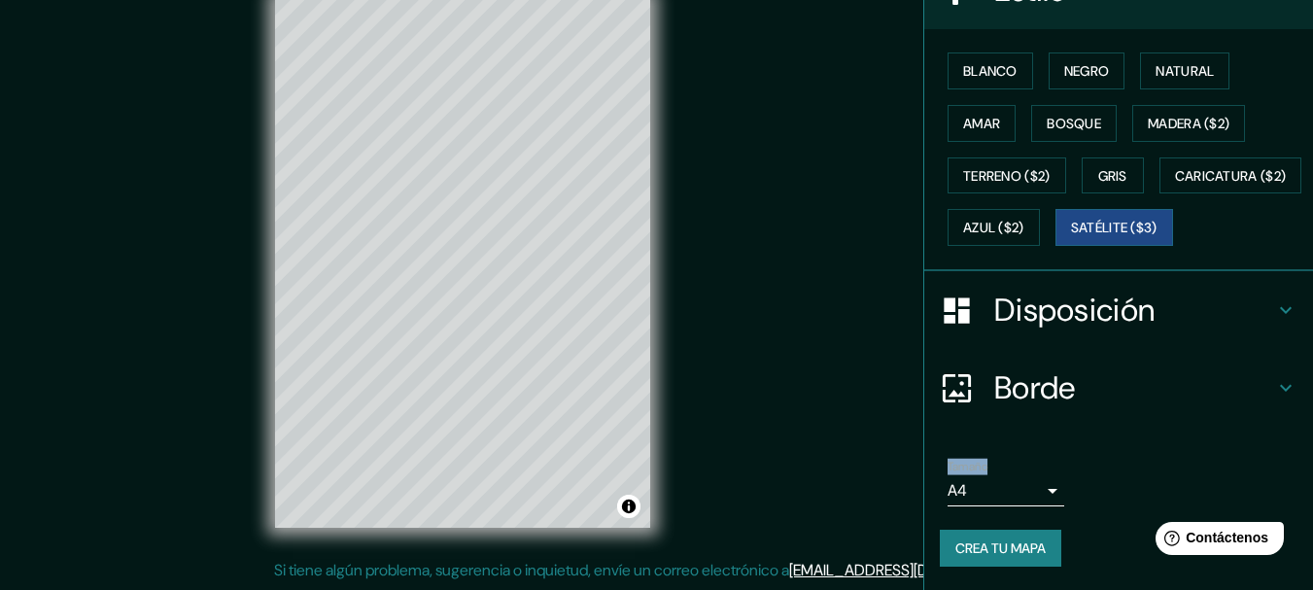
click at [1276, 298] on icon at bounding box center [1285, 309] width 23 height 23
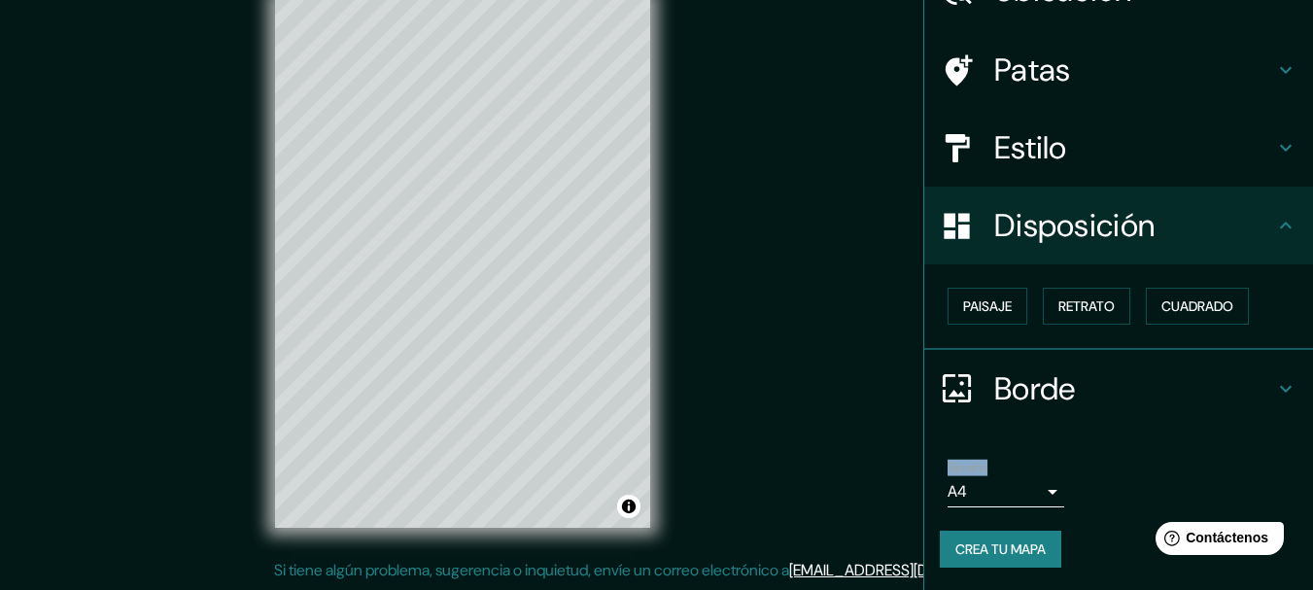
scroll to position [111, 0]
click at [1274, 377] on icon at bounding box center [1285, 388] width 23 height 23
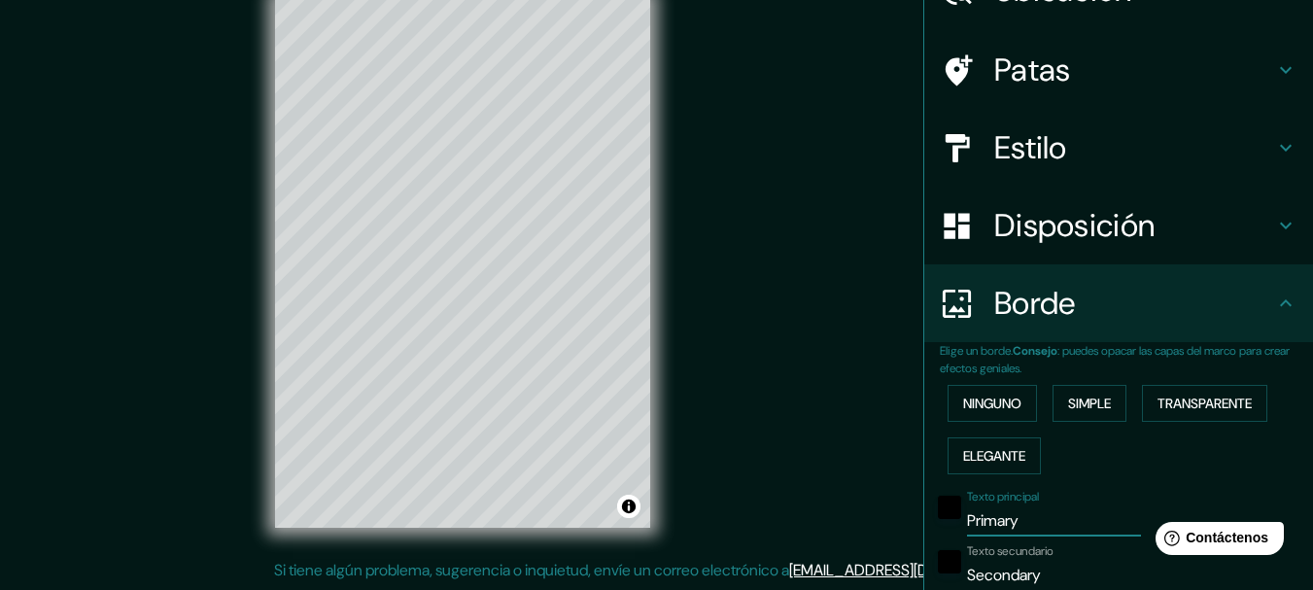
drag, startPoint x: 1031, startPoint y: 521, endPoint x: 737, endPoint y: 572, distance: 298.9
click at [737, 572] on div "Mappin Ubicación [GEOGRAPHIC_DATA], [GEOGRAPHIC_DATA], [GEOGRAPHIC_DATA] Patas …" at bounding box center [656, 278] width 1313 height 624
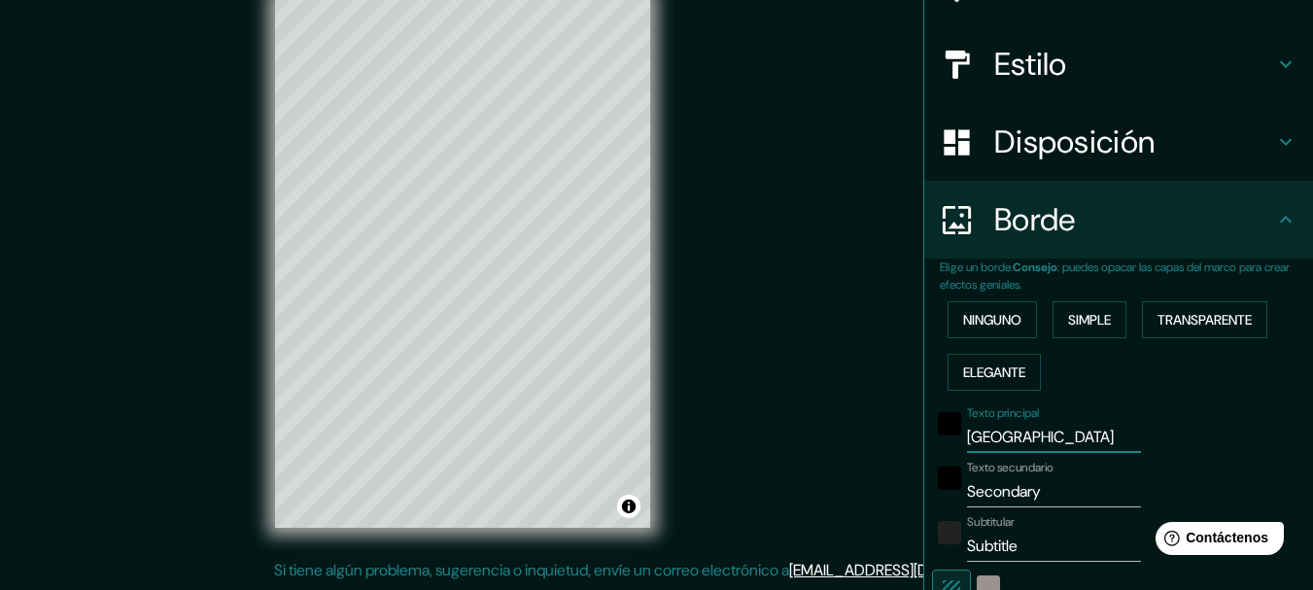
scroll to position [233, 0]
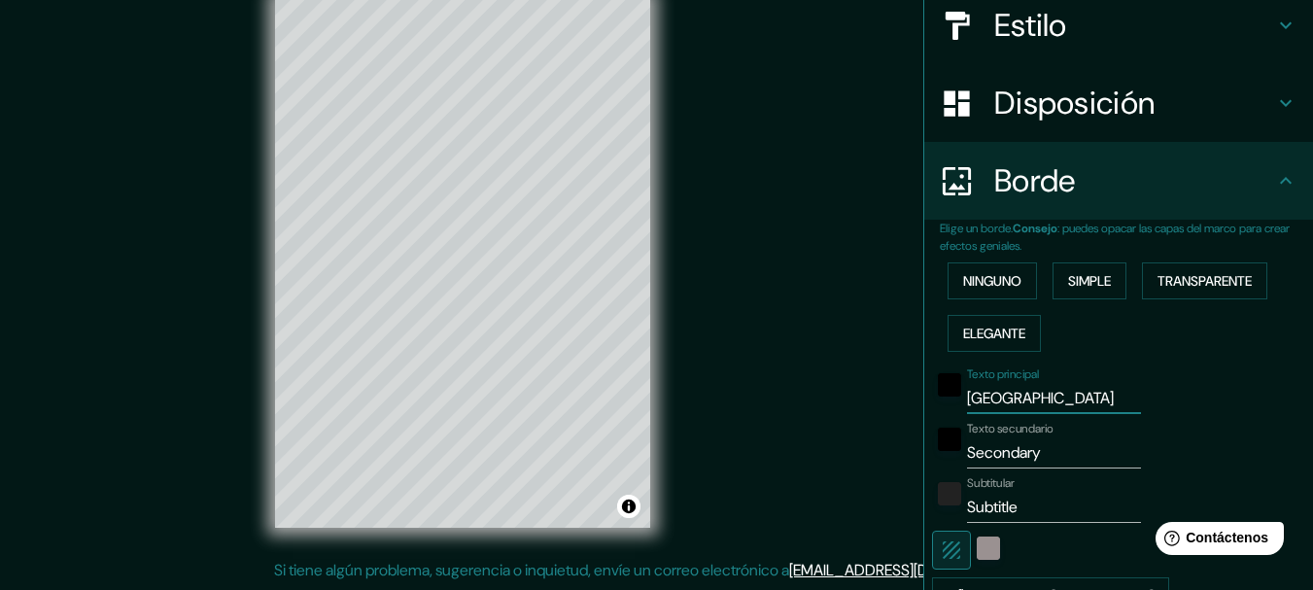
type input "[GEOGRAPHIC_DATA]"
drag, startPoint x: 1050, startPoint y: 457, endPoint x: 955, endPoint y: 474, distance: 95.9
click at [955, 474] on div "Texto principal MONTERREY Texto secundario Secondary Subtitular Subtitle Añadir…" at bounding box center [1095, 487] width 311 height 255
type input "NUEVO LEON"
click at [990, 508] on input "Subtitle" at bounding box center [1054, 507] width 174 height 31
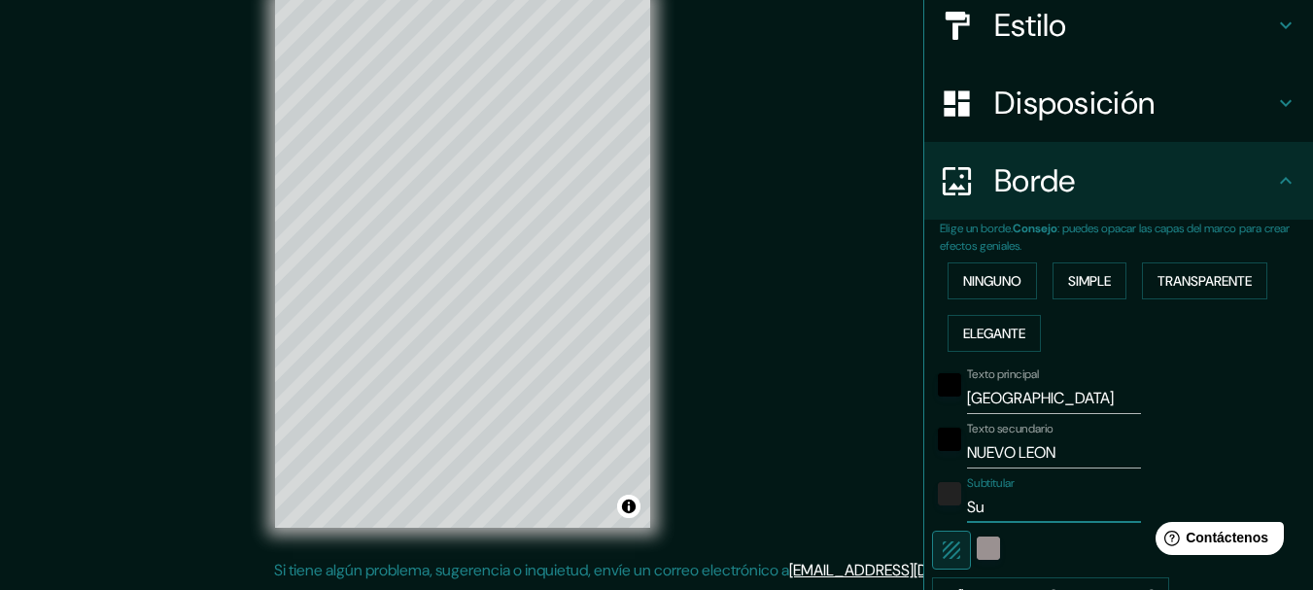
type input "S"
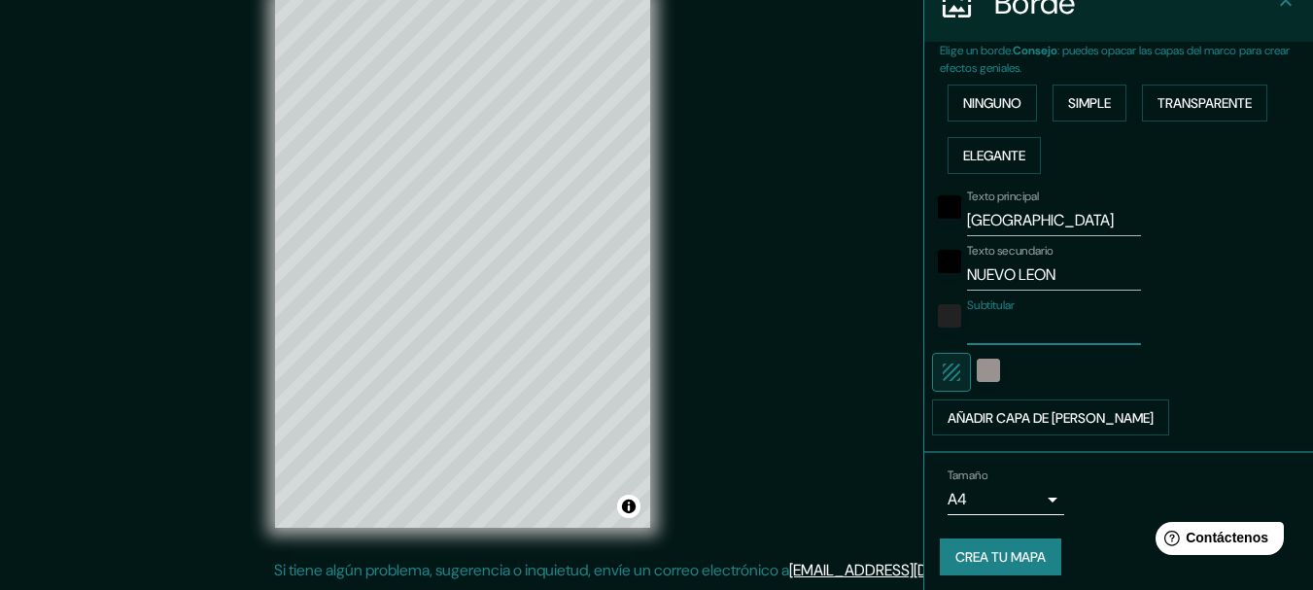
scroll to position [420, 0]
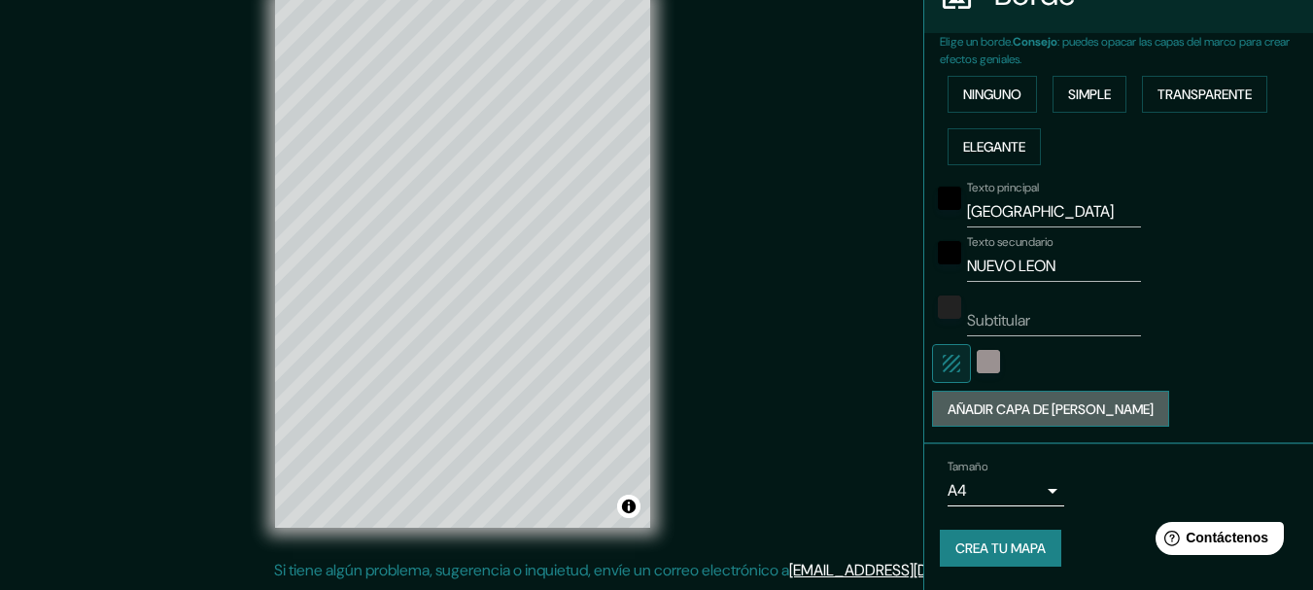
click at [1097, 409] on button "Añadir capa de [PERSON_NAME]" at bounding box center [1050, 409] width 237 height 37
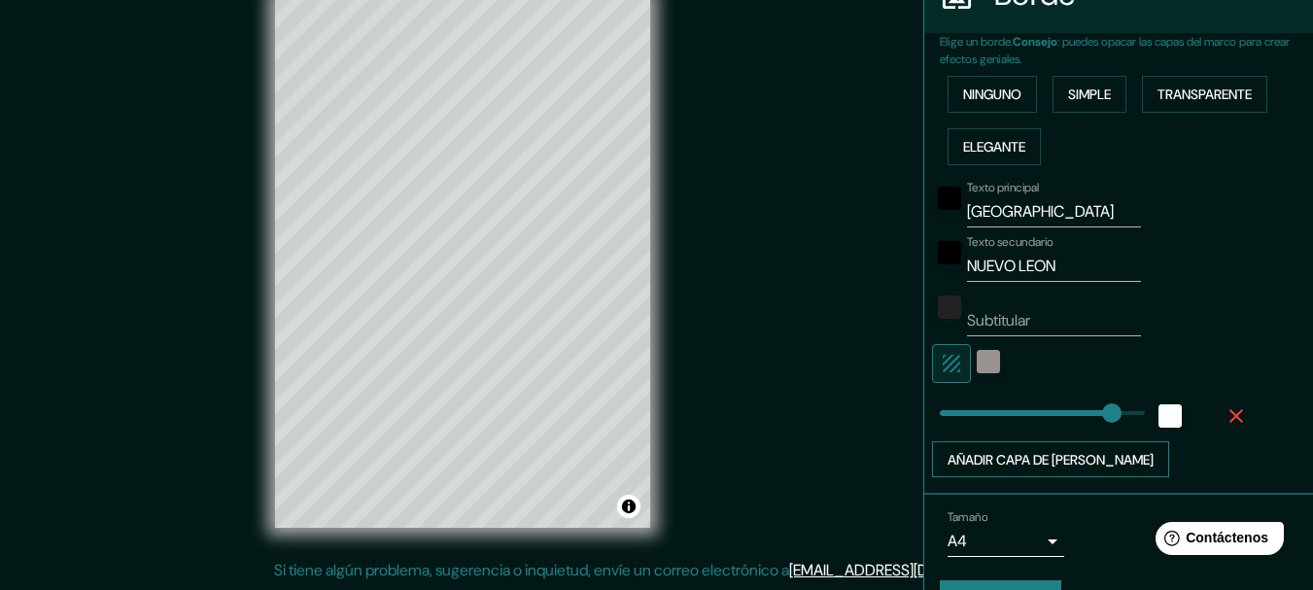
click at [1102, 409] on span at bounding box center [1111, 412] width 19 height 19
type input "22"
drag, startPoint x: 1097, startPoint y: 409, endPoint x: 937, endPoint y: 425, distance: 161.1
click at [1234, 415] on button "button" at bounding box center [1236, 415] width 62 height 35
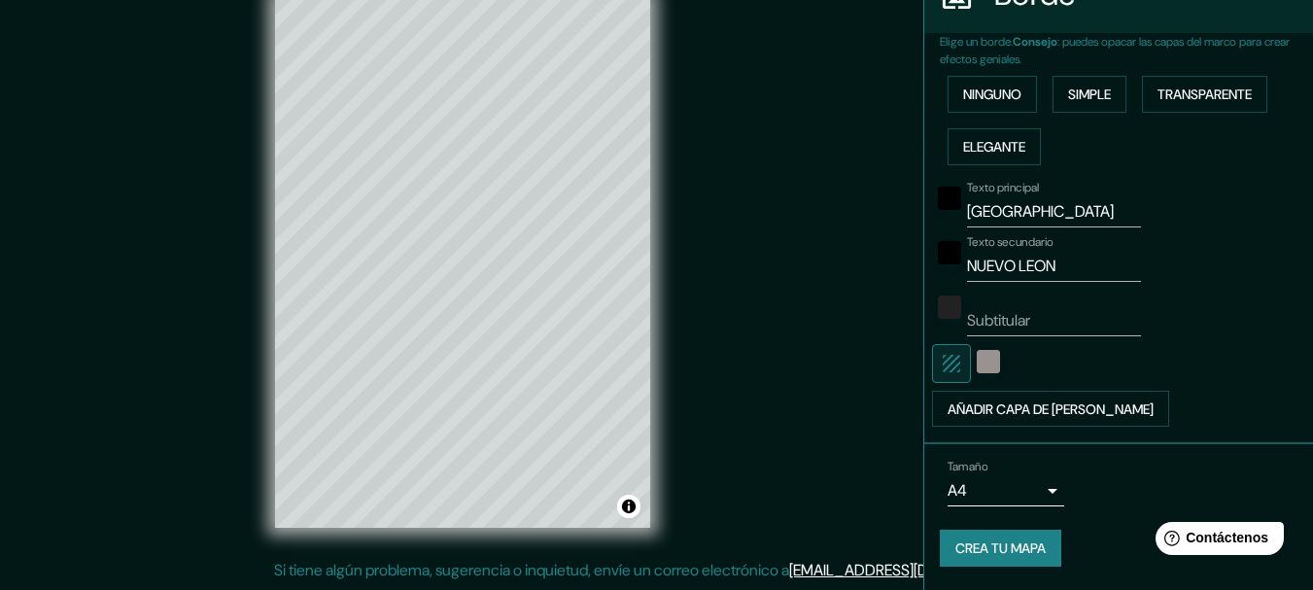
click at [994, 546] on font "Crea tu mapa" at bounding box center [1000, 548] width 90 height 17
click at [991, 561] on button "Crea tu mapa" at bounding box center [1000, 548] width 121 height 37
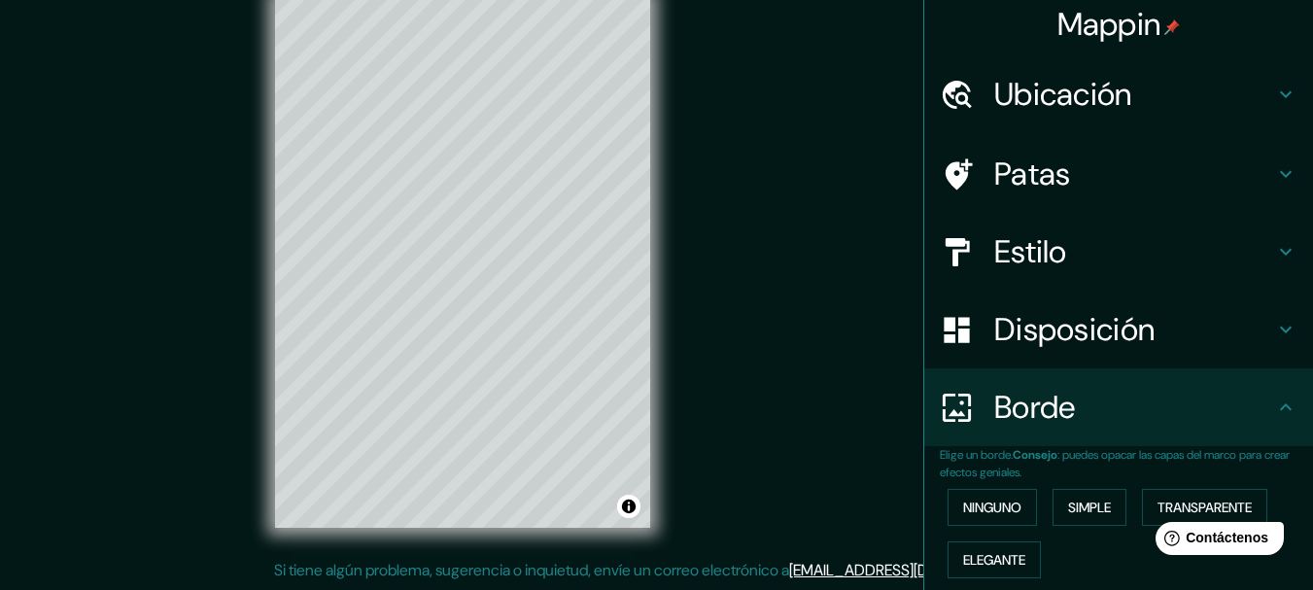
scroll to position [0, 0]
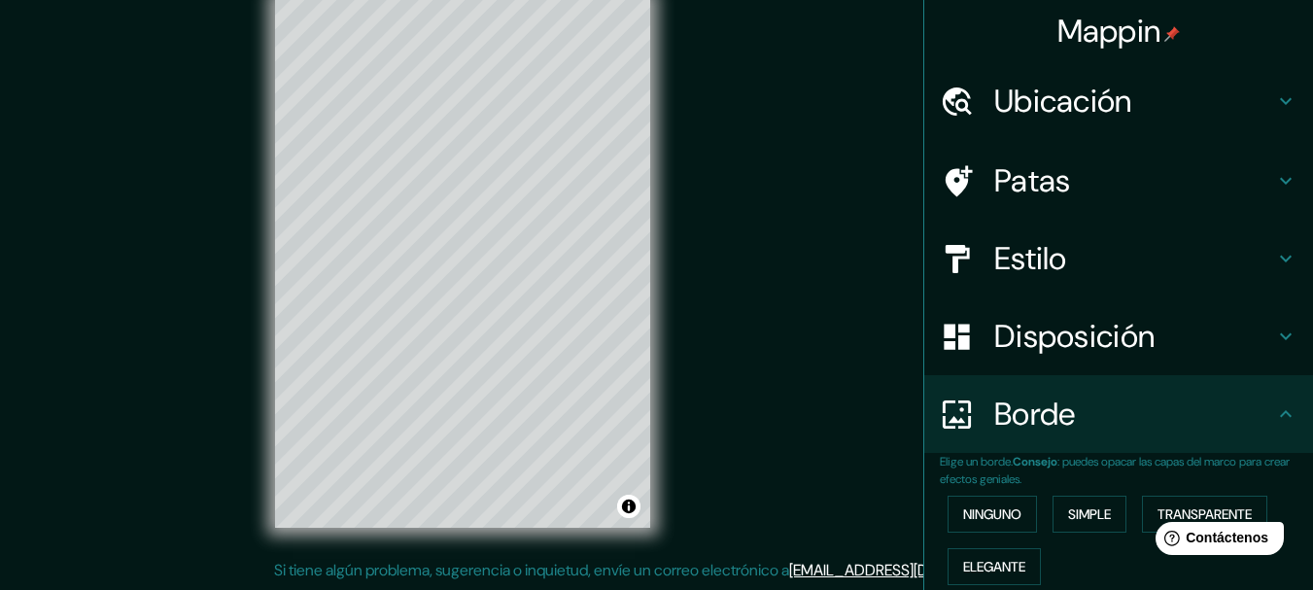
click at [1229, 128] on div "Ubicación" at bounding box center [1118, 101] width 389 height 78
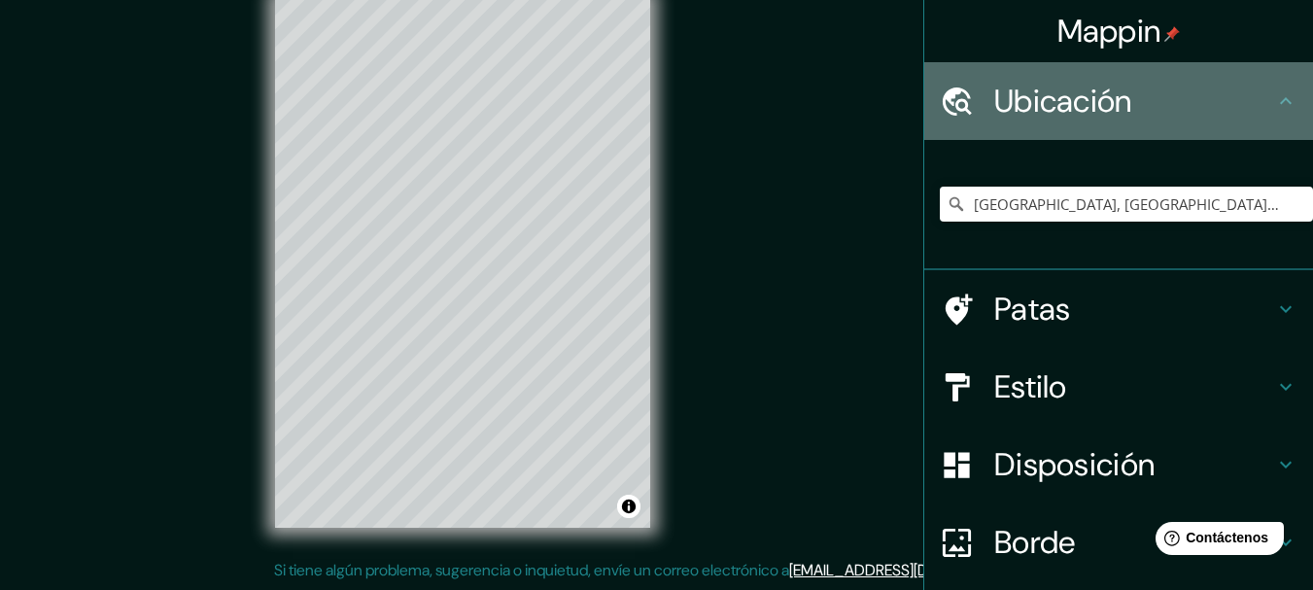
click at [1230, 111] on h4 "Ubicación" at bounding box center [1134, 101] width 280 height 39
click at [1254, 105] on h4 "Ubicación" at bounding box center [1134, 101] width 280 height 39
click at [1274, 102] on icon at bounding box center [1285, 100] width 23 height 23
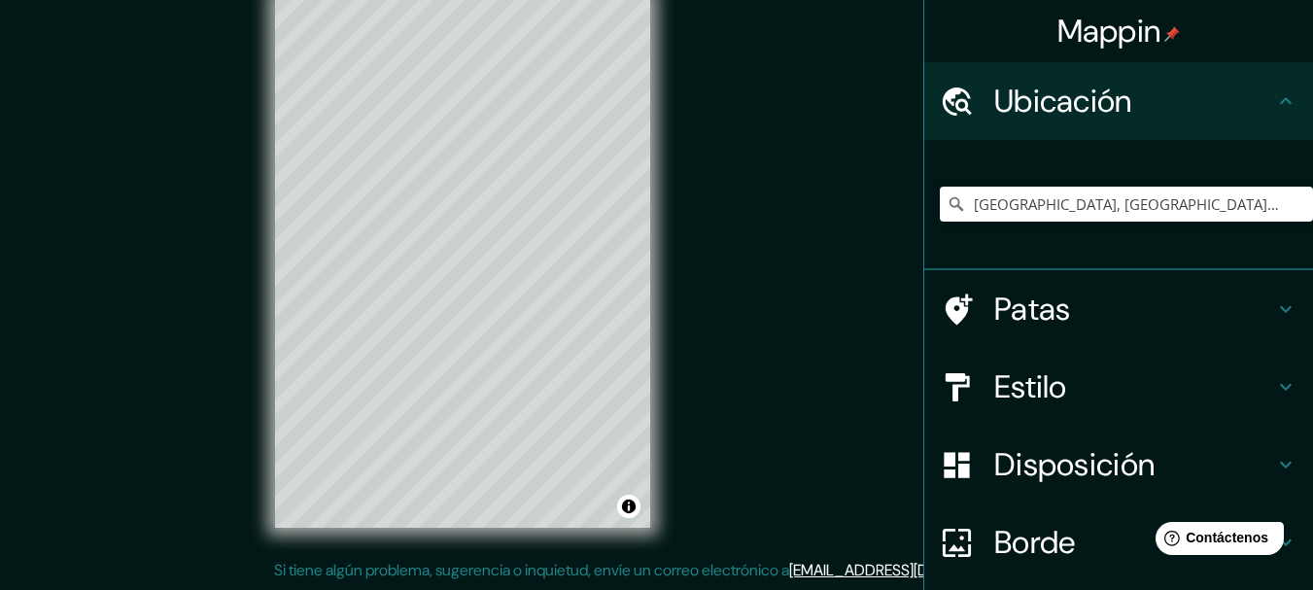
click at [1271, 86] on div "Ubicación" at bounding box center [1118, 101] width 389 height 78
click at [1276, 310] on icon at bounding box center [1285, 308] width 23 height 23
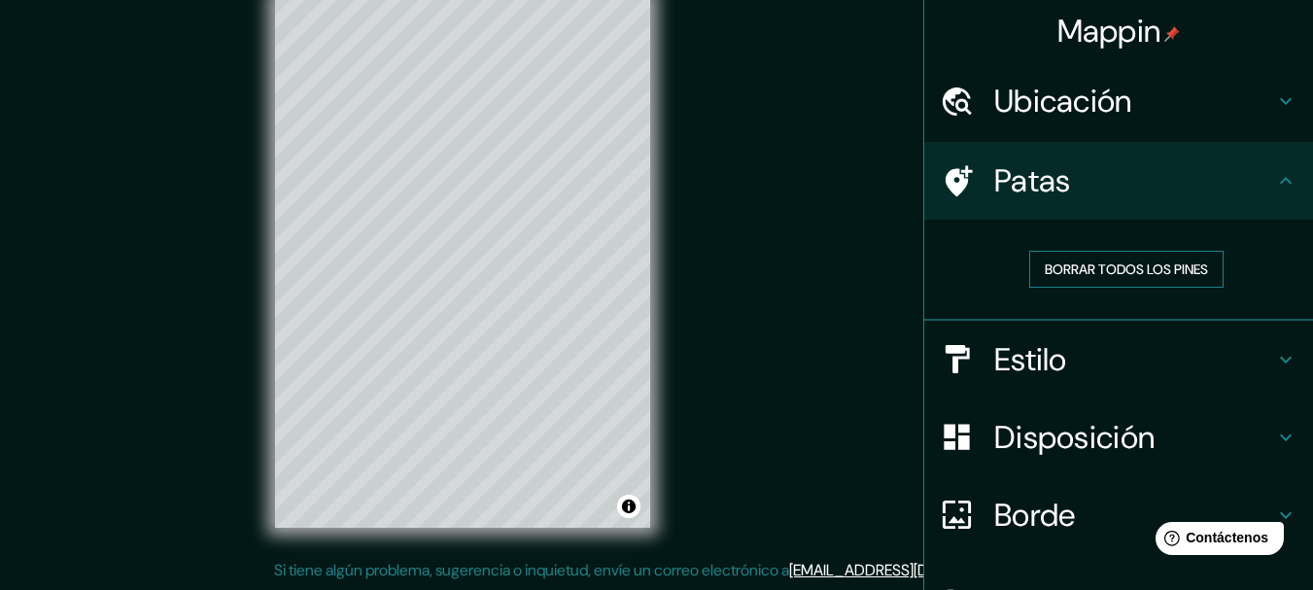
click at [1184, 277] on font "Borrar todos los pines" at bounding box center [1126, 268] width 163 height 17
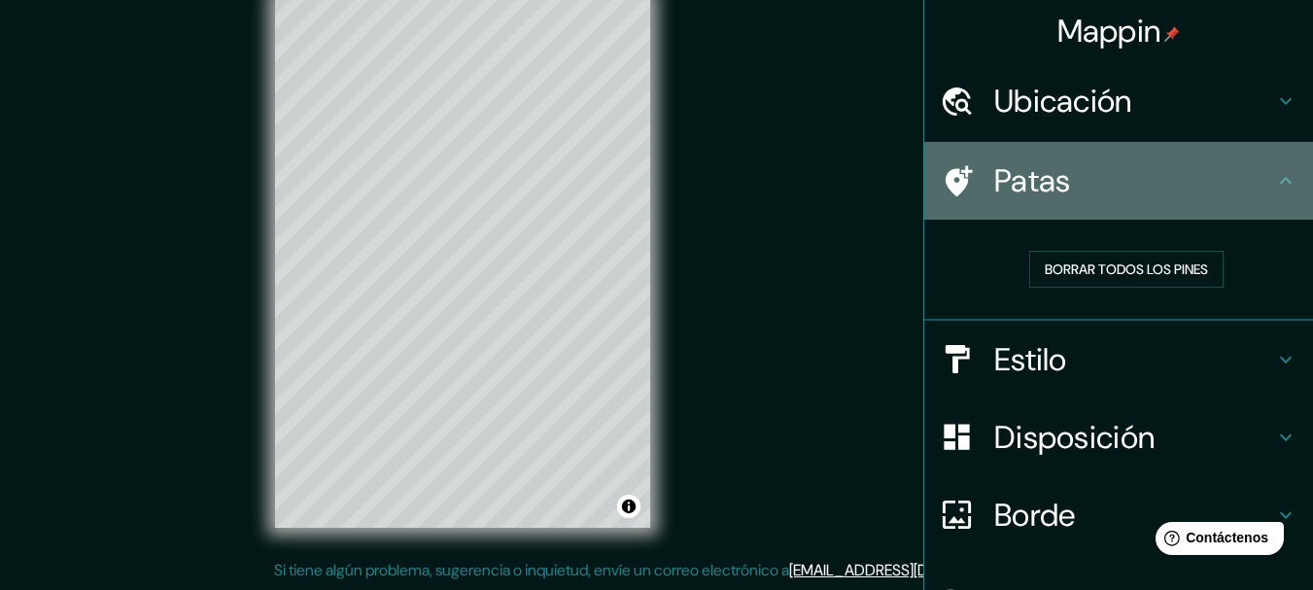
click at [1038, 180] on font "Patas" at bounding box center [1032, 180] width 77 height 41
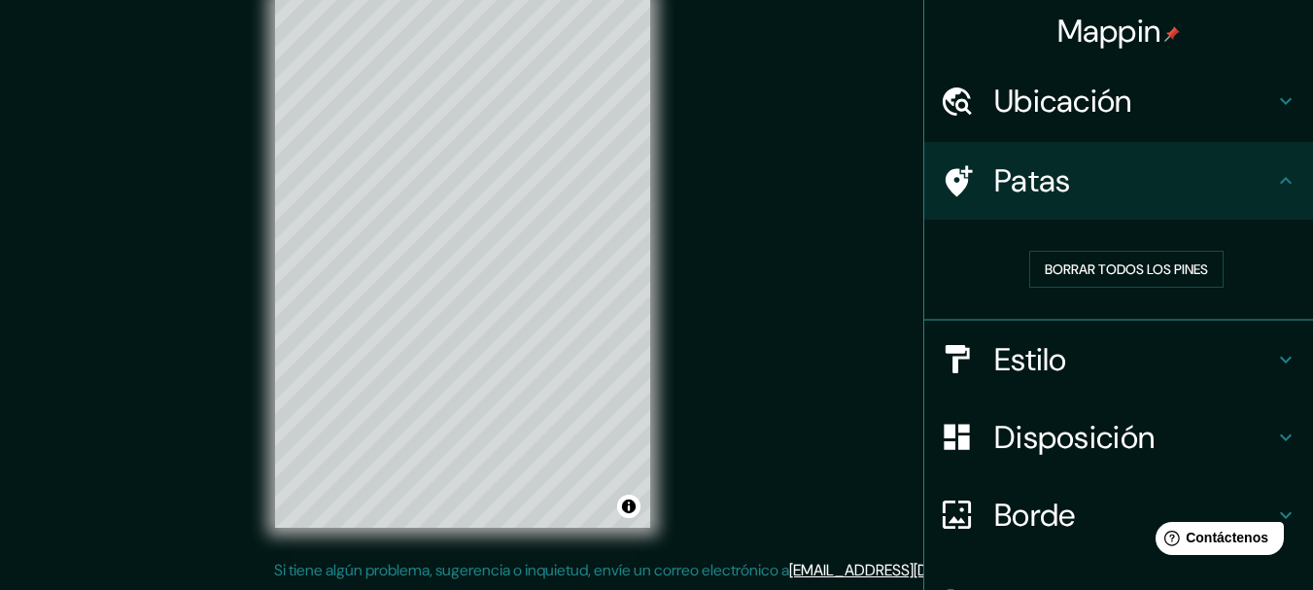
click at [1274, 348] on icon at bounding box center [1285, 359] width 23 height 23
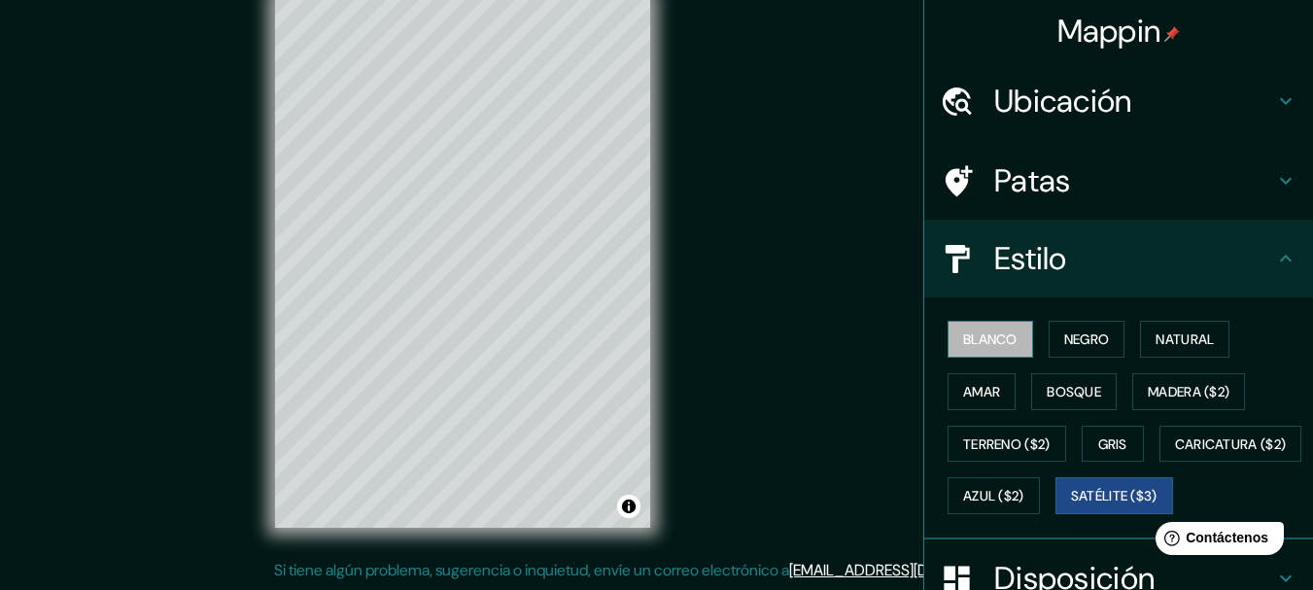
click at [993, 342] on font "Blanco" at bounding box center [990, 338] width 54 height 17
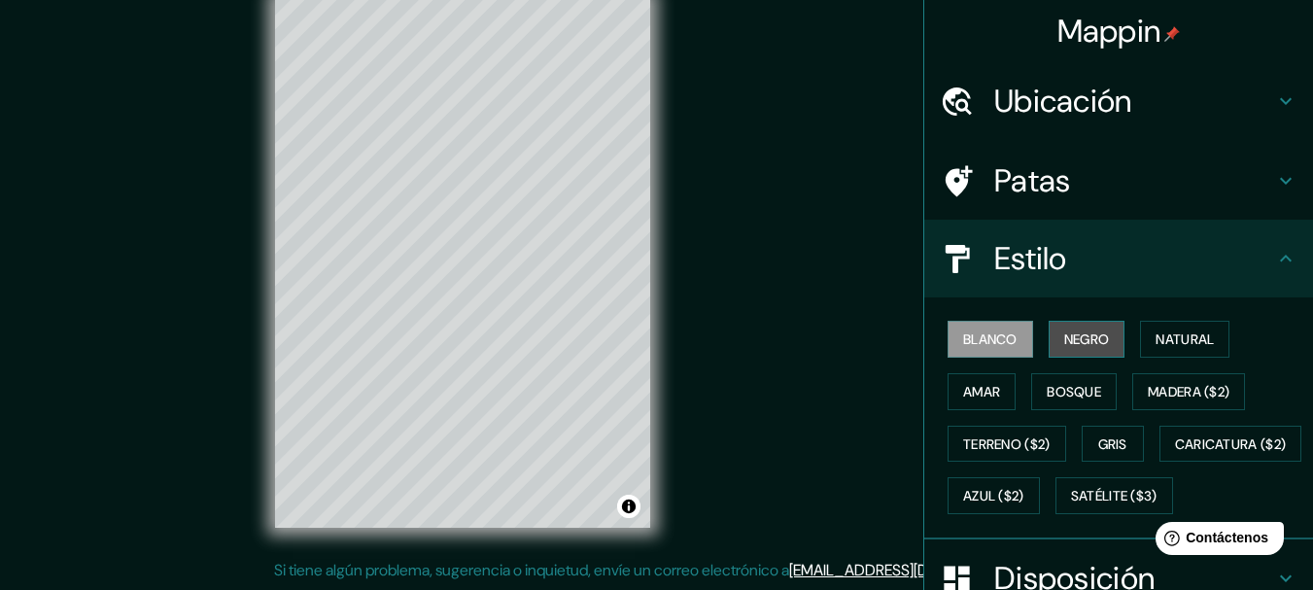
click at [1064, 328] on font "Negro" at bounding box center [1087, 339] width 46 height 25
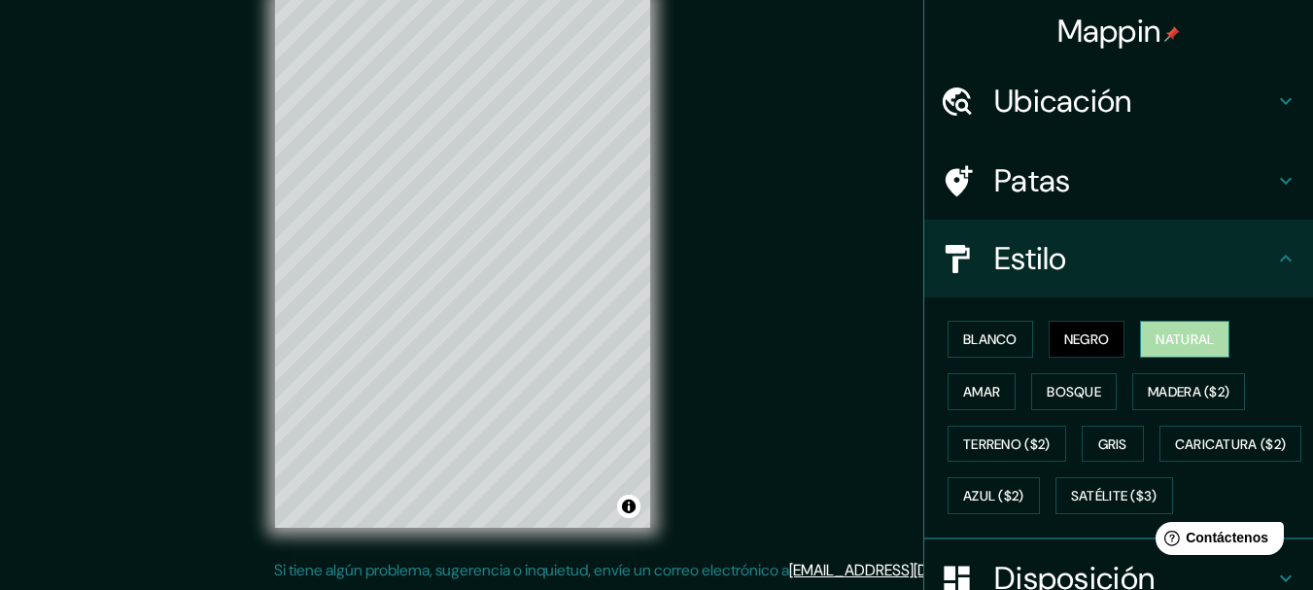
click at [1199, 348] on font "Natural" at bounding box center [1185, 338] width 58 height 17
click at [963, 388] on font "Amar" at bounding box center [981, 391] width 37 height 17
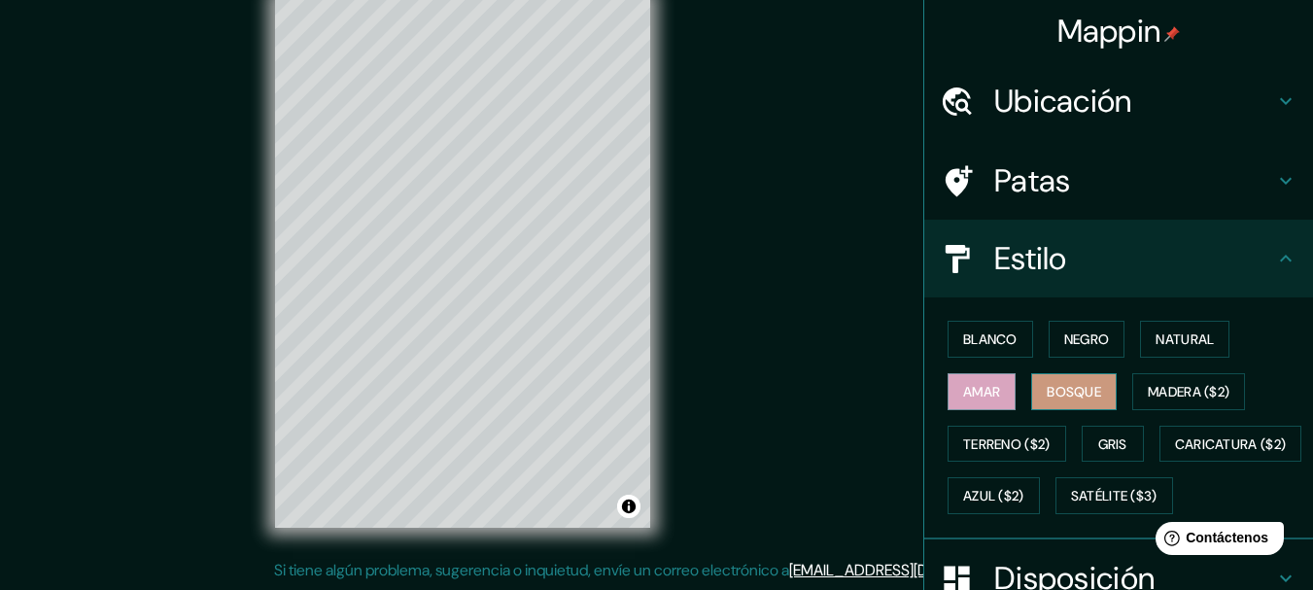
click at [1055, 387] on font "Bosque" at bounding box center [1074, 391] width 54 height 17
click at [1172, 401] on font "Madera ($2)" at bounding box center [1189, 391] width 82 height 25
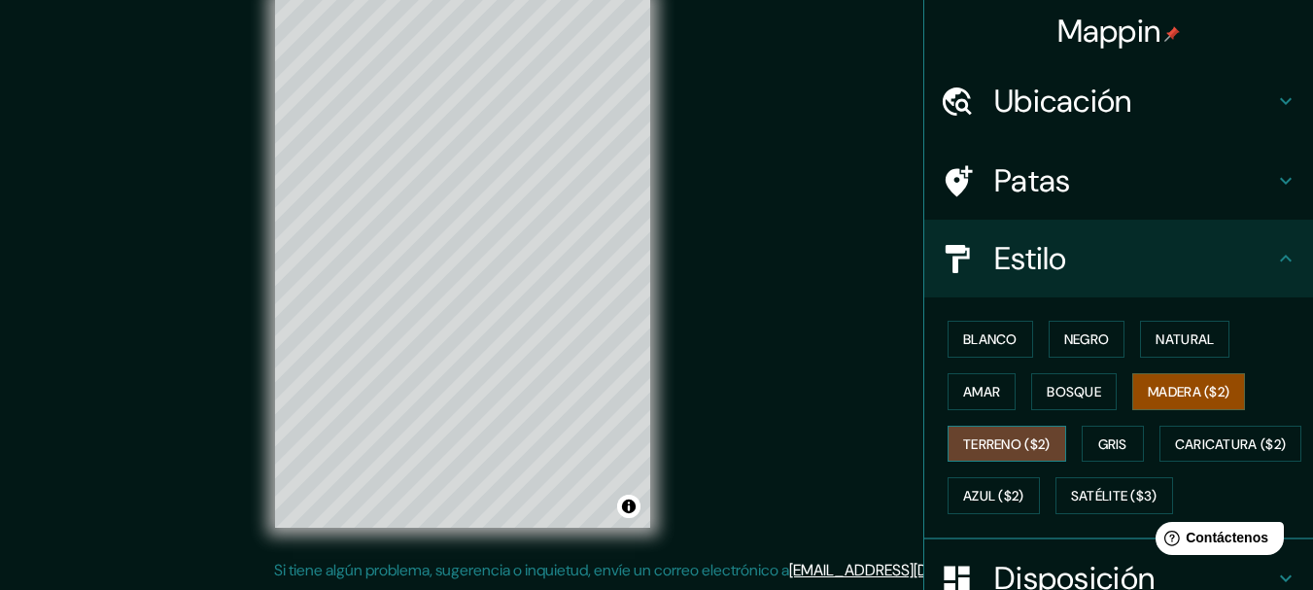
click at [1027, 448] on font "Terreno ($2)" at bounding box center [1006, 443] width 87 height 17
click at [1110, 435] on font "Gris" at bounding box center [1112, 443] width 29 height 17
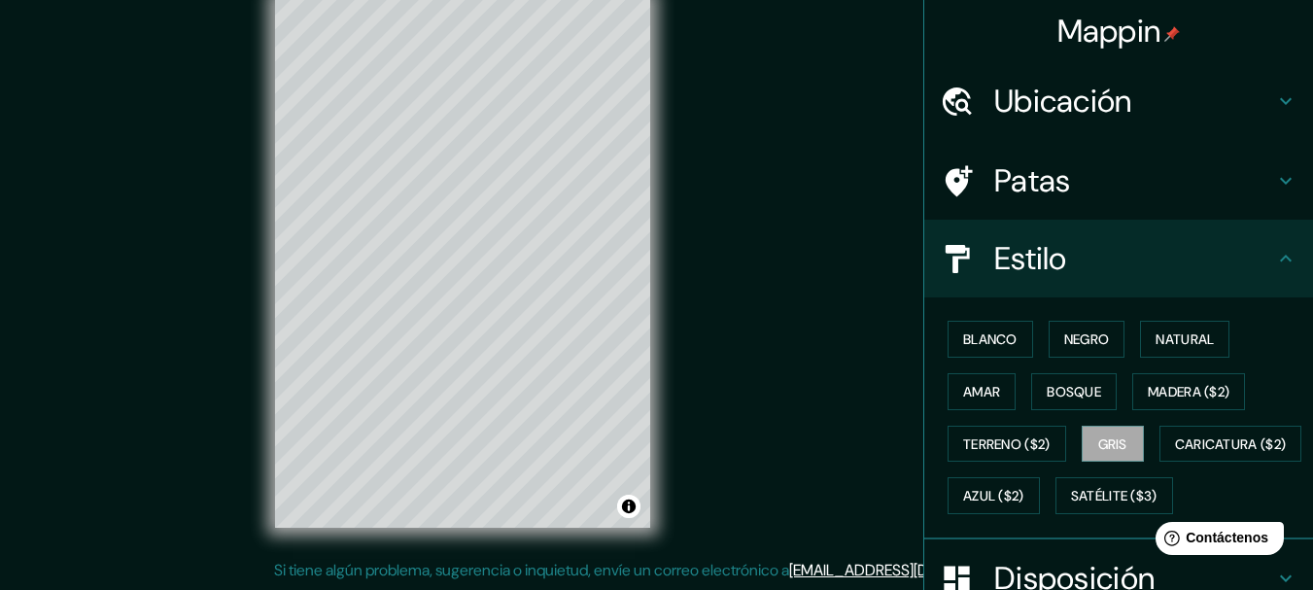
click at [979, 476] on div "Blanco Negro Natural Amar Bosque Madera ($2) Terreno ($2) Gris Caricatura ($2) …" at bounding box center [1126, 417] width 373 height 209
click at [1175, 453] on font "Caricatura ($2)" at bounding box center [1231, 443] width 112 height 17
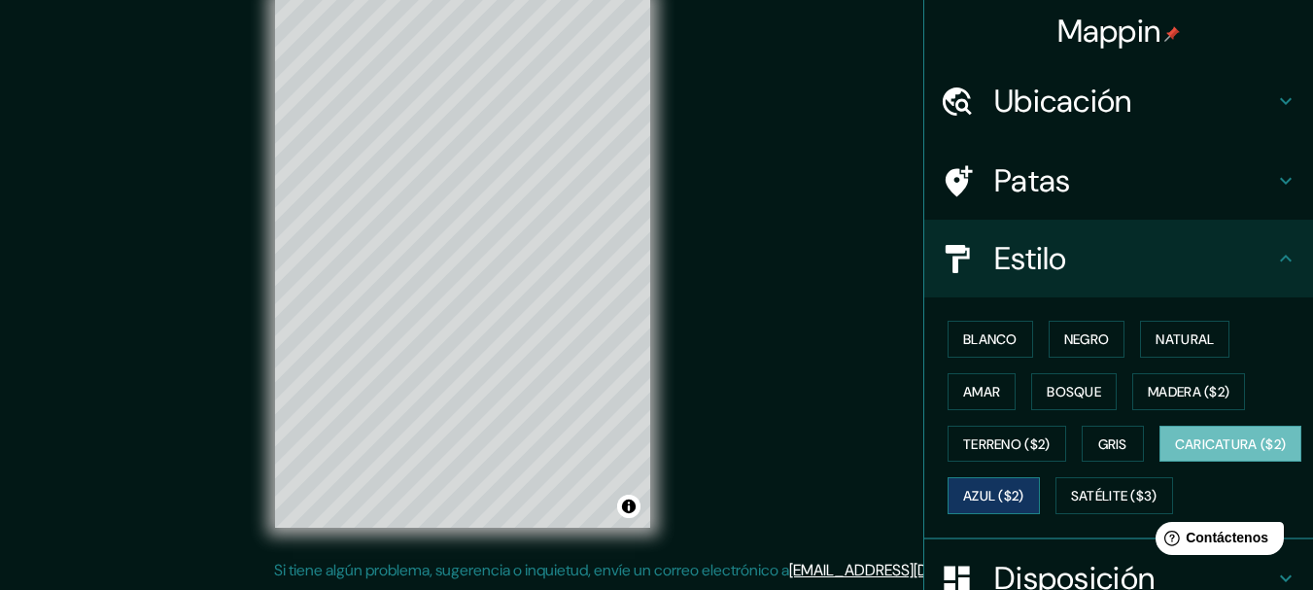
click at [1024, 501] on font "Azul ($2)" at bounding box center [993, 496] width 61 height 17
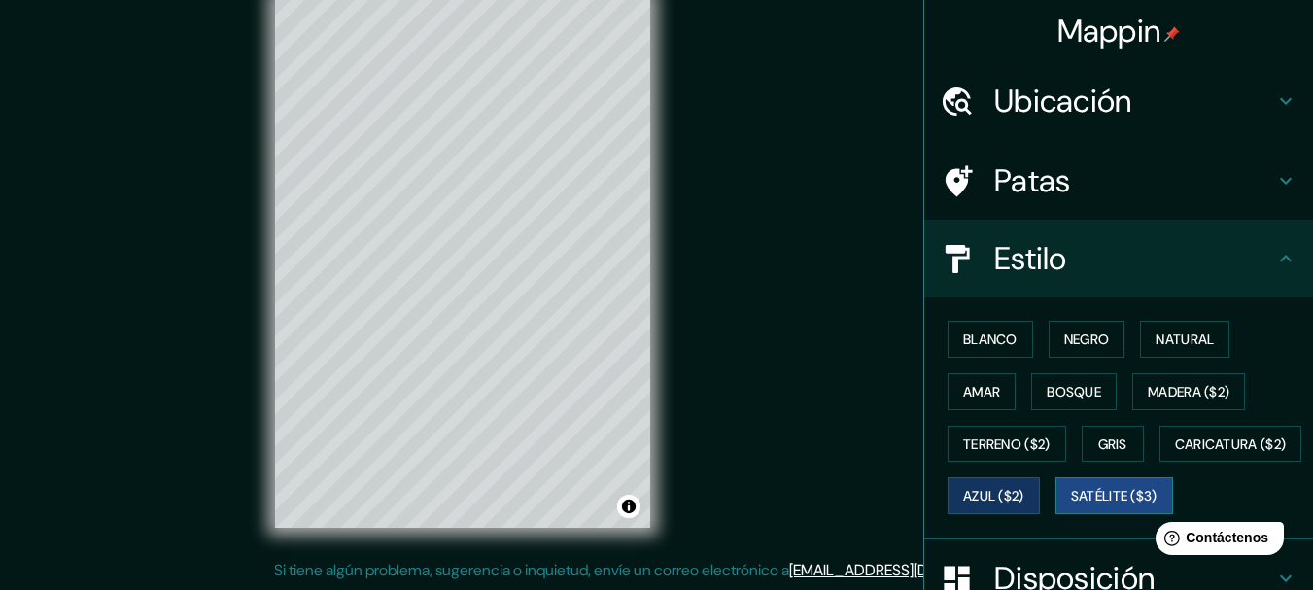
click at [1071, 505] on font "Satélite ($3)" at bounding box center [1114, 496] width 86 height 17
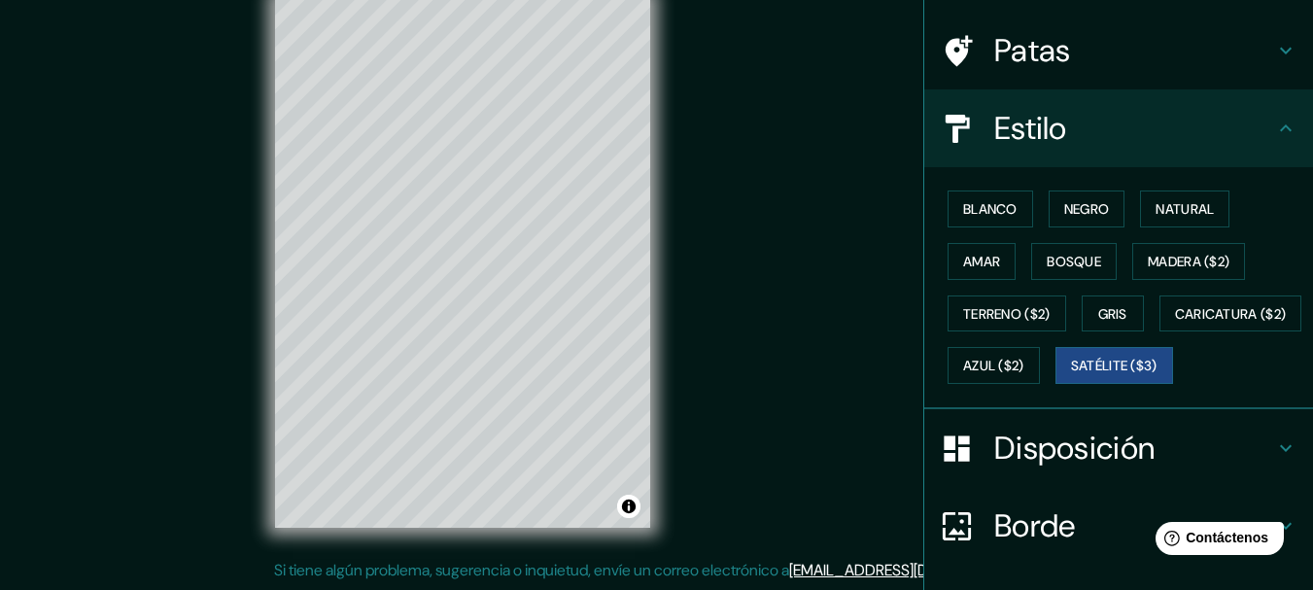
scroll to position [188, 0]
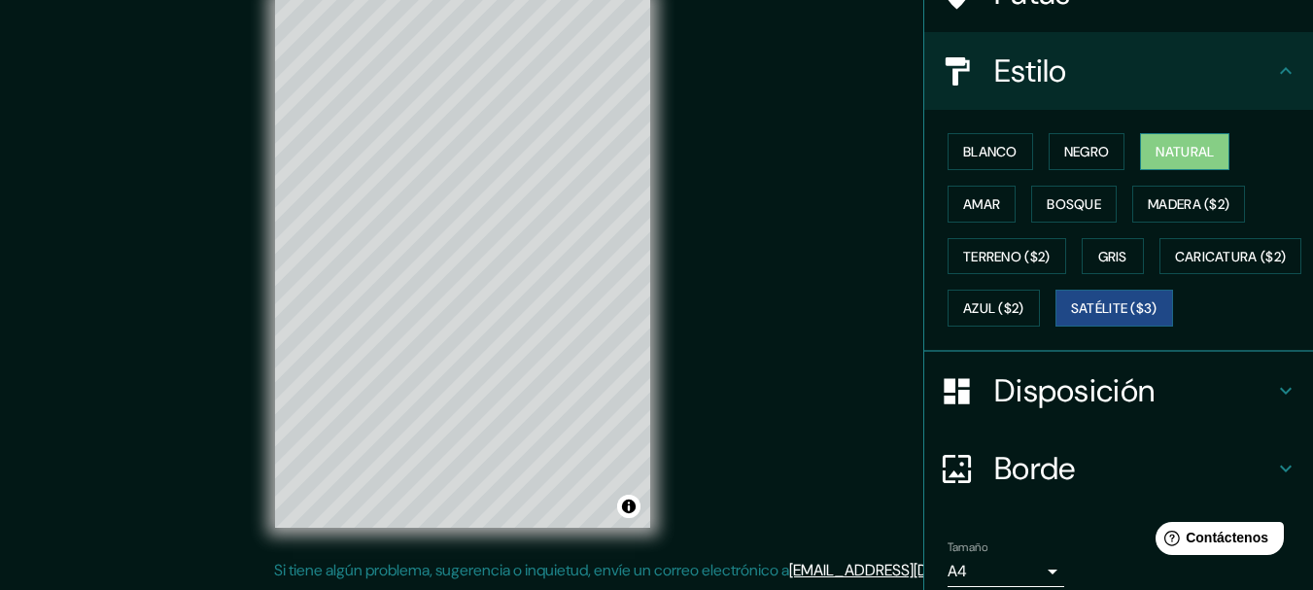
click at [1200, 155] on font "Natural" at bounding box center [1185, 151] width 58 height 17
click at [1084, 195] on font "Bosque" at bounding box center [1074, 203] width 54 height 17
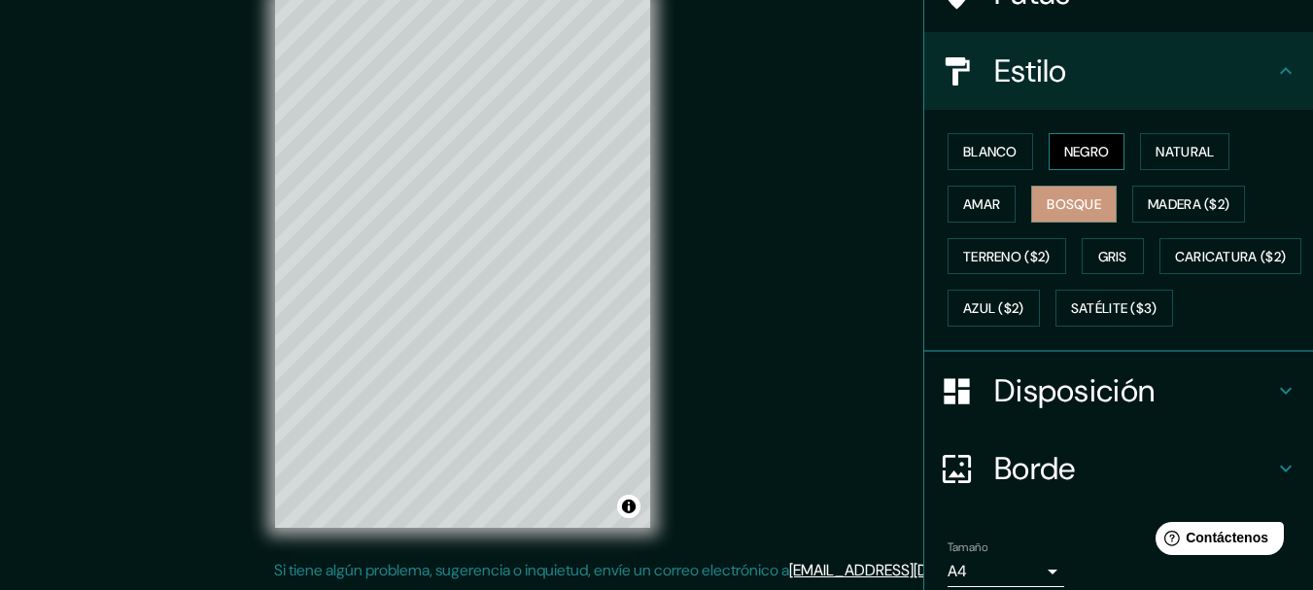
click at [1050, 145] on button "Negro" at bounding box center [1087, 151] width 77 height 37
click at [1065, 211] on font "Bosque" at bounding box center [1074, 203] width 54 height 17
click at [1119, 411] on font "Disposición" at bounding box center [1074, 390] width 160 height 41
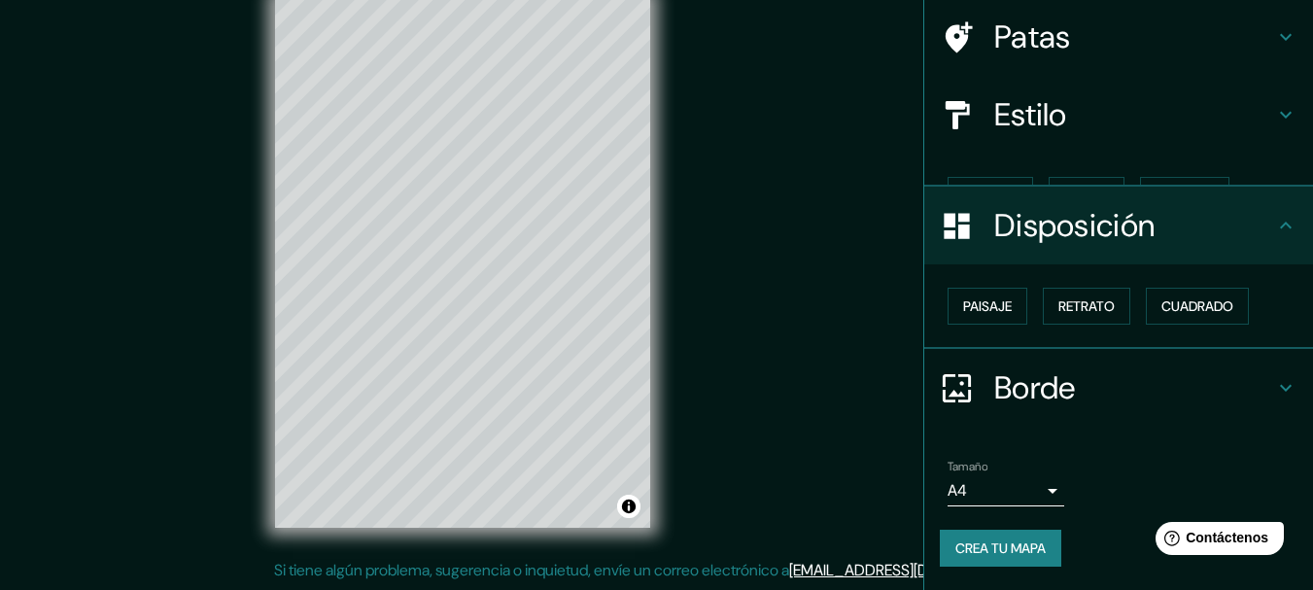
scroll to position [111, 0]
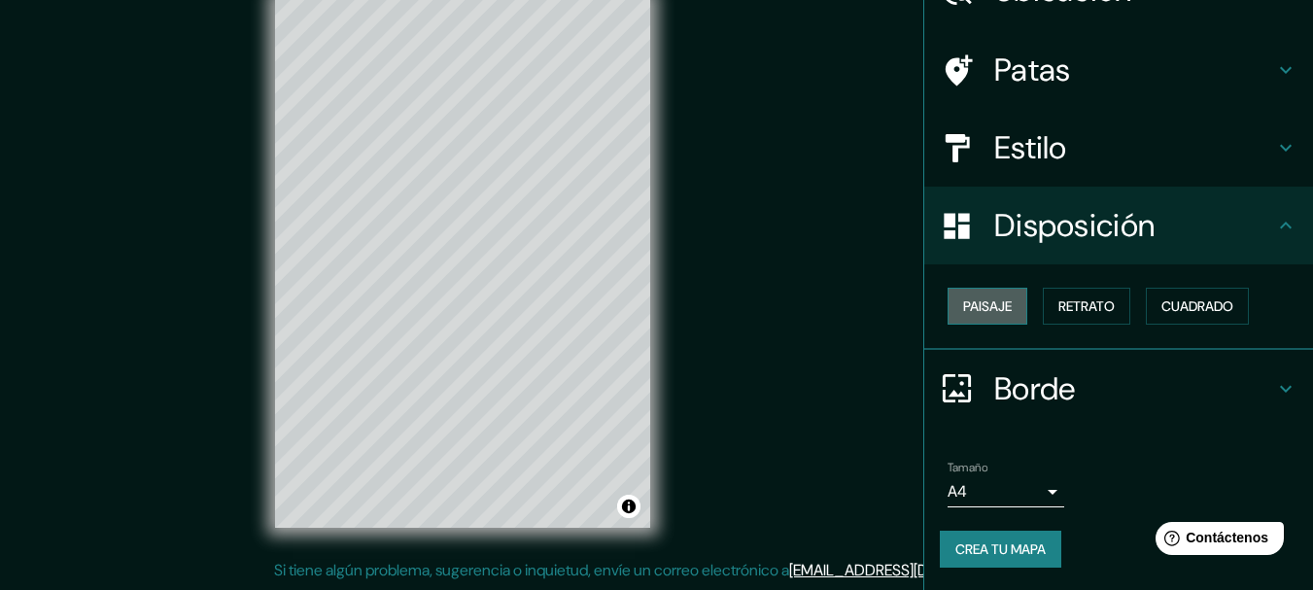
click at [976, 312] on font "Paisaje" at bounding box center [987, 305] width 49 height 17
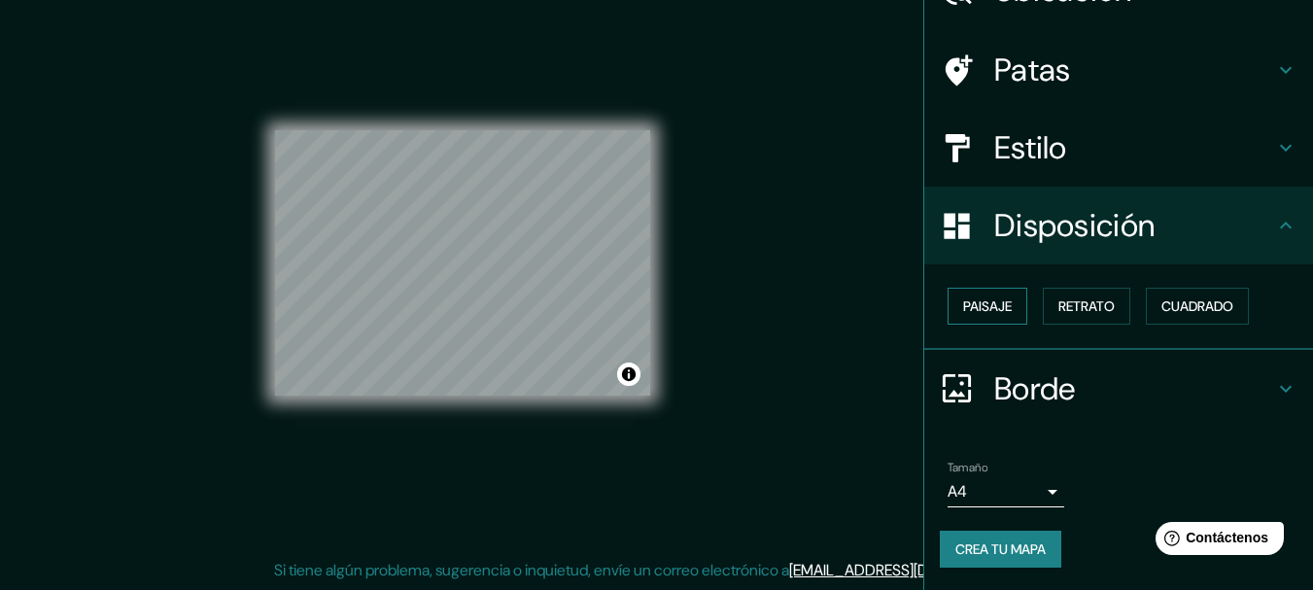
click at [1007, 316] on button "Paisaje" at bounding box center [988, 306] width 80 height 37
click at [1072, 289] on button "Retrato" at bounding box center [1086, 306] width 87 height 37
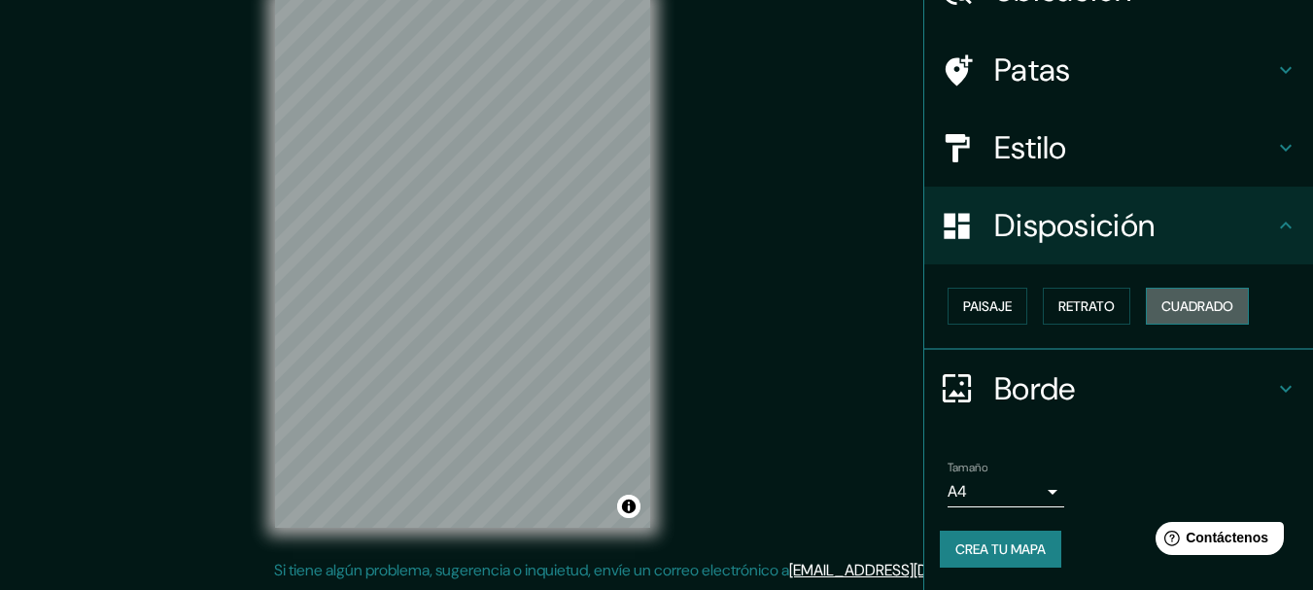
click at [1194, 313] on font "Cuadrado" at bounding box center [1197, 305] width 72 height 17
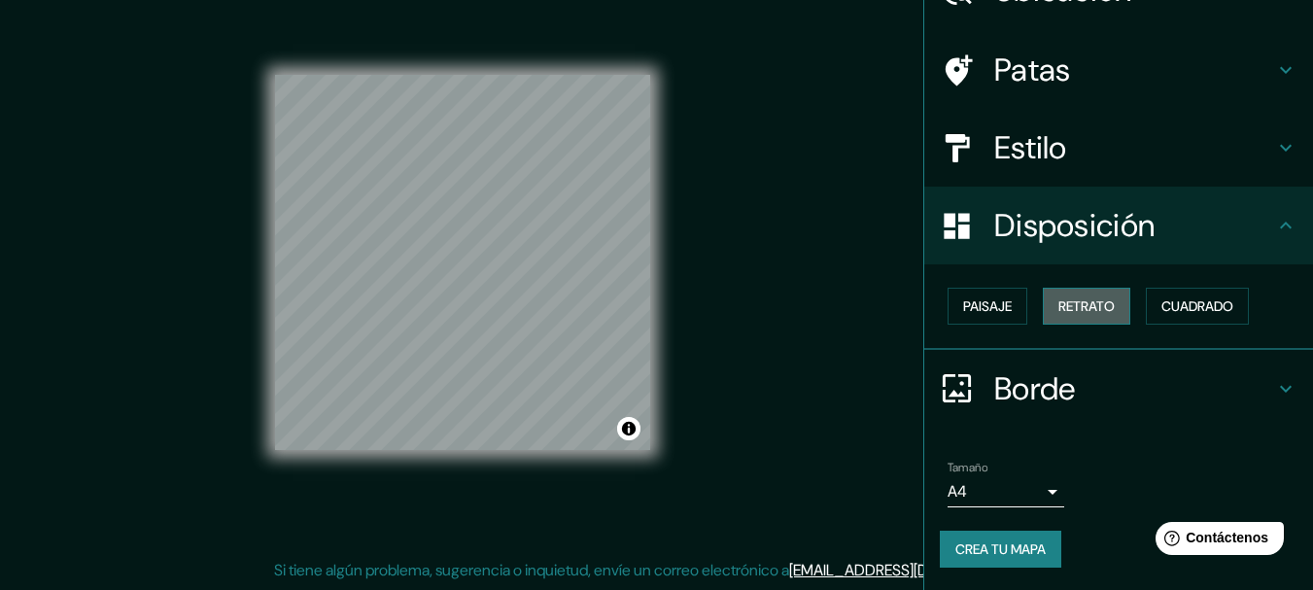
click at [1043, 314] on button "Retrato" at bounding box center [1086, 306] width 87 height 37
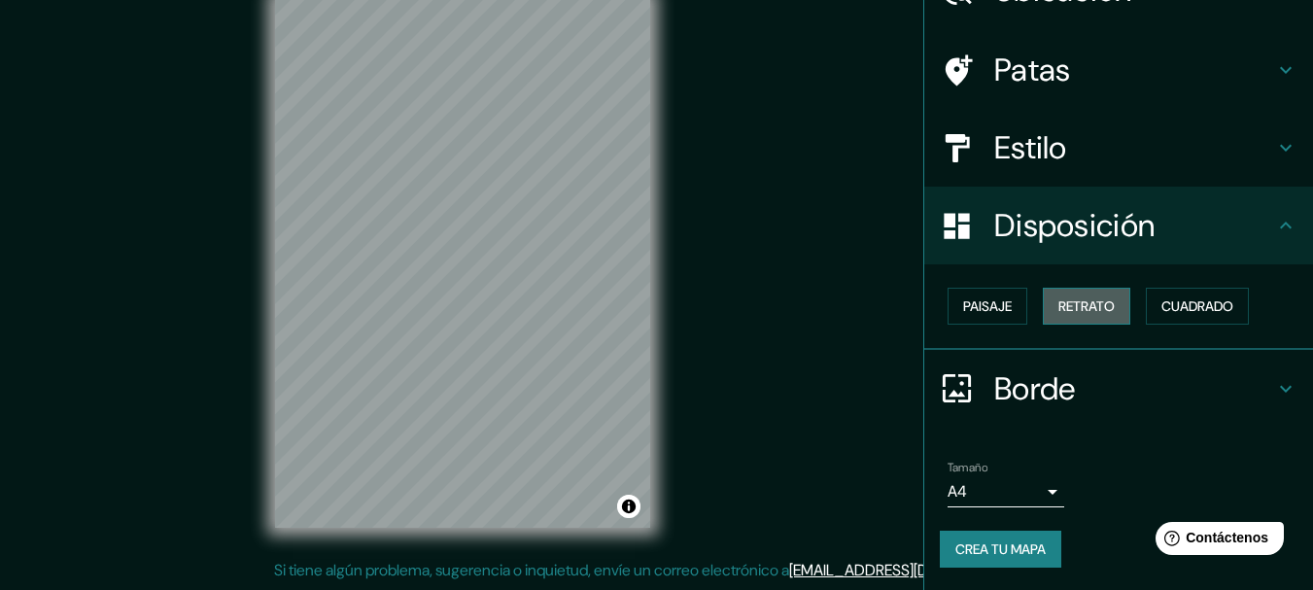
click at [1058, 311] on font "Retrato" at bounding box center [1086, 305] width 56 height 17
click at [1248, 379] on h4 "Borde" at bounding box center [1134, 388] width 280 height 39
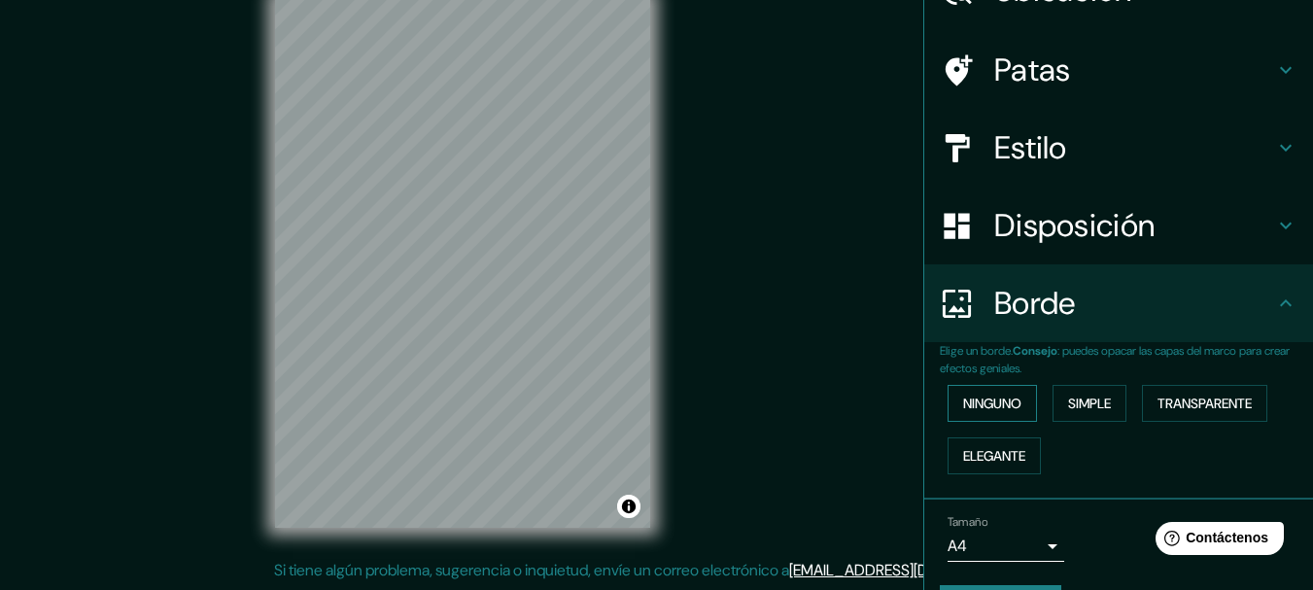
click at [980, 402] on font "Ninguno" at bounding box center [992, 403] width 58 height 17
click at [1088, 403] on font "Simple" at bounding box center [1089, 403] width 43 height 17
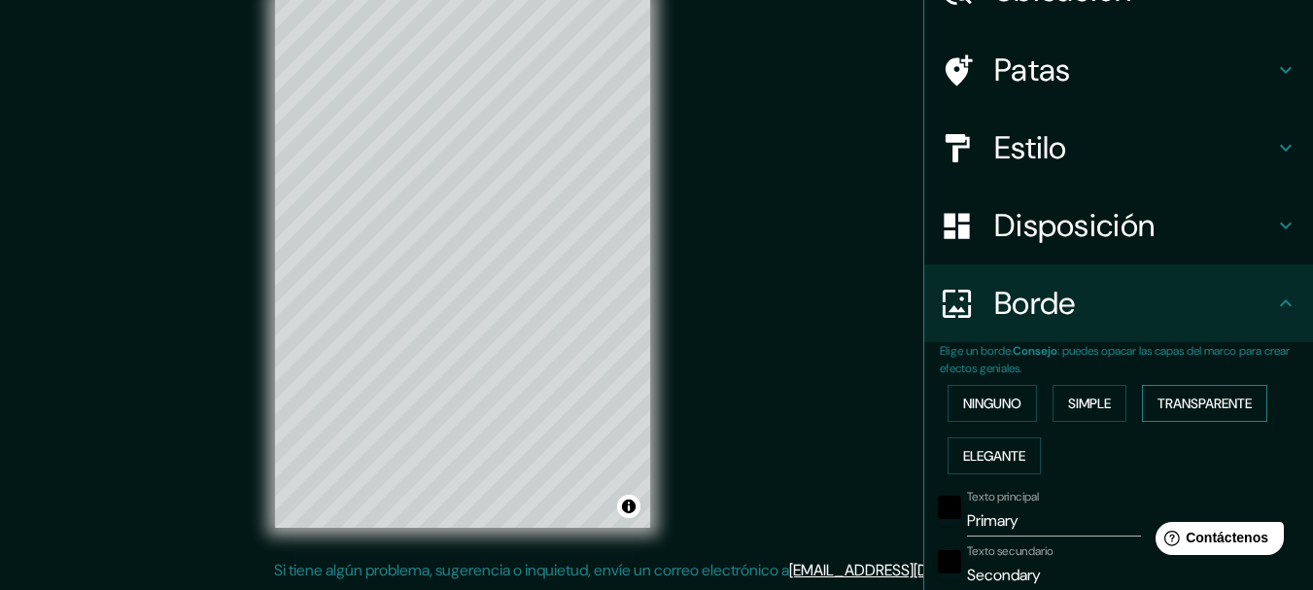
click at [1186, 396] on font "Transparente" at bounding box center [1204, 403] width 94 height 17
click at [963, 461] on font "Elegante" at bounding box center [994, 455] width 62 height 17
click at [969, 407] on font "Ninguno" at bounding box center [992, 403] width 58 height 17
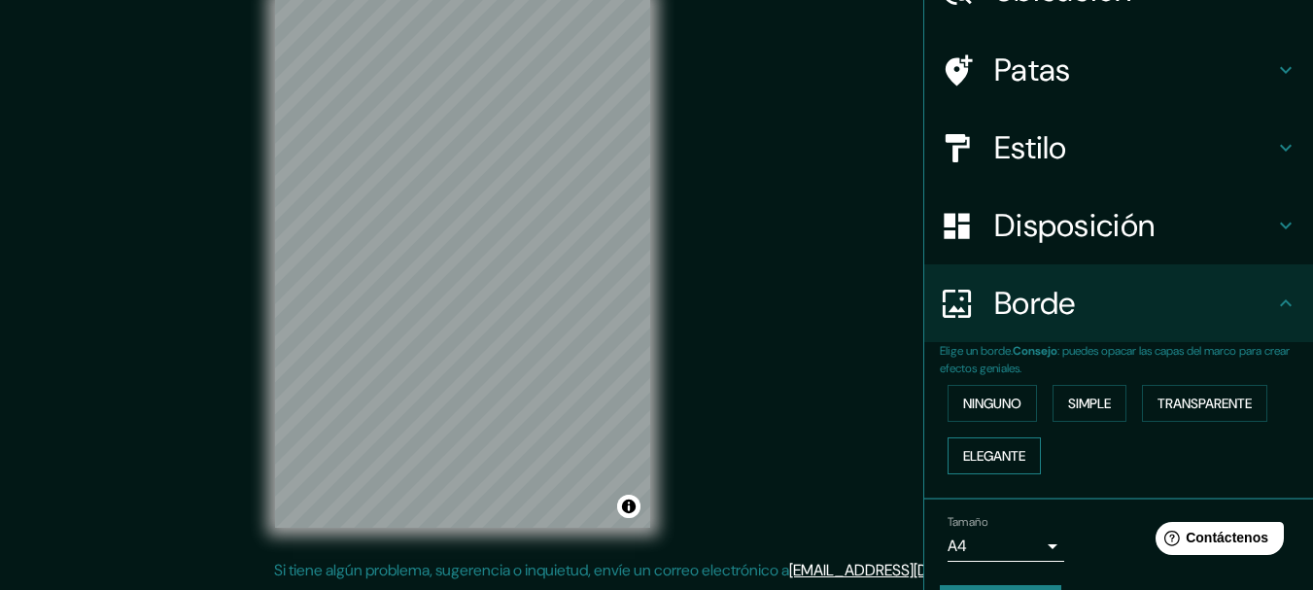
click at [984, 460] on font "Elegante" at bounding box center [994, 455] width 62 height 17
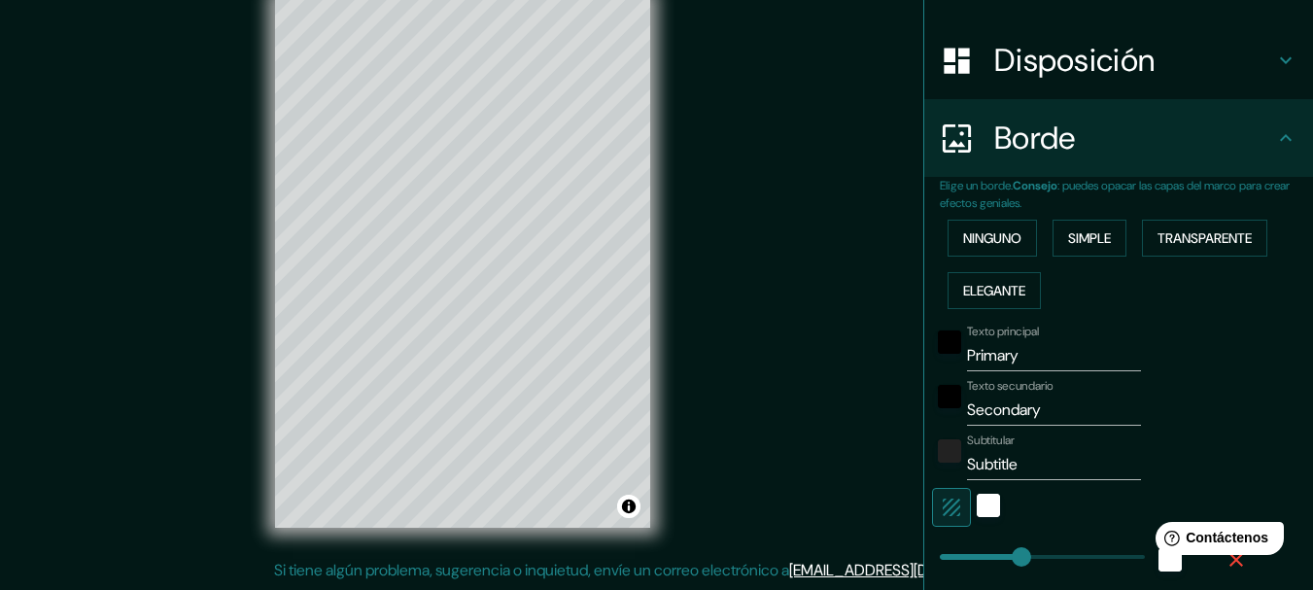
scroll to position [287, 0]
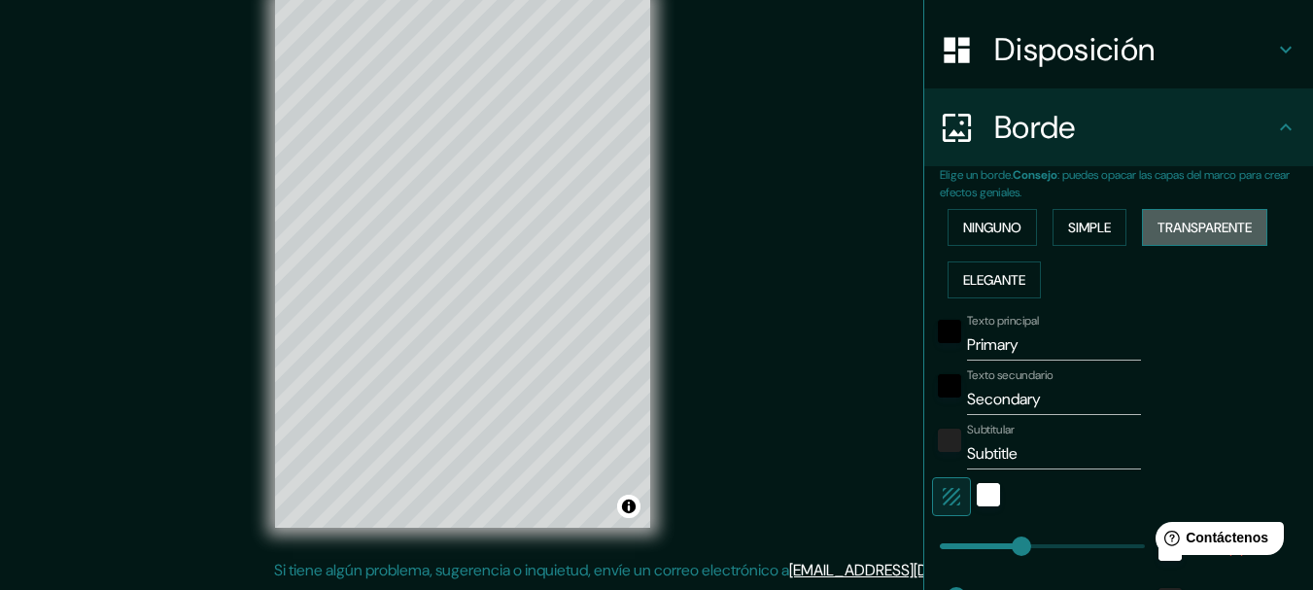
click at [1230, 212] on button "Transparente" at bounding box center [1204, 227] width 125 height 37
type input "114"
drag, startPoint x: 1029, startPoint y: 547, endPoint x: 985, endPoint y: 541, distance: 44.1
type input "31"
type input "42"
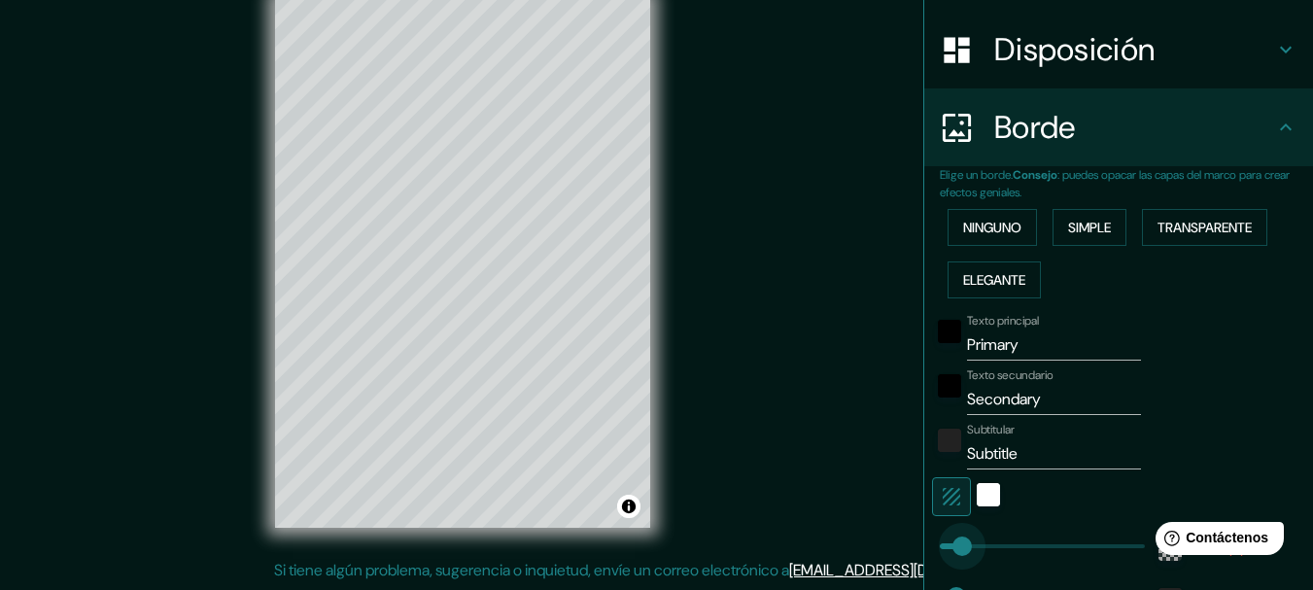
drag, startPoint x: 985, startPoint y: 541, endPoint x: 948, endPoint y: 543, distance: 38.0
click at [983, 498] on div "blanco" at bounding box center [988, 494] width 23 height 23
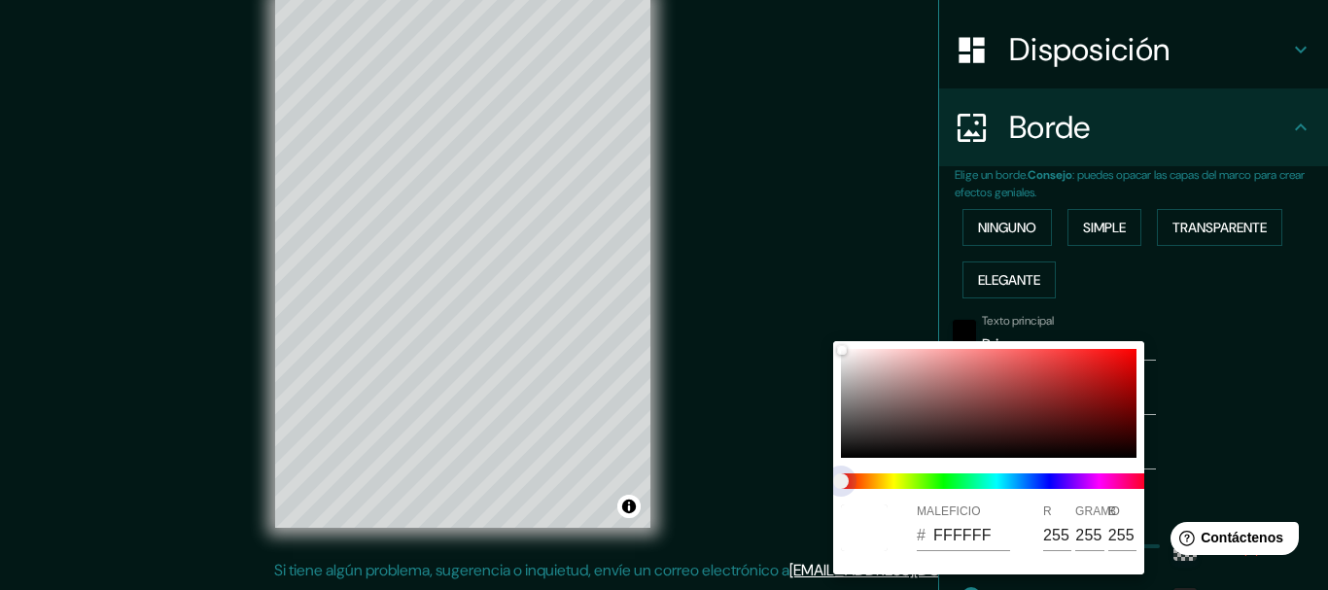
drag, startPoint x: 855, startPoint y: 487, endPoint x: 896, endPoint y: 478, distance: 41.7
click at [896, 478] on span at bounding box center [996, 481] width 311 height 16
drag, startPoint x: 913, startPoint y: 482, endPoint x: 926, endPoint y: 482, distance: 13.6
click at [926, 482] on span at bounding box center [996, 481] width 311 height 16
click at [1191, 403] on div at bounding box center [664, 295] width 1328 height 590
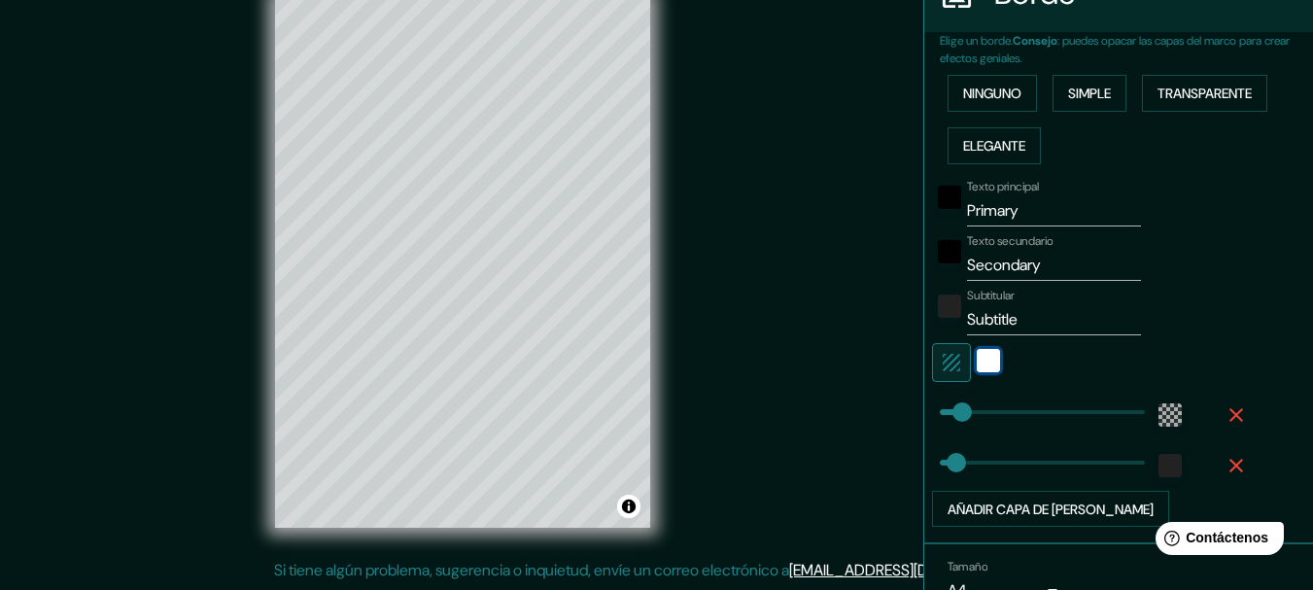
scroll to position [423, 0]
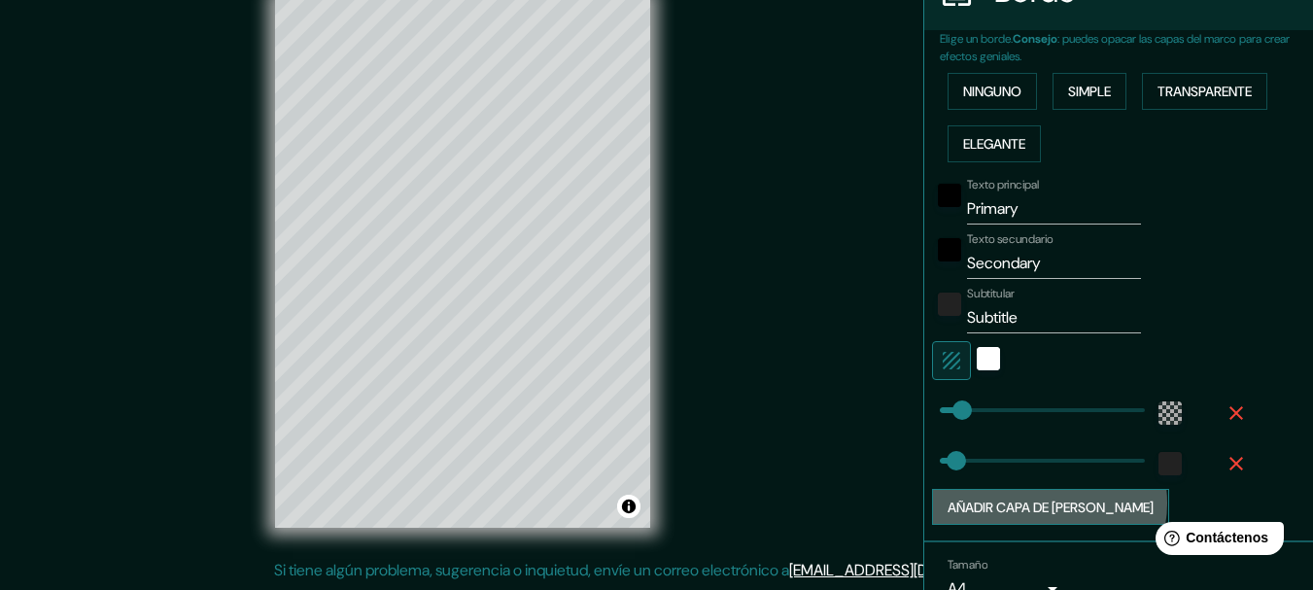
click at [1034, 502] on font "Añadir capa de [PERSON_NAME]" at bounding box center [1051, 507] width 206 height 17
type input "31"
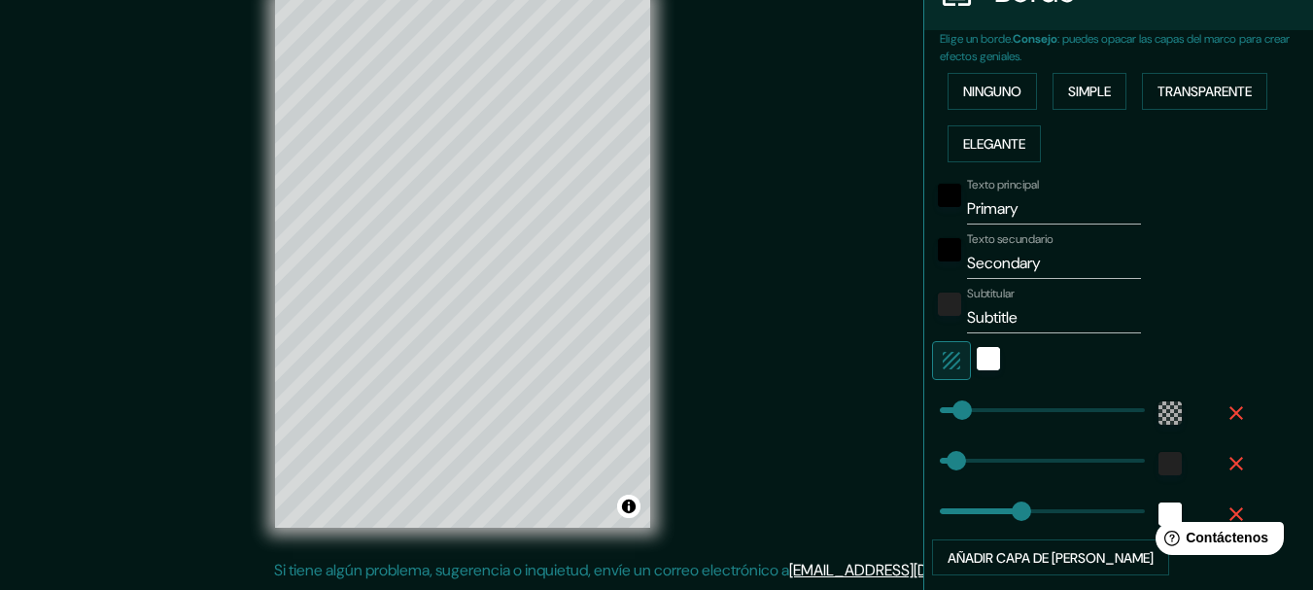
type input "154"
click at [1225, 510] on icon "button" at bounding box center [1236, 513] width 23 height 23
type input "31"
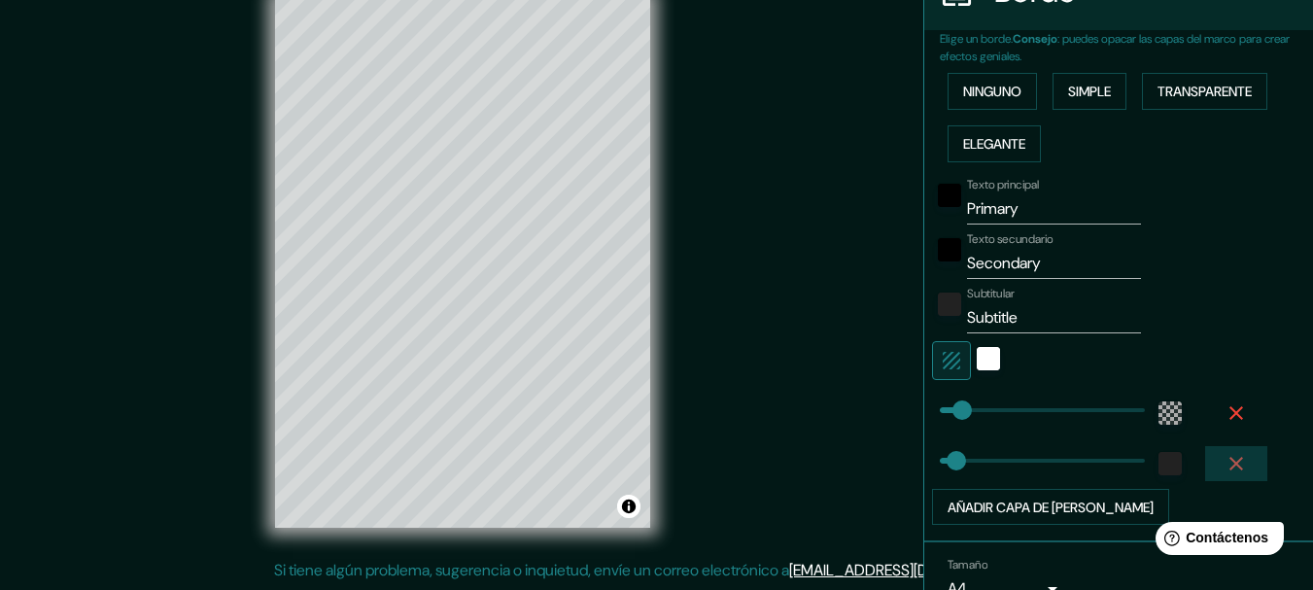
click at [1229, 466] on icon "button" at bounding box center [1236, 464] width 14 height 14
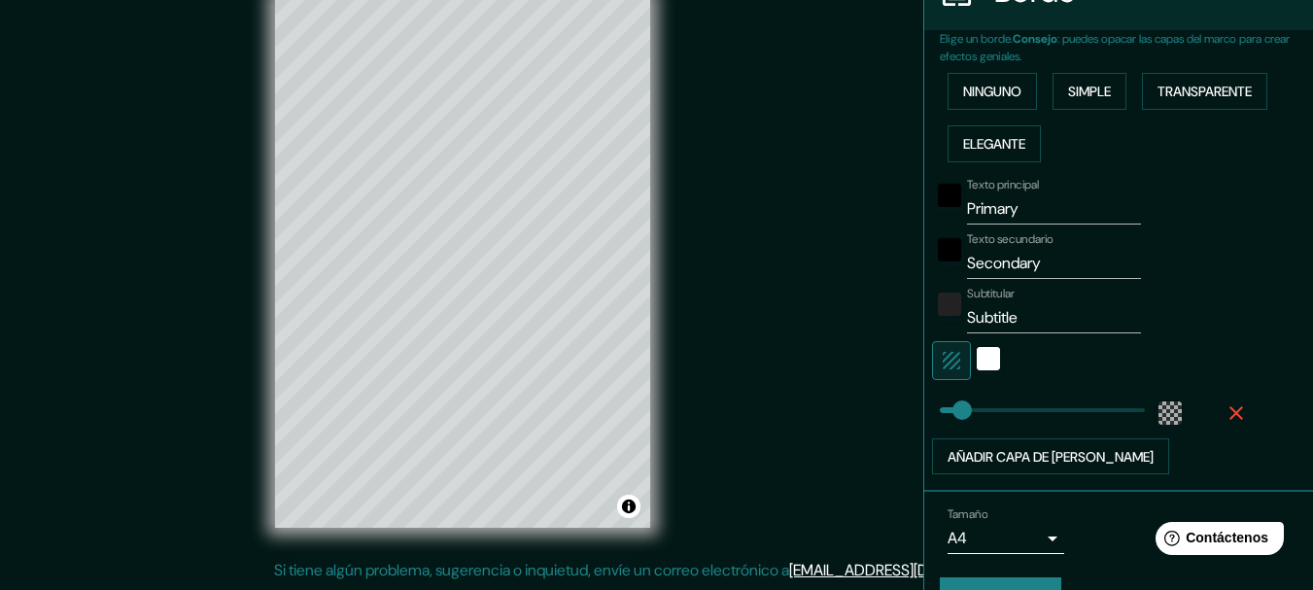
click at [1225, 408] on icon "button" at bounding box center [1236, 412] width 23 height 23
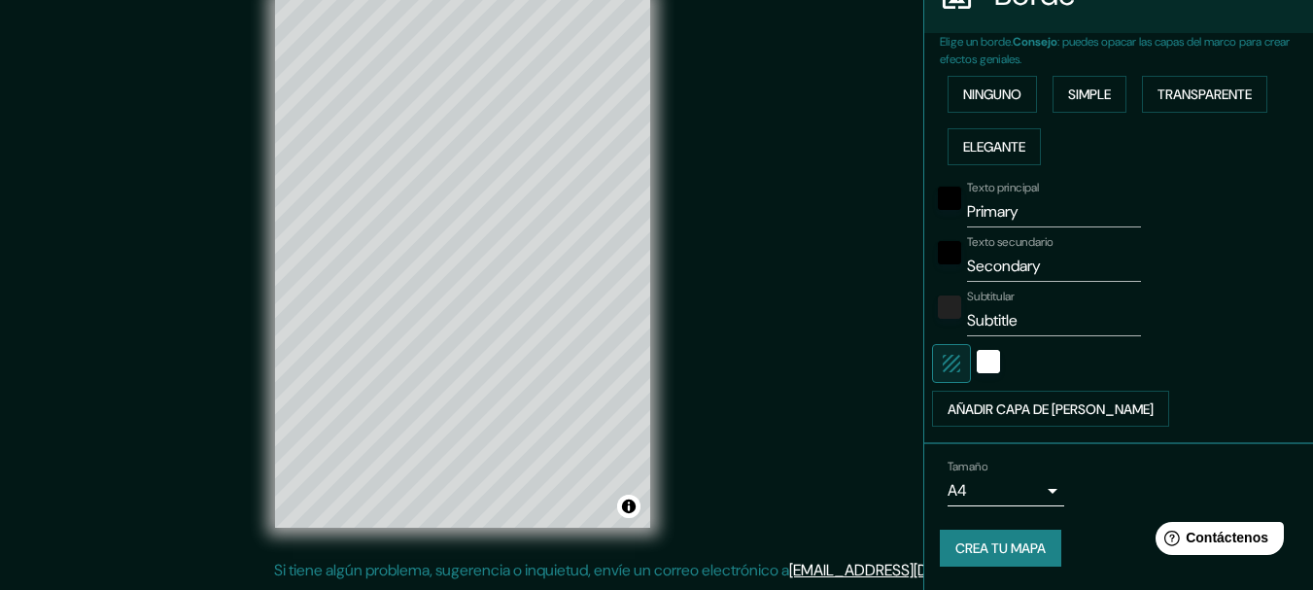
scroll to position [420, 0]
drag, startPoint x: 1022, startPoint y: 213, endPoint x: 920, endPoint y: 213, distance: 102.0
click at [932, 213] on div "Texto principal Primary" at bounding box center [1091, 204] width 319 height 47
type input "[GEOGRAPHIC_DATA]"
drag, startPoint x: 1042, startPoint y: 277, endPoint x: 894, endPoint y: 293, distance: 148.5
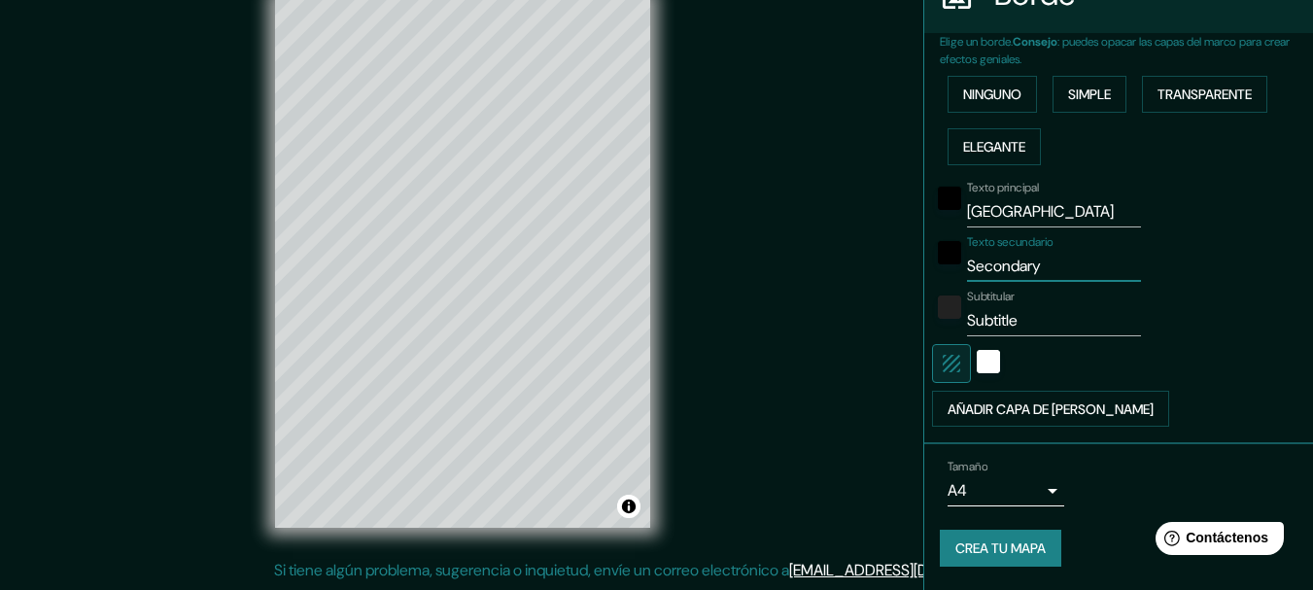
click at [894, 293] on div "Mappin Ubicación [GEOGRAPHIC_DATA], [GEOGRAPHIC_DATA], [GEOGRAPHIC_DATA] Patas …" at bounding box center [656, 278] width 1313 height 624
type input "NUEVO LEON"
drag, startPoint x: 1032, startPoint y: 321, endPoint x: 835, endPoint y: 375, distance: 204.7
click at [835, 375] on div "Mappin Ubicación [GEOGRAPHIC_DATA], [GEOGRAPHIC_DATA], [GEOGRAPHIC_DATA] Patas …" at bounding box center [656, 278] width 1313 height 624
click at [1210, 346] on div at bounding box center [1091, 363] width 319 height 39
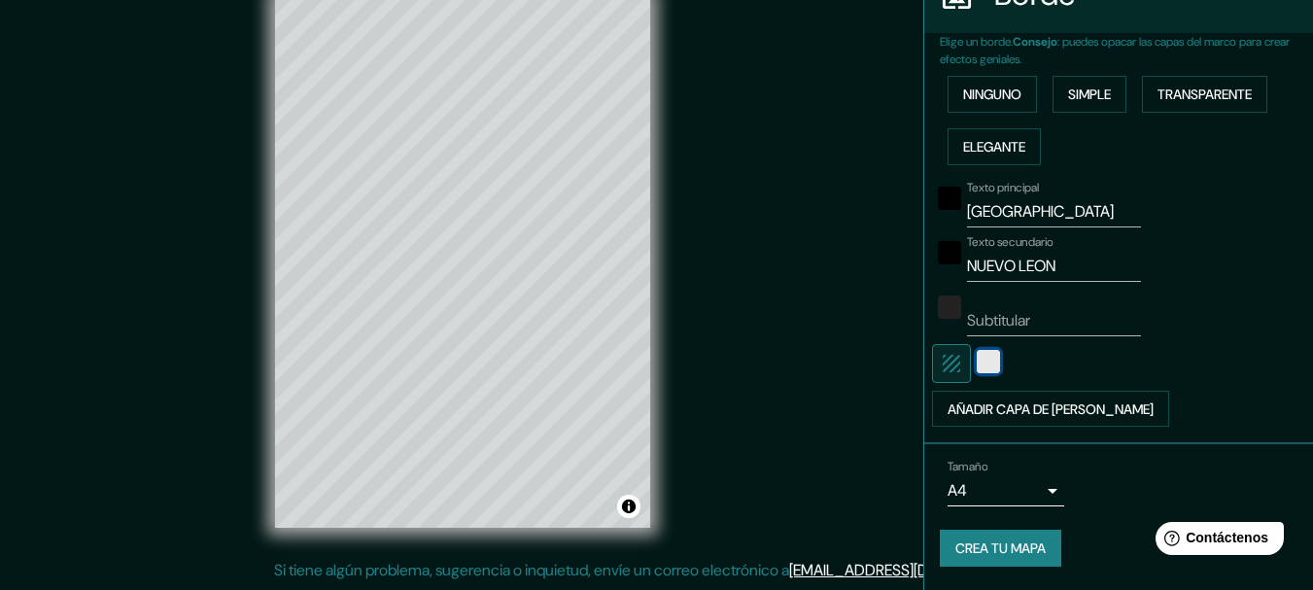
click at [977, 364] on div "blanco" at bounding box center [988, 361] width 23 height 23
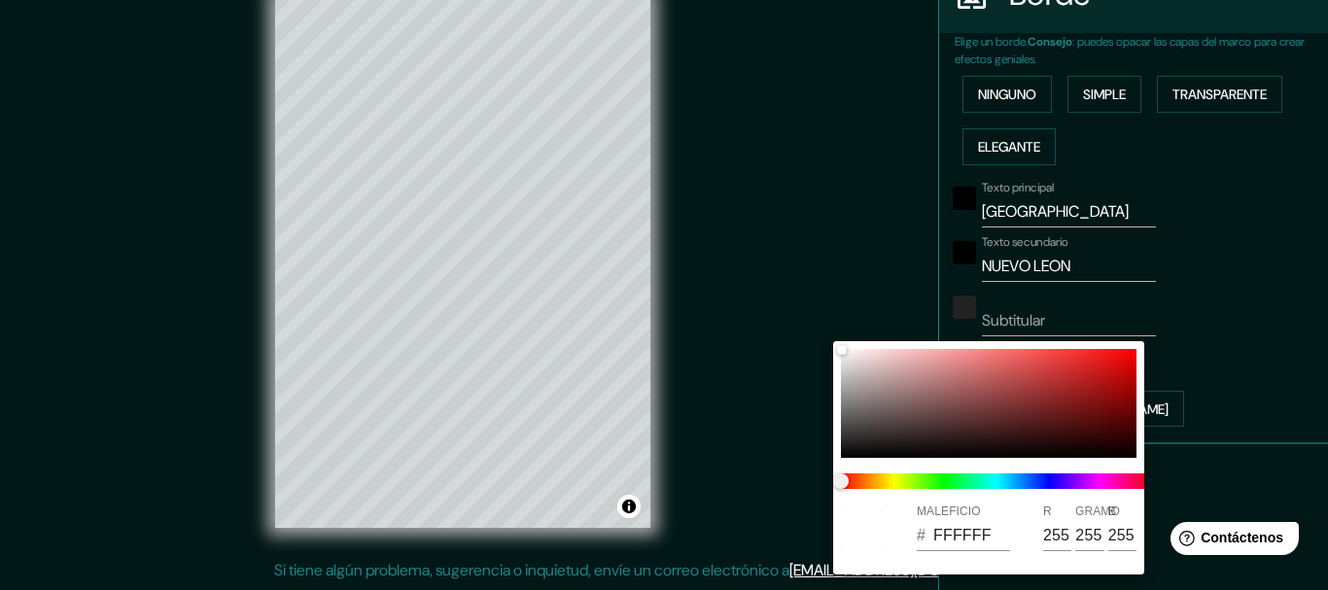
click at [1230, 381] on div at bounding box center [664, 295] width 1328 height 590
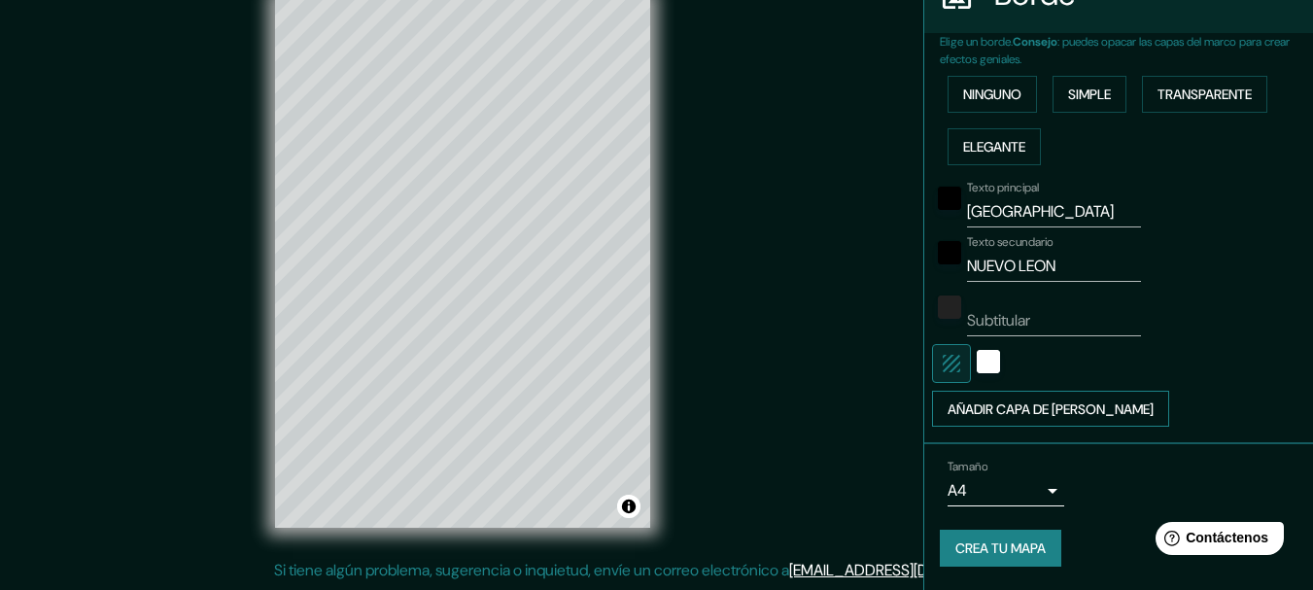
click at [1044, 415] on font "Añadir capa de [PERSON_NAME]" at bounding box center [1051, 408] width 206 height 17
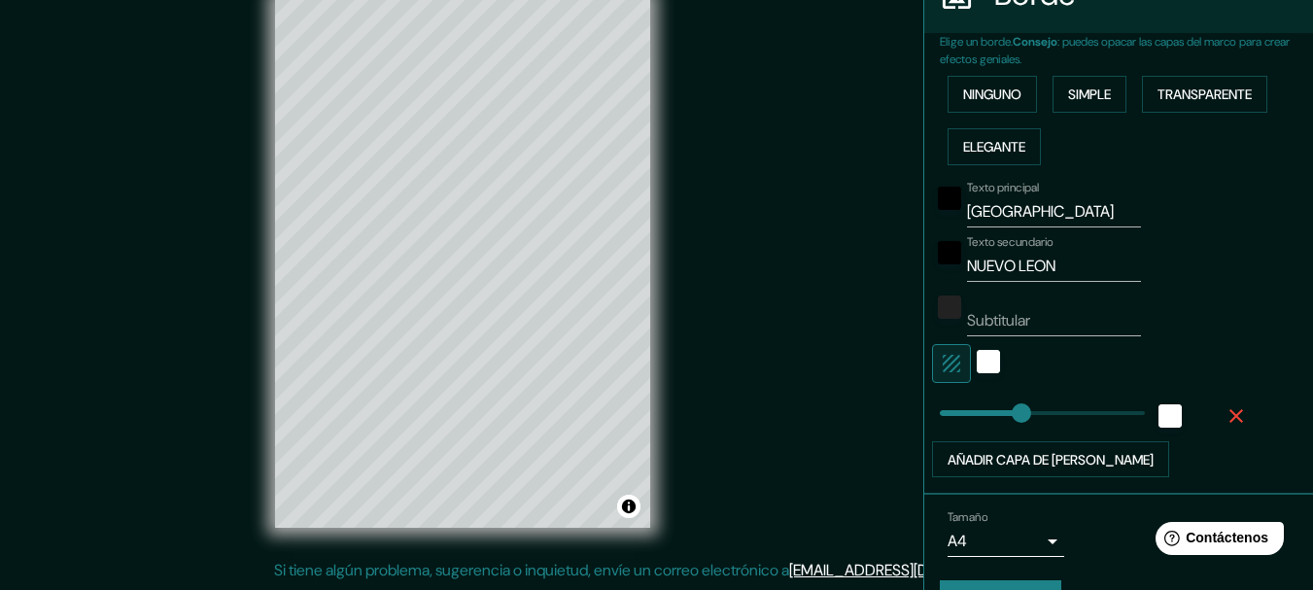
click at [1225, 416] on icon "button" at bounding box center [1236, 415] width 23 height 23
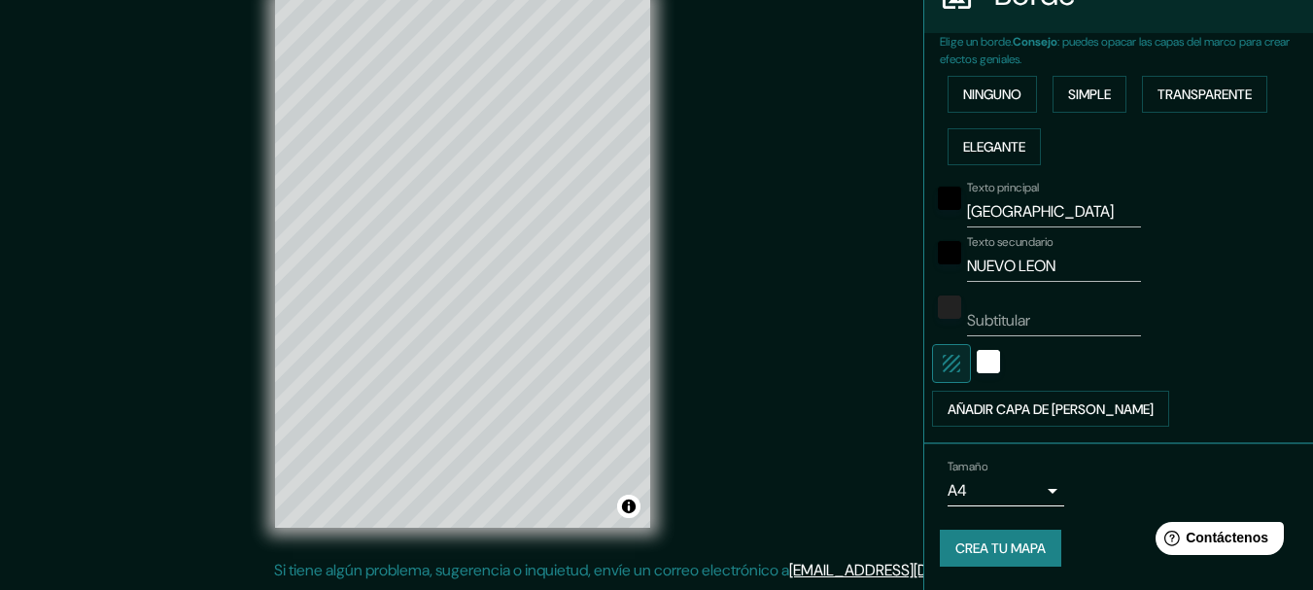
click at [1034, 490] on body "Mappin Ubicación [GEOGRAPHIC_DATA], [GEOGRAPHIC_DATA], [GEOGRAPHIC_DATA] Patas …" at bounding box center [656, 261] width 1313 height 590
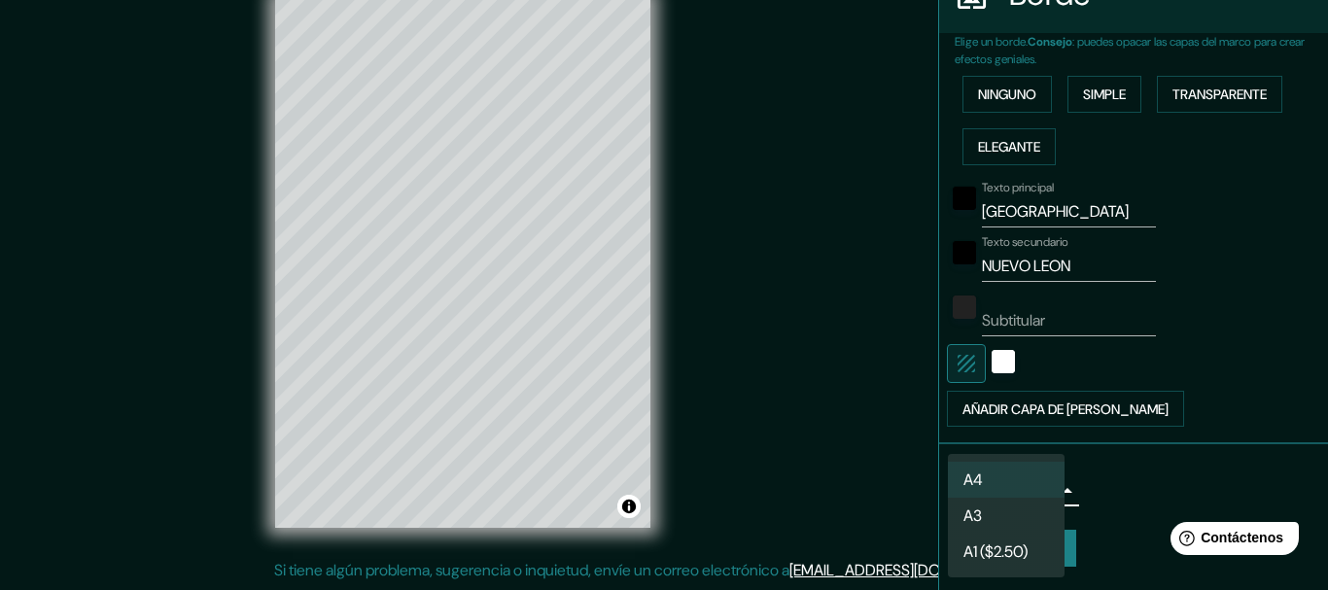
click at [1171, 485] on div at bounding box center [664, 295] width 1328 height 590
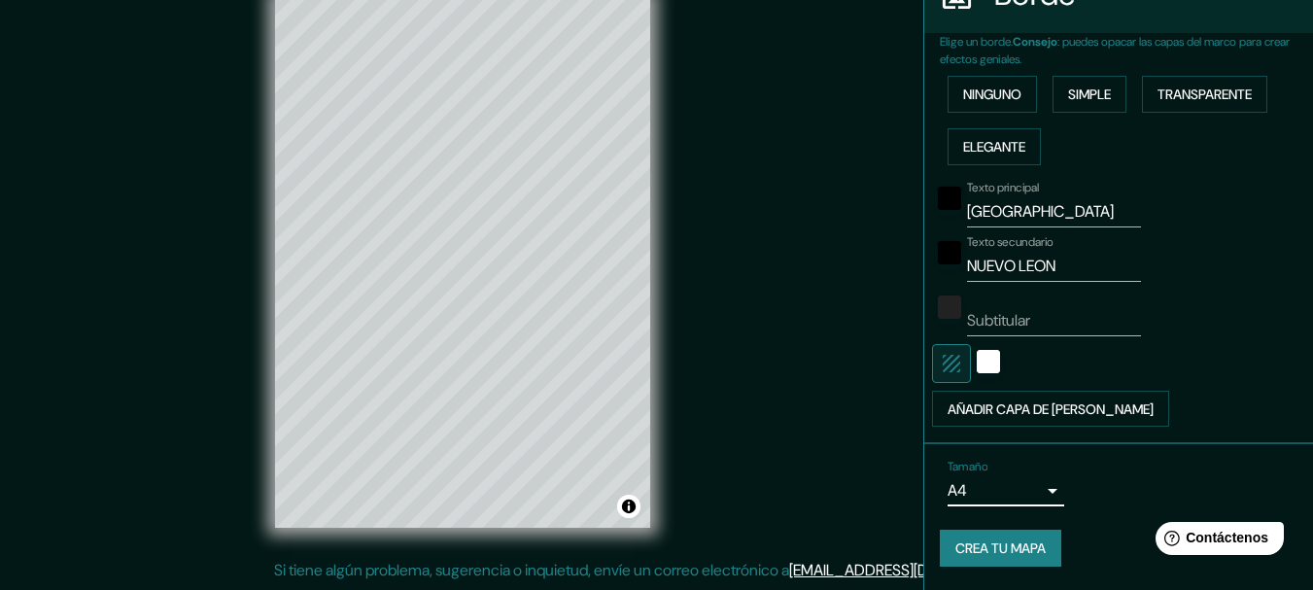
click at [1014, 546] on font "Crea tu mapa" at bounding box center [1000, 548] width 90 height 17
drag, startPoint x: 1297, startPoint y: 312, endPoint x: 1310, endPoint y: 354, distance: 43.7
click at [1310, 354] on div "Mappin Ubicación [GEOGRAPHIC_DATA], [GEOGRAPHIC_DATA], [GEOGRAPHIC_DATA] Patas …" at bounding box center [1118, 295] width 390 height 590
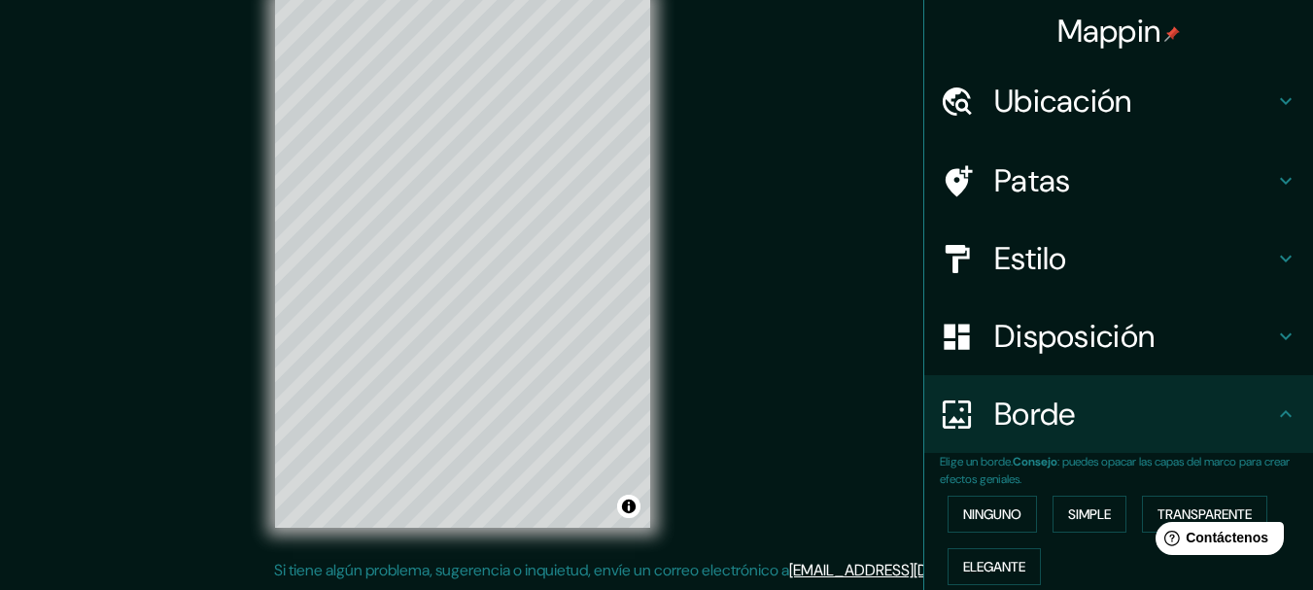
scroll to position [0, 0]
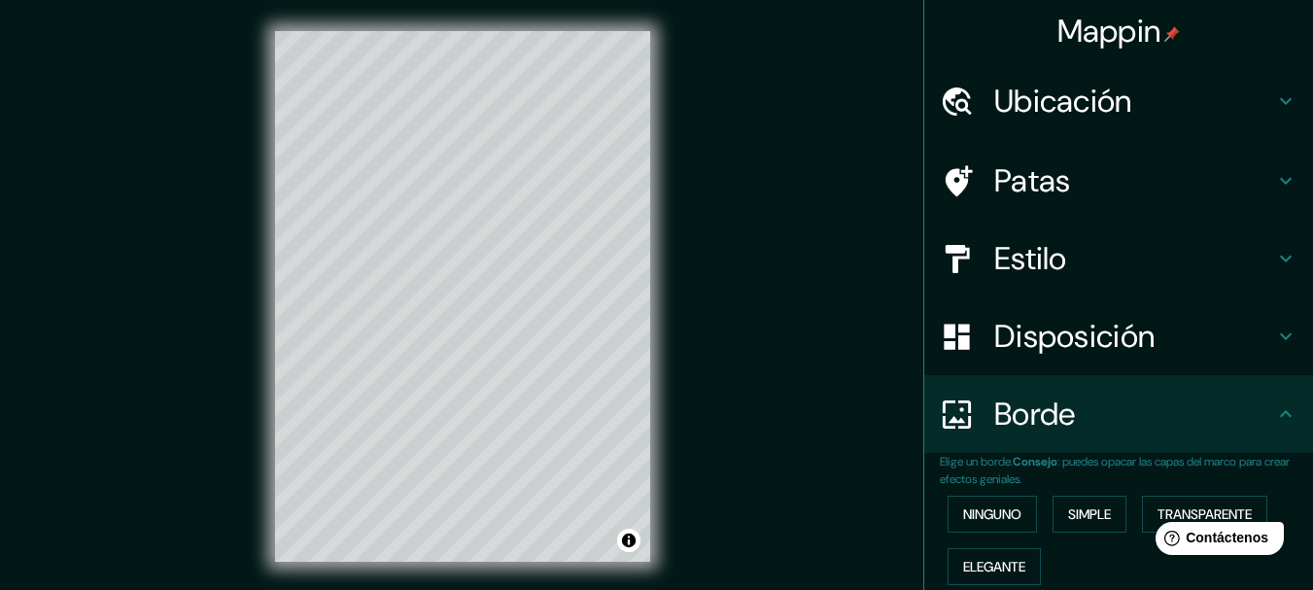
click at [1165, 99] on h4 "Ubicación" at bounding box center [1134, 101] width 280 height 39
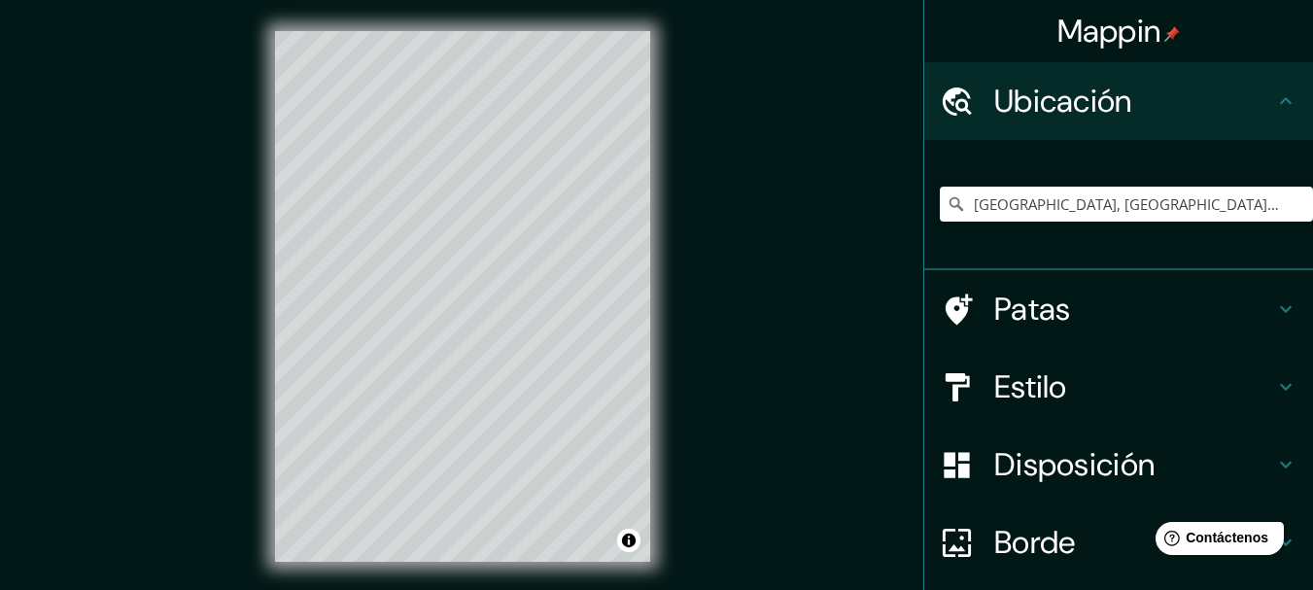
click at [1074, 299] on h4 "Patas" at bounding box center [1134, 309] width 280 height 39
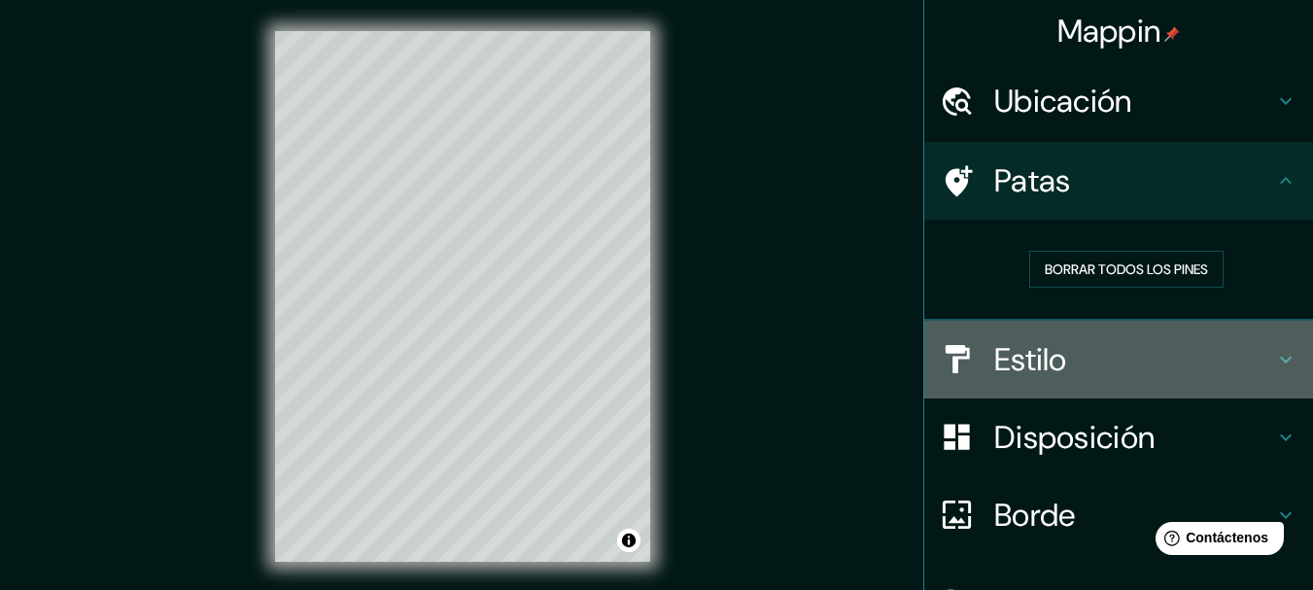
click at [1029, 370] on font "Estilo" at bounding box center [1030, 359] width 73 height 41
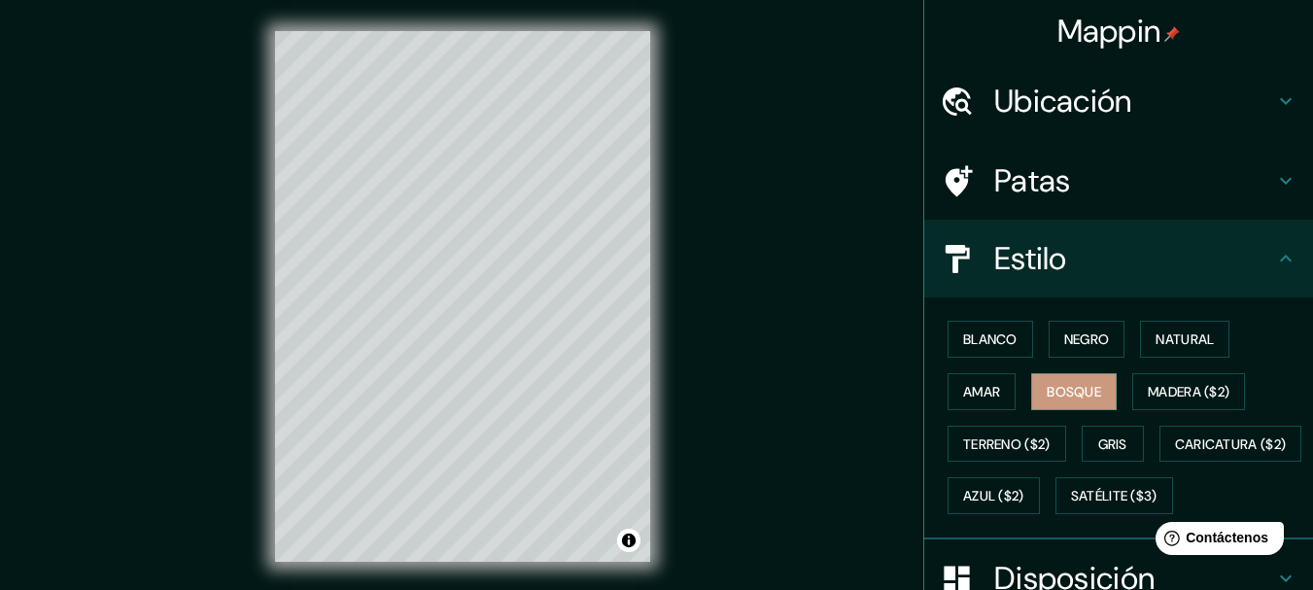
click at [1015, 244] on font "Estilo" at bounding box center [1030, 258] width 73 height 41
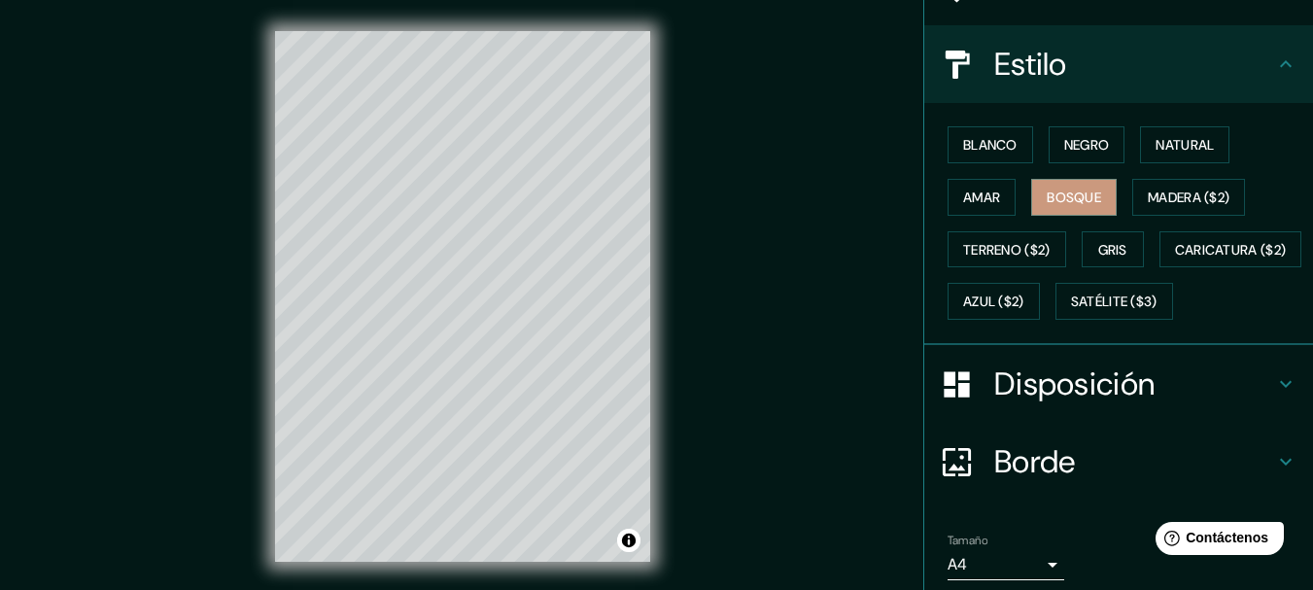
click at [1079, 404] on font "Disposición" at bounding box center [1074, 383] width 160 height 41
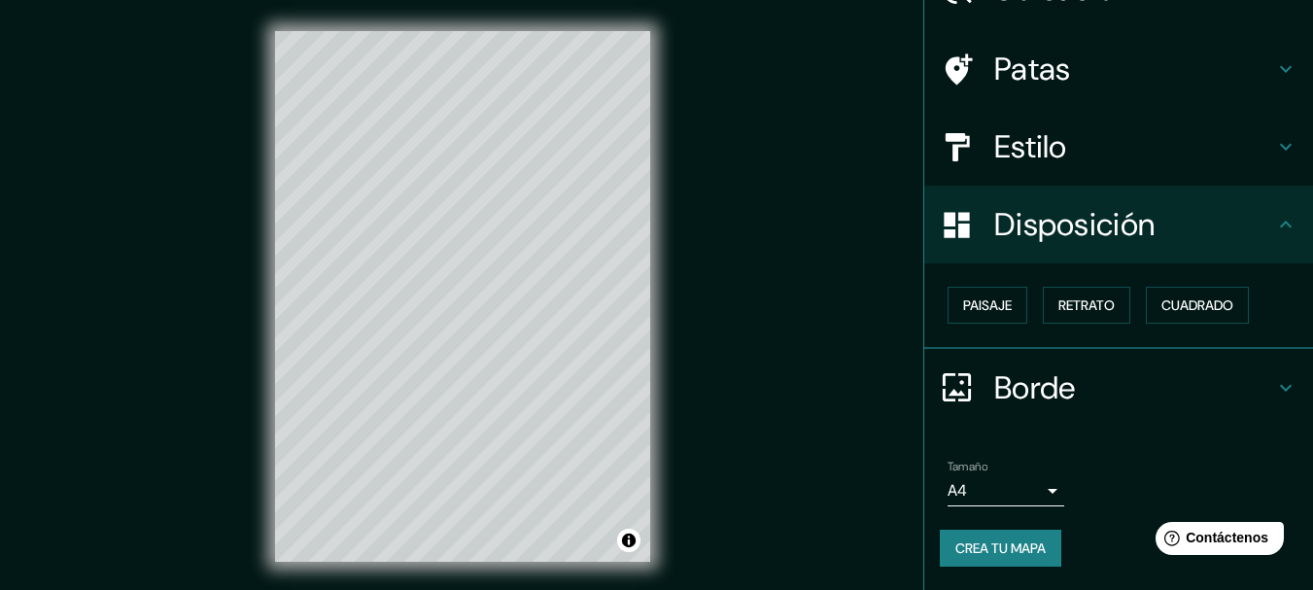
scroll to position [111, 0]
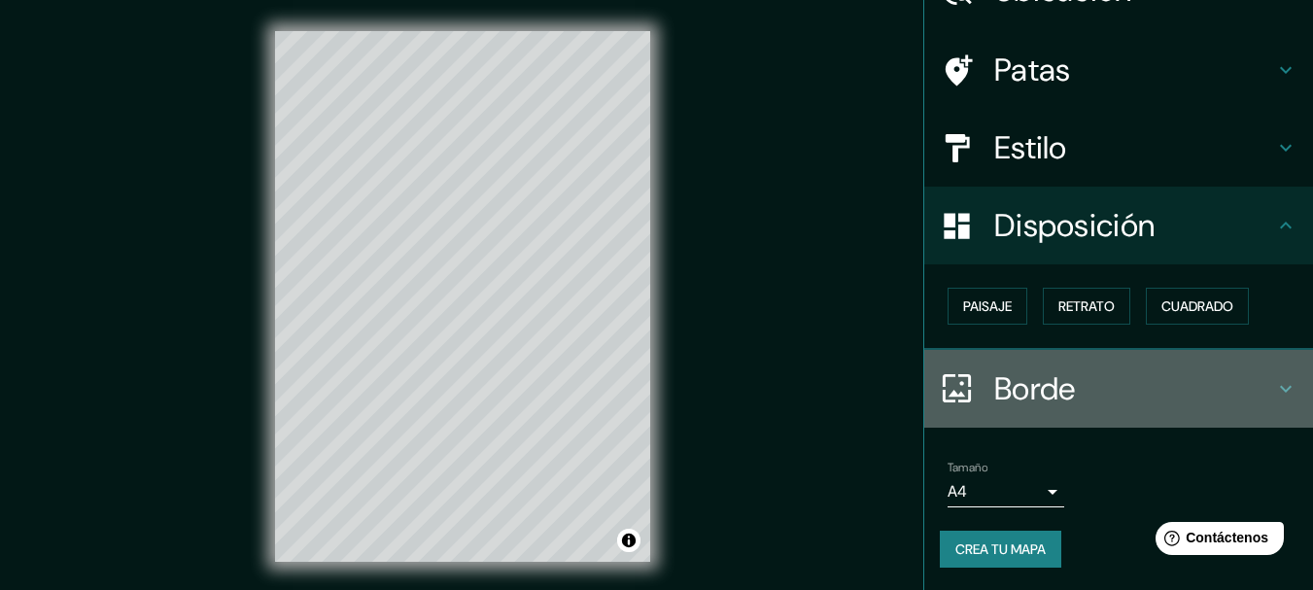
click at [1228, 379] on h4 "Borde" at bounding box center [1134, 388] width 280 height 39
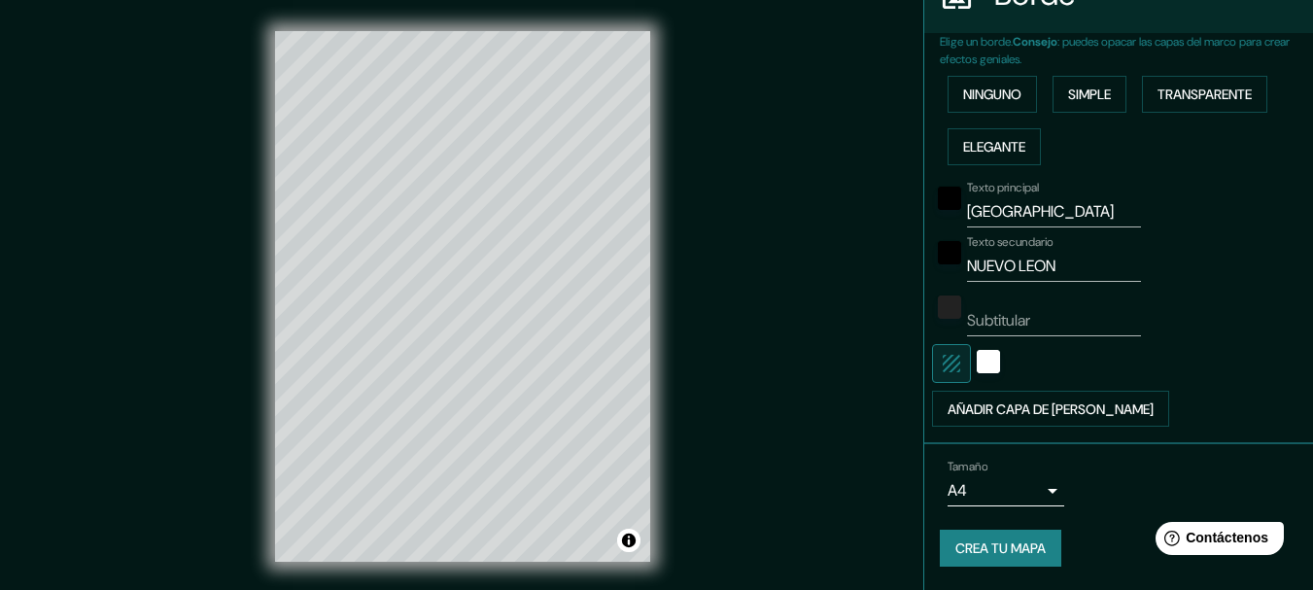
scroll to position [225, 0]
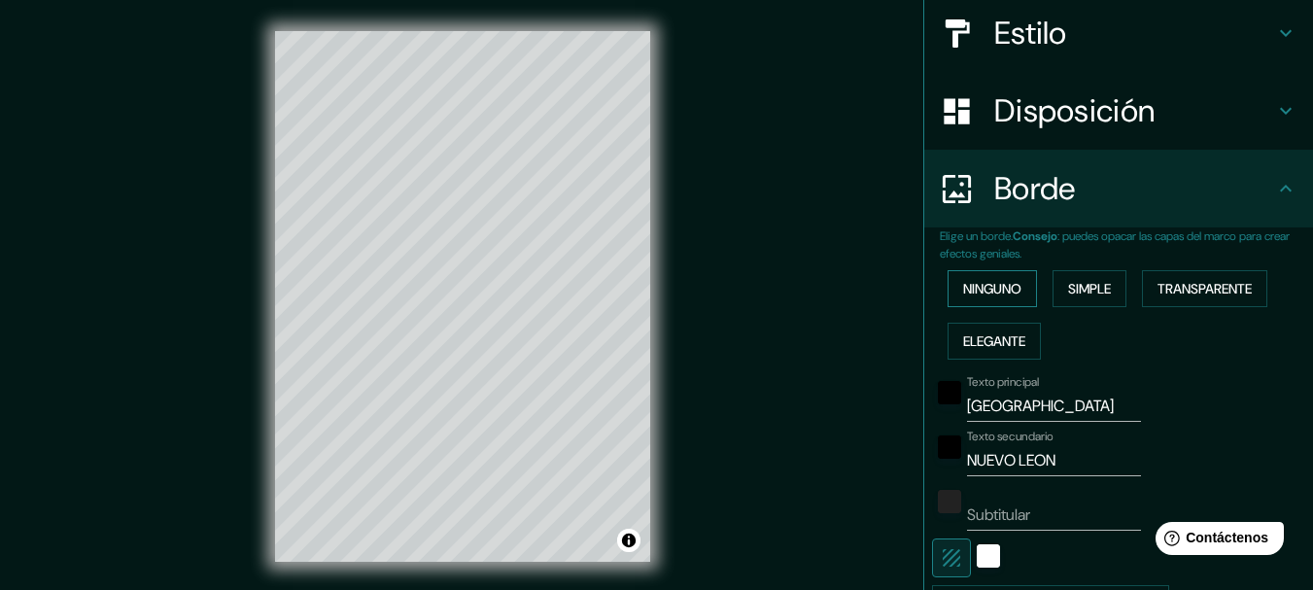
click at [975, 276] on font "Ninguno" at bounding box center [992, 288] width 58 height 25
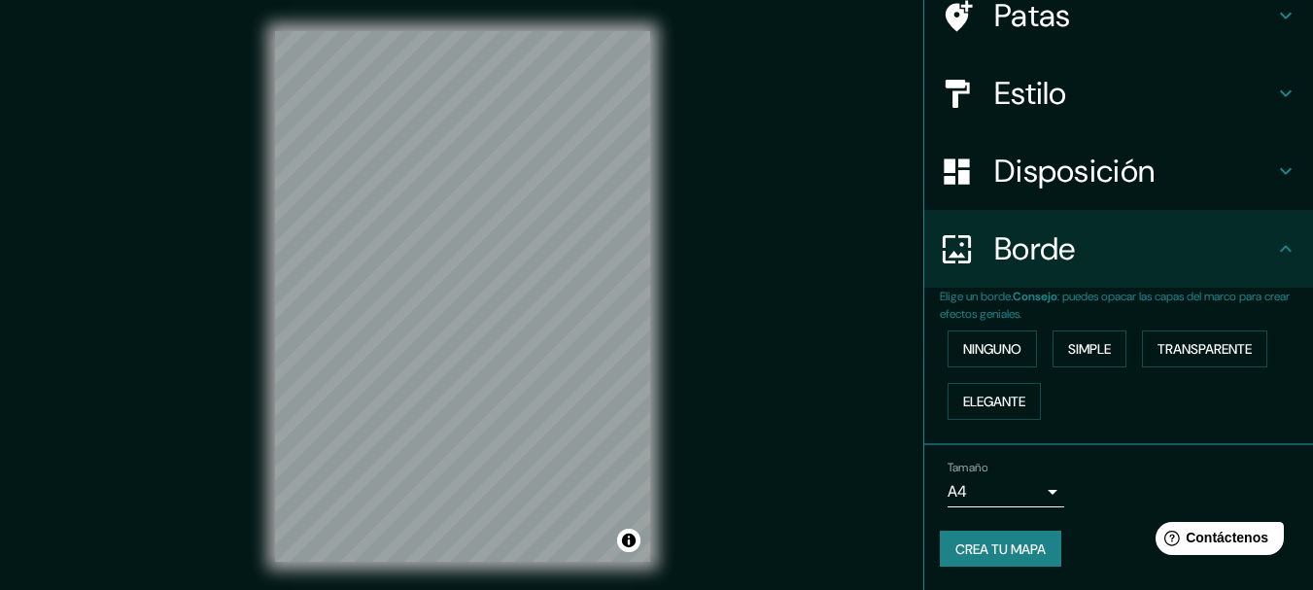
scroll to position [34, 0]
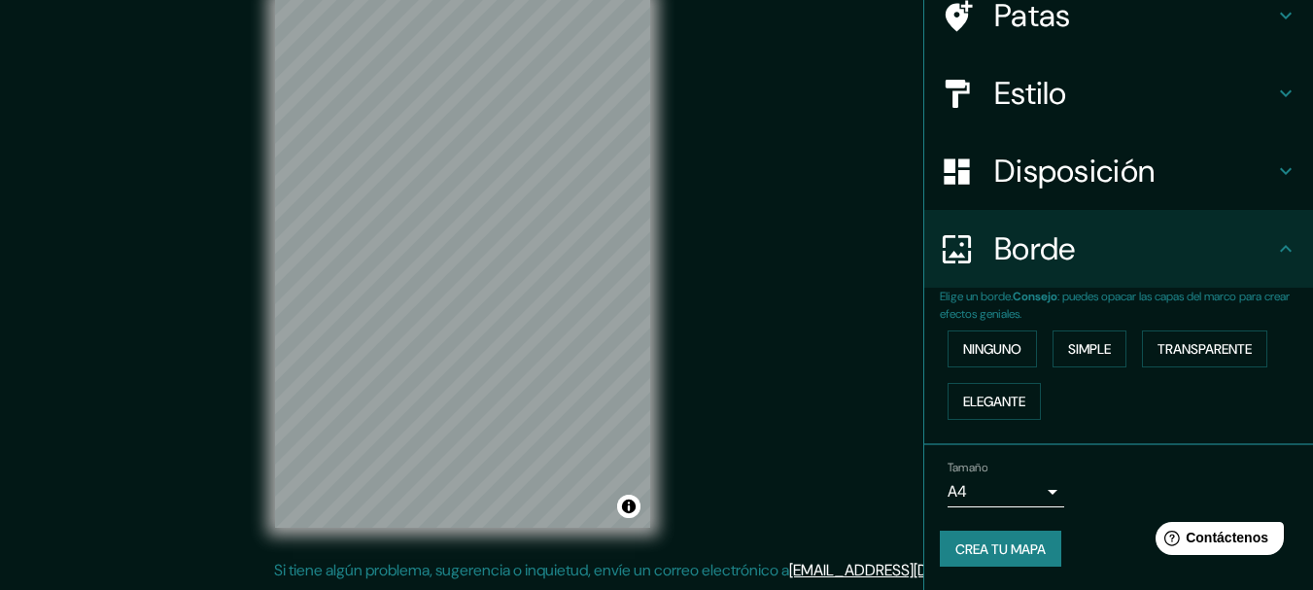
click at [955, 555] on font "Crea tu mapa" at bounding box center [1000, 548] width 90 height 17
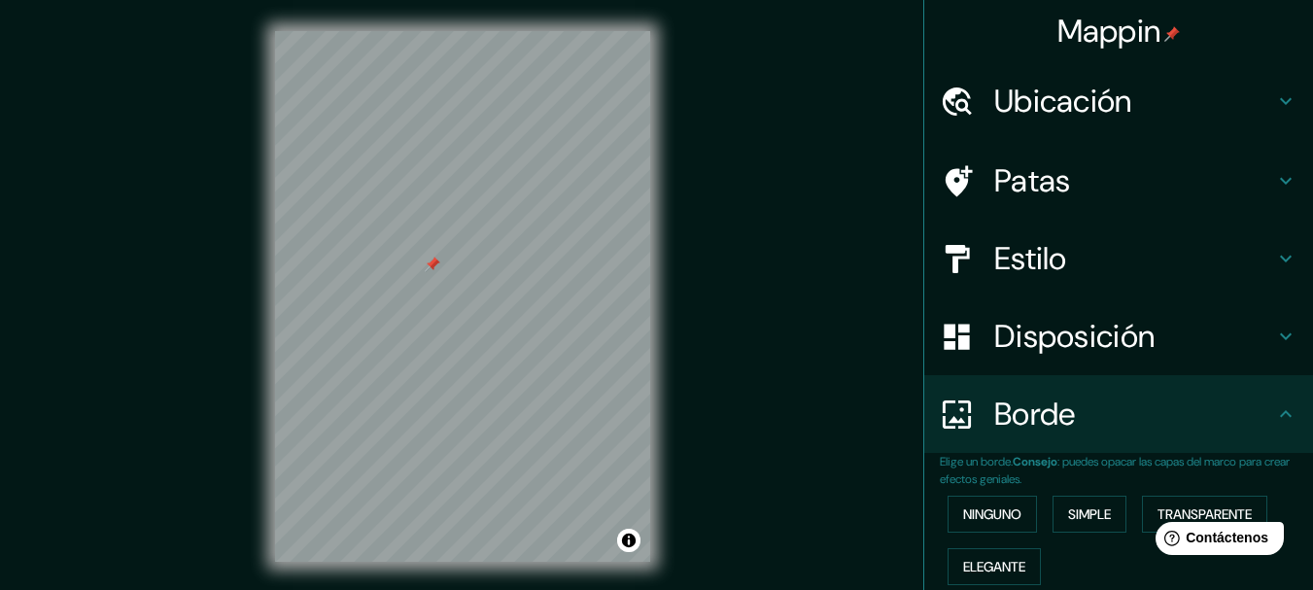
scroll to position [165, 0]
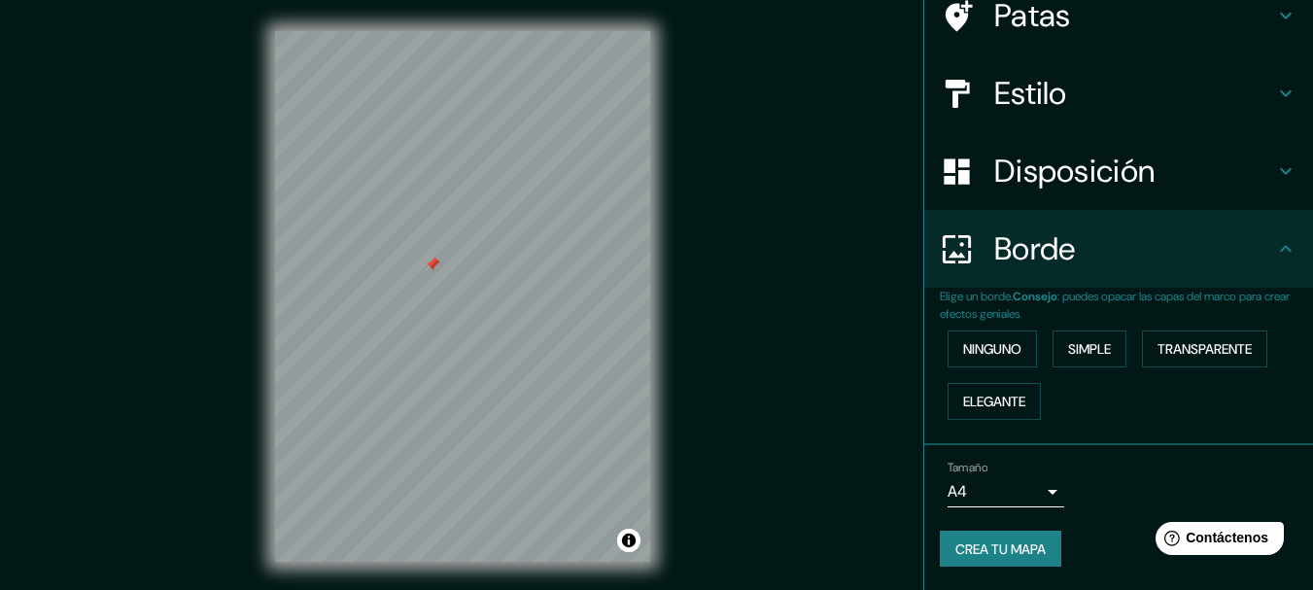
click at [1021, 491] on body "Mappin Ubicación [GEOGRAPHIC_DATA], [GEOGRAPHIC_DATA], [GEOGRAPHIC_DATA] Patas …" at bounding box center [656, 295] width 1313 height 590
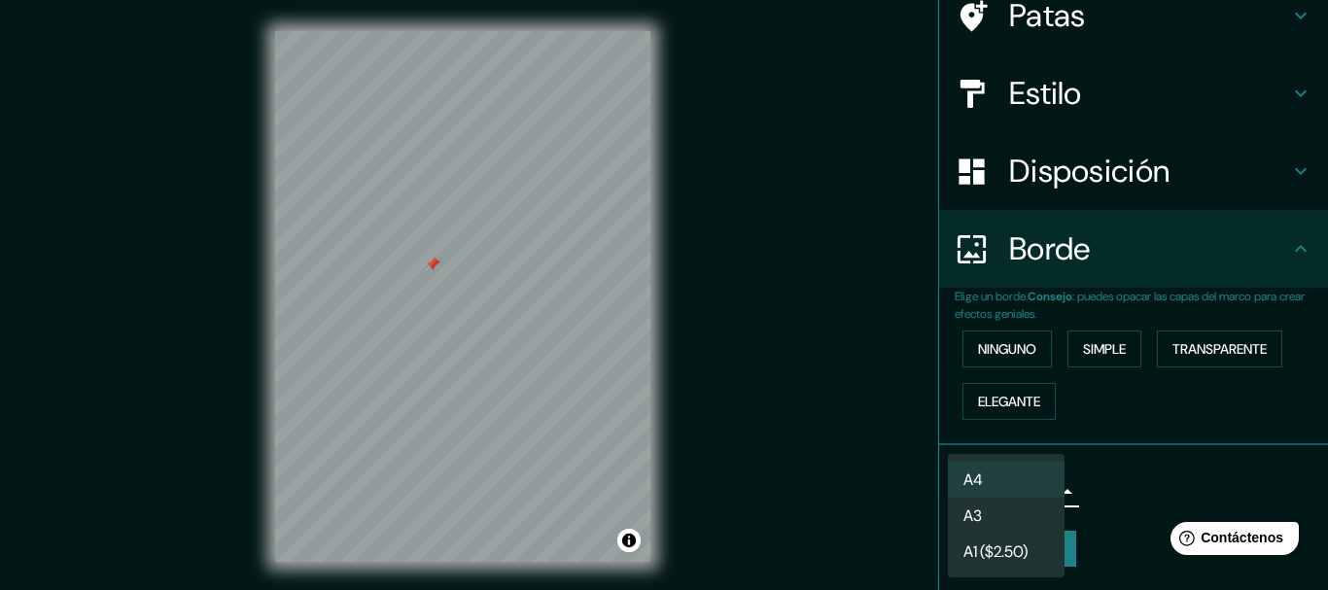
click at [1008, 473] on li "A4" at bounding box center [1006, 480] width 117 height 36
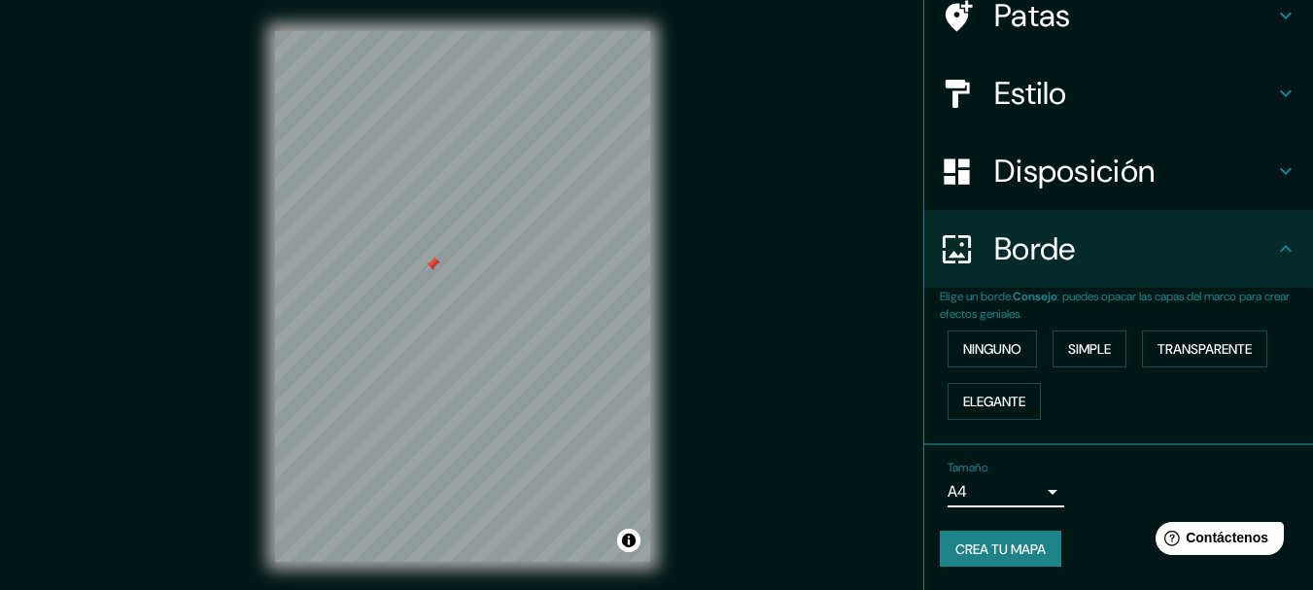
click at [1008, 549] on font "Crea tu mapa" at bounding box center [1000, 548] width 90 height 17
click at [1008, 549] on div "Crea tu mapa" at bounding box center [1119, 549] width 358 height 37
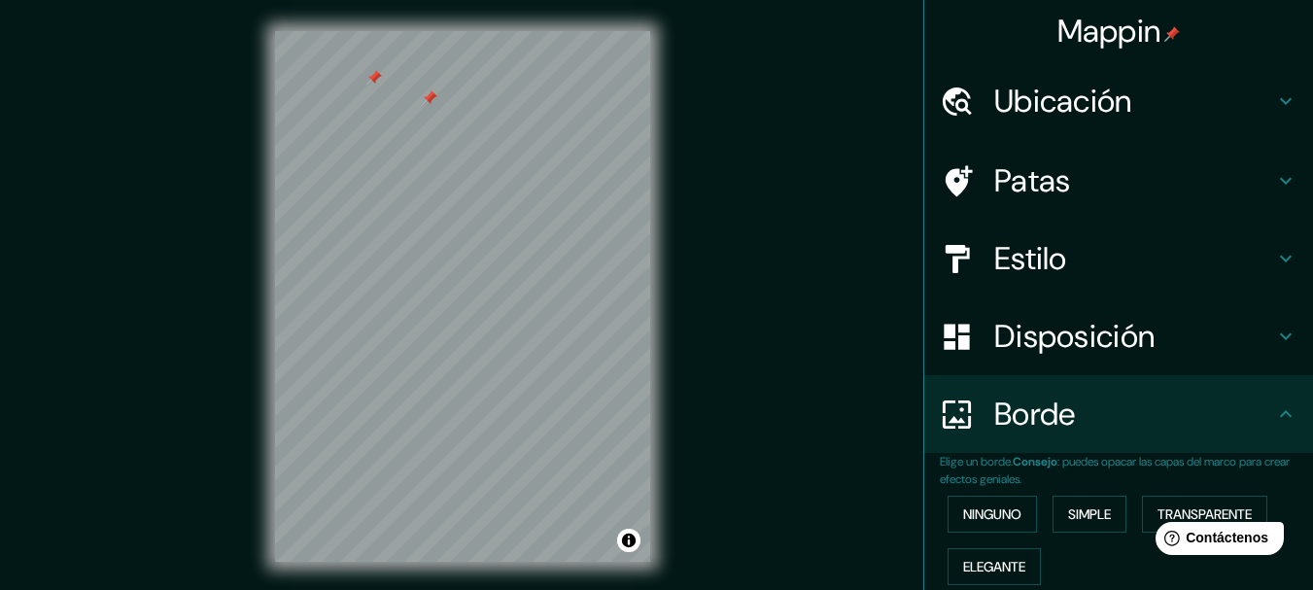
click at [748, 223] on div "Mappin Ubicación [GEOGRAPHIC_DATA], [GEOGRAPHIC_DATA], [GEOGRAPHIC_DATA] Patas …" at bounding box center [656, 312] width 1313 height 624
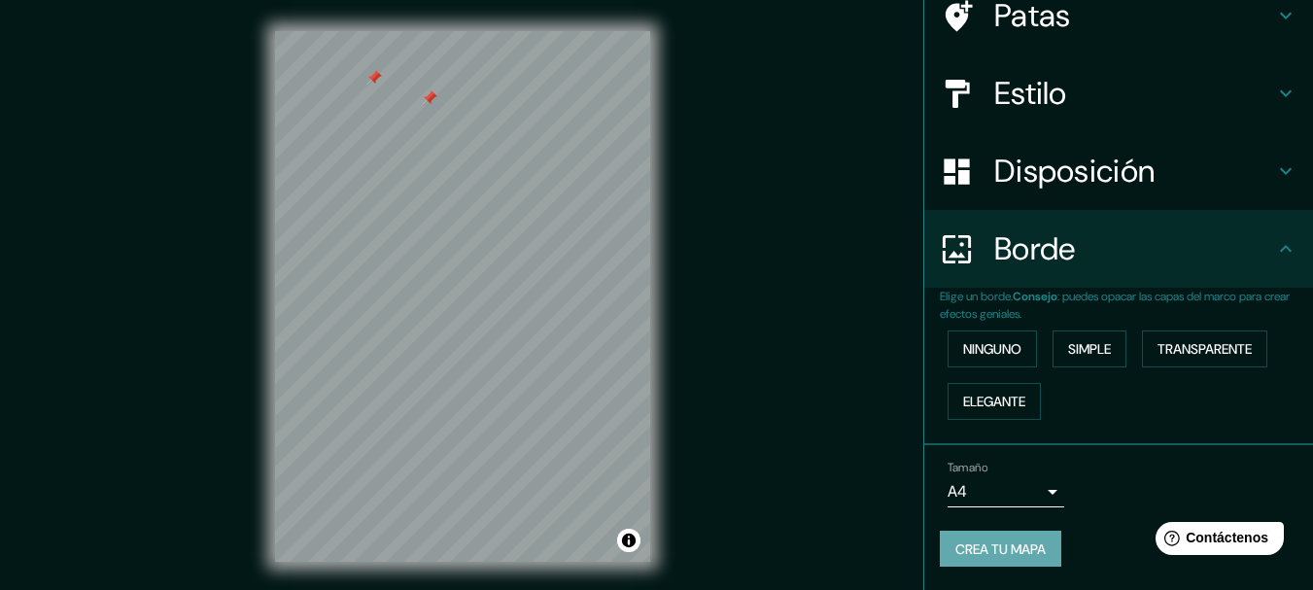
click at [971, 556] on font "Crea tu mapa" at bounding box center [1000, 548] width 90 height 17
